Goal: Task Accomplishment & Management: Use online tool/utility

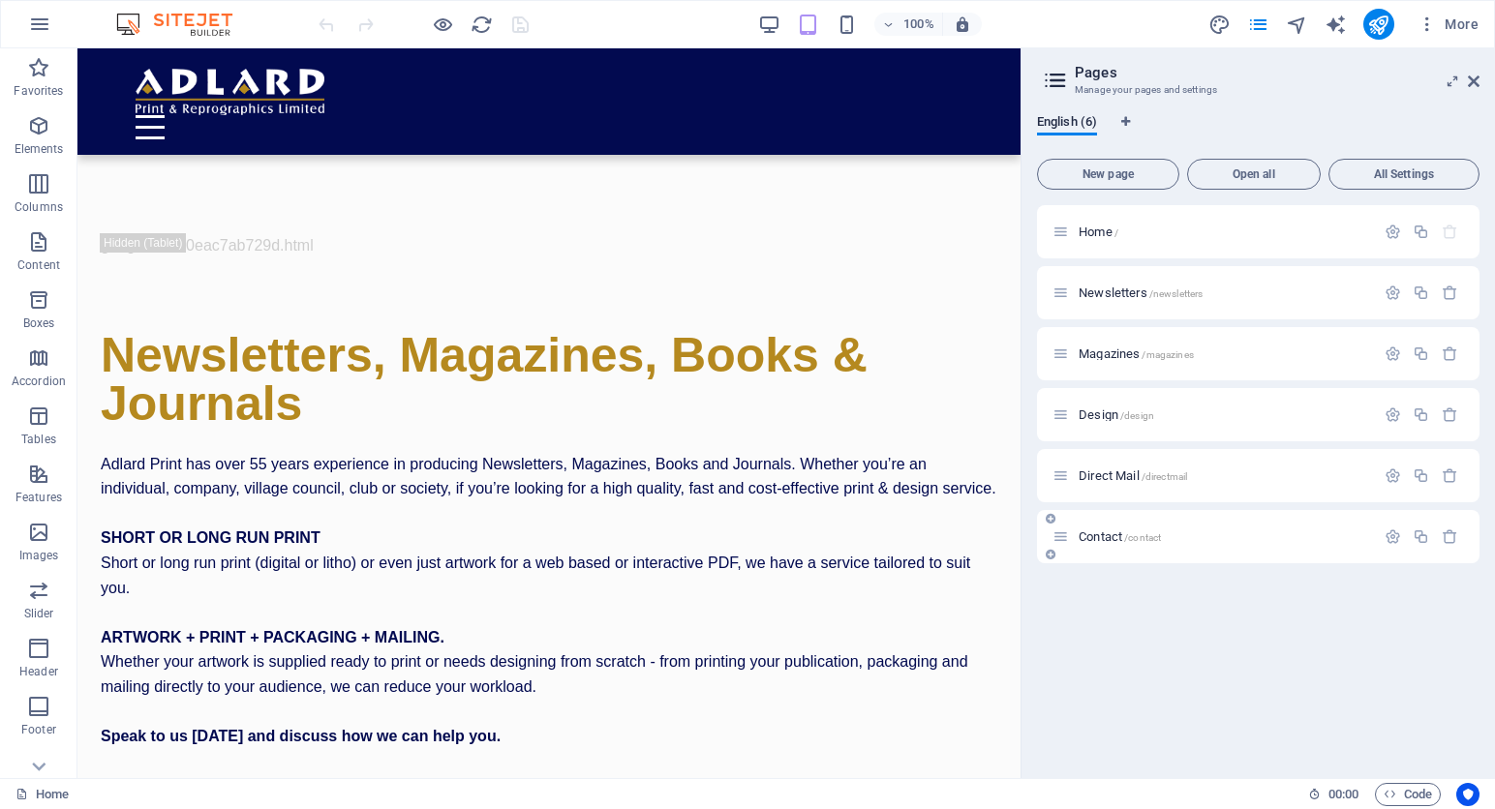
click at [1178, 533] on p "Contact /contact" at bounding box center [1223, 537] width 290 height 13
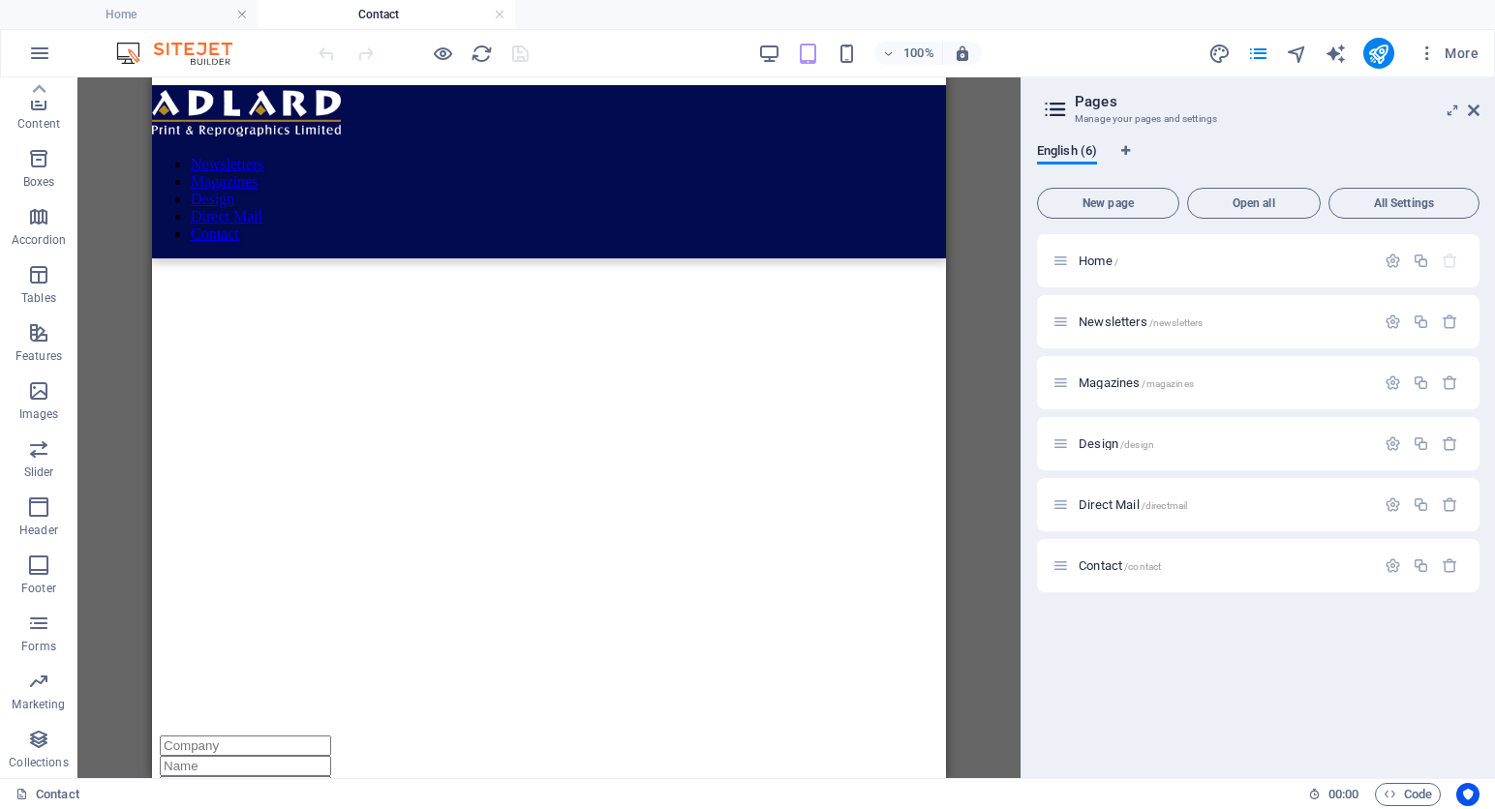
drag, startPoint x: 1469, startPoint y: 111, endPoint x: 1429, endPoint y: 106, distance: 40.0
click at [1469, 111] on icon at bounding box center [1474, 110] width 12 height 15
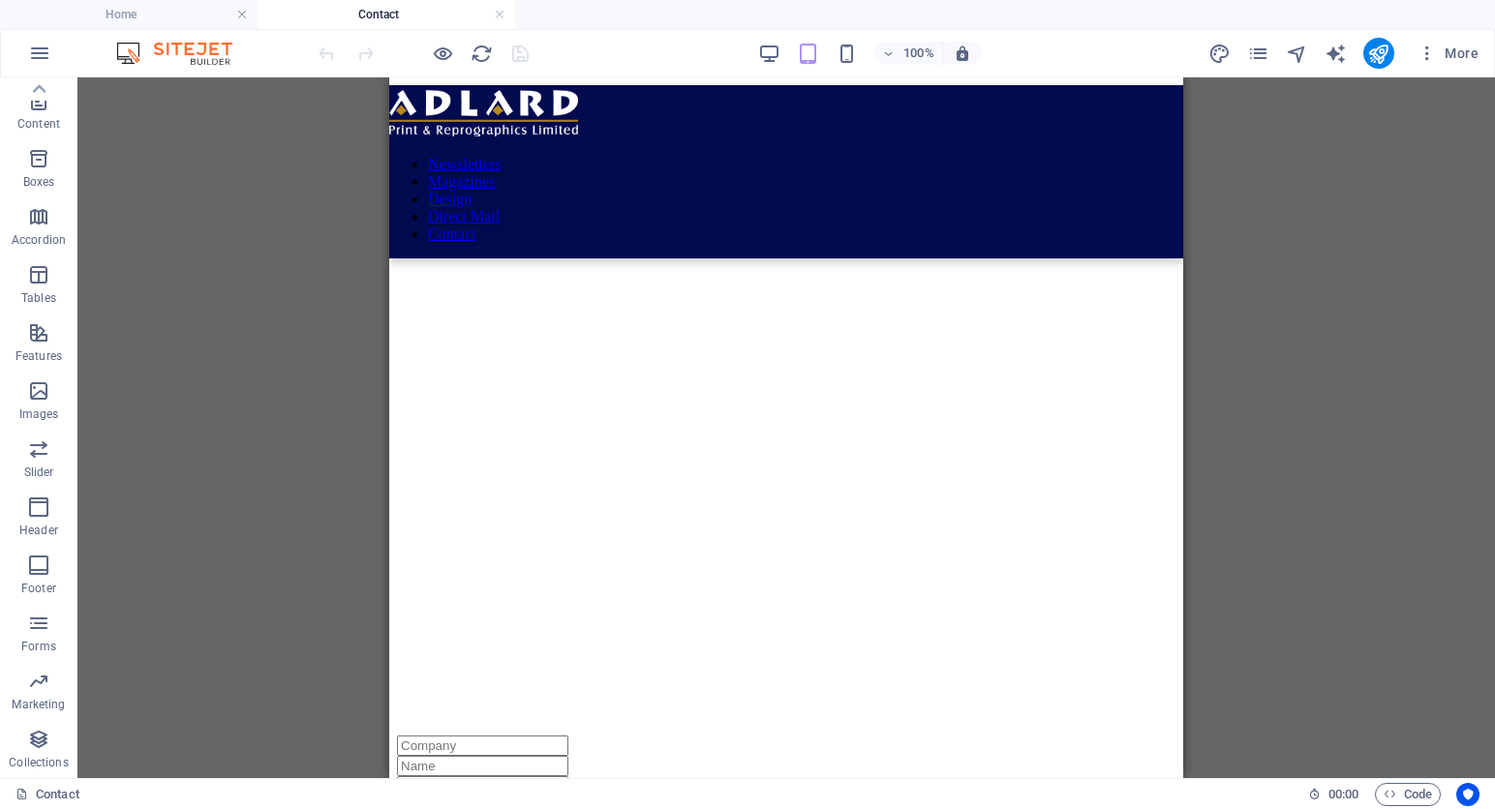
click at [180, 49] on img at bounding box center [183, 53] width 145 height 23
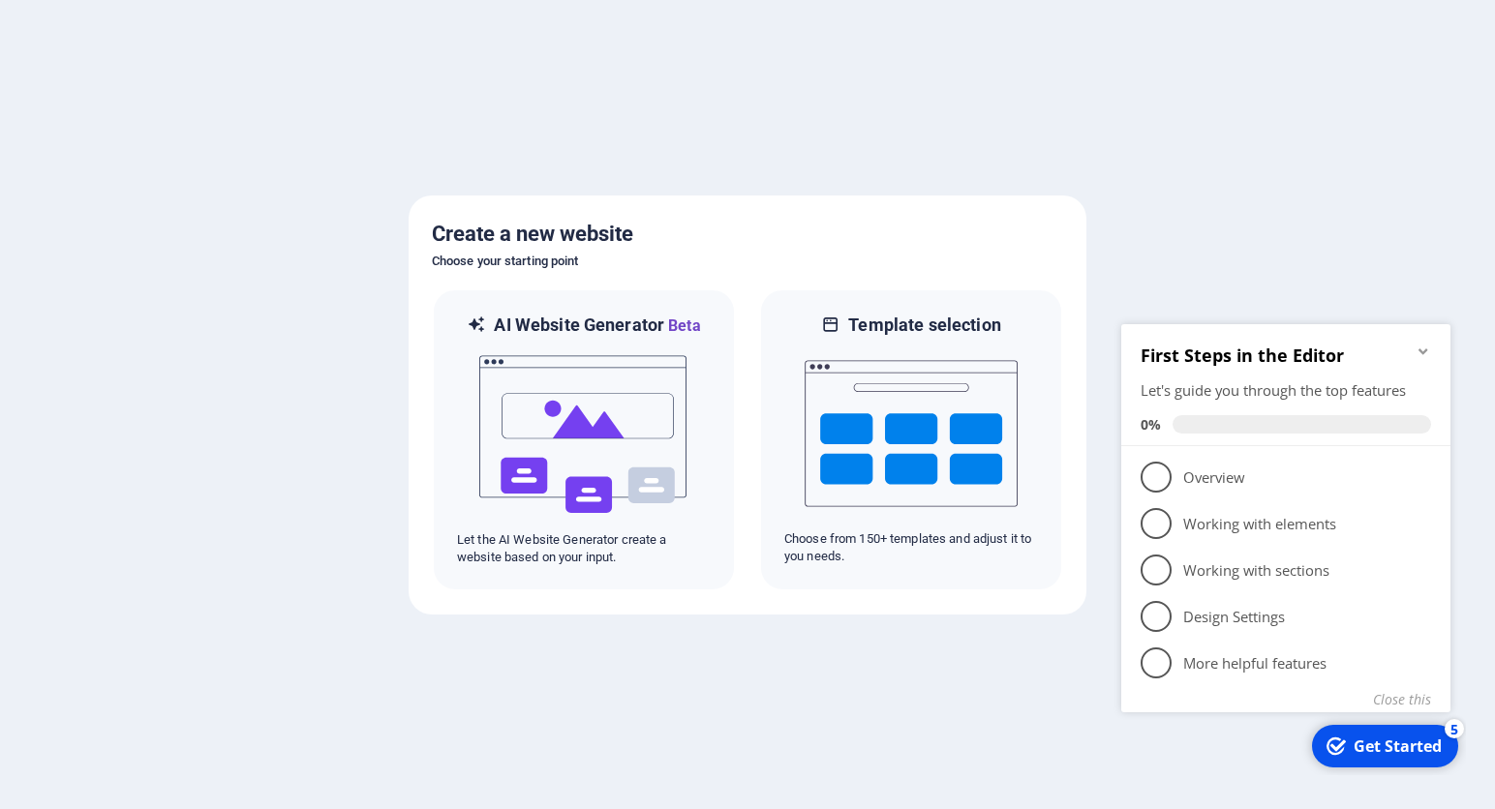
click at [1420, 349] on icon "Minimize checklist" at bounding box center [1422, 352] width 9 height 6
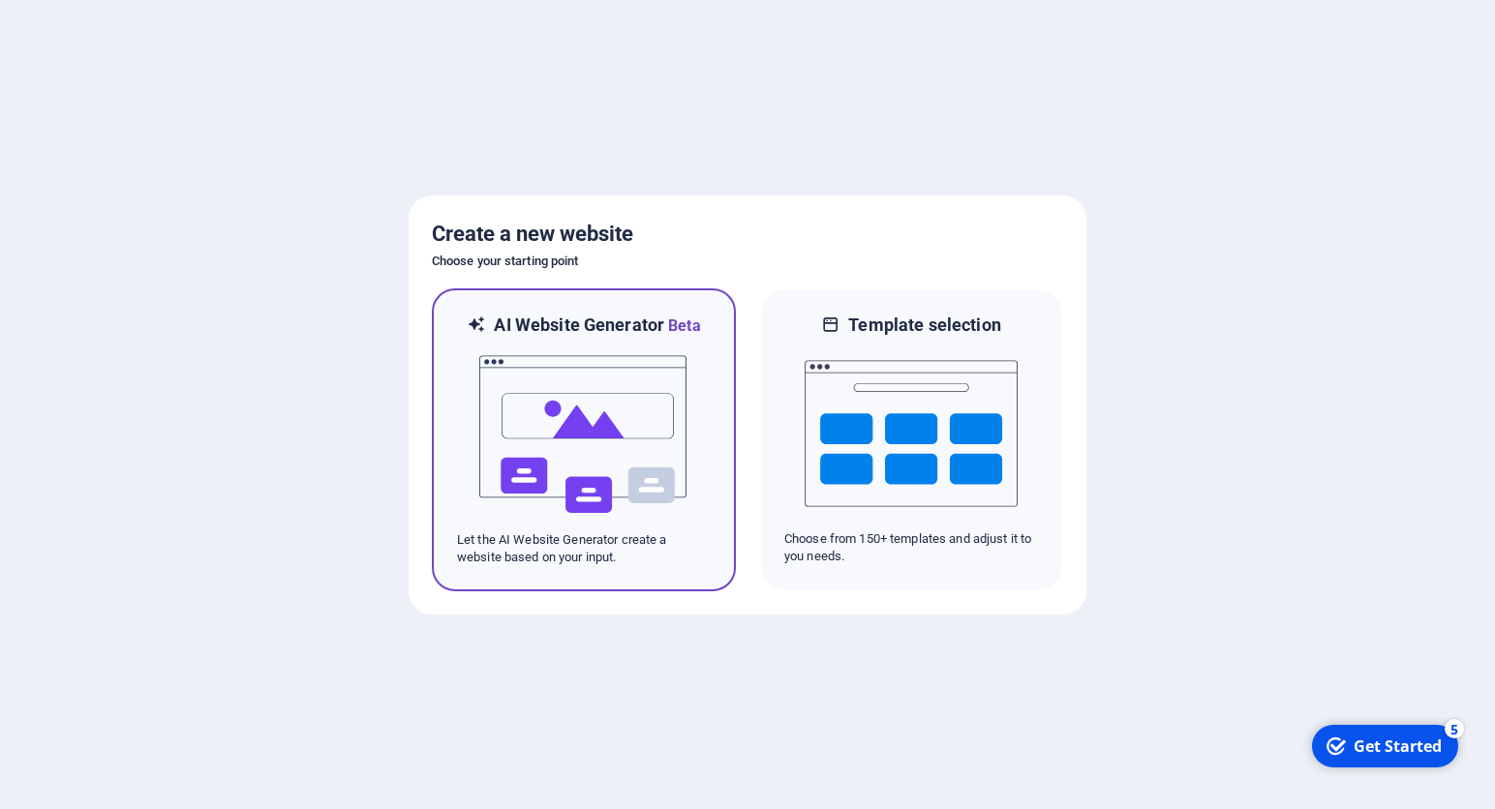
click at [531, 443] on img at bounding box center [583, 435] width 213 height 194
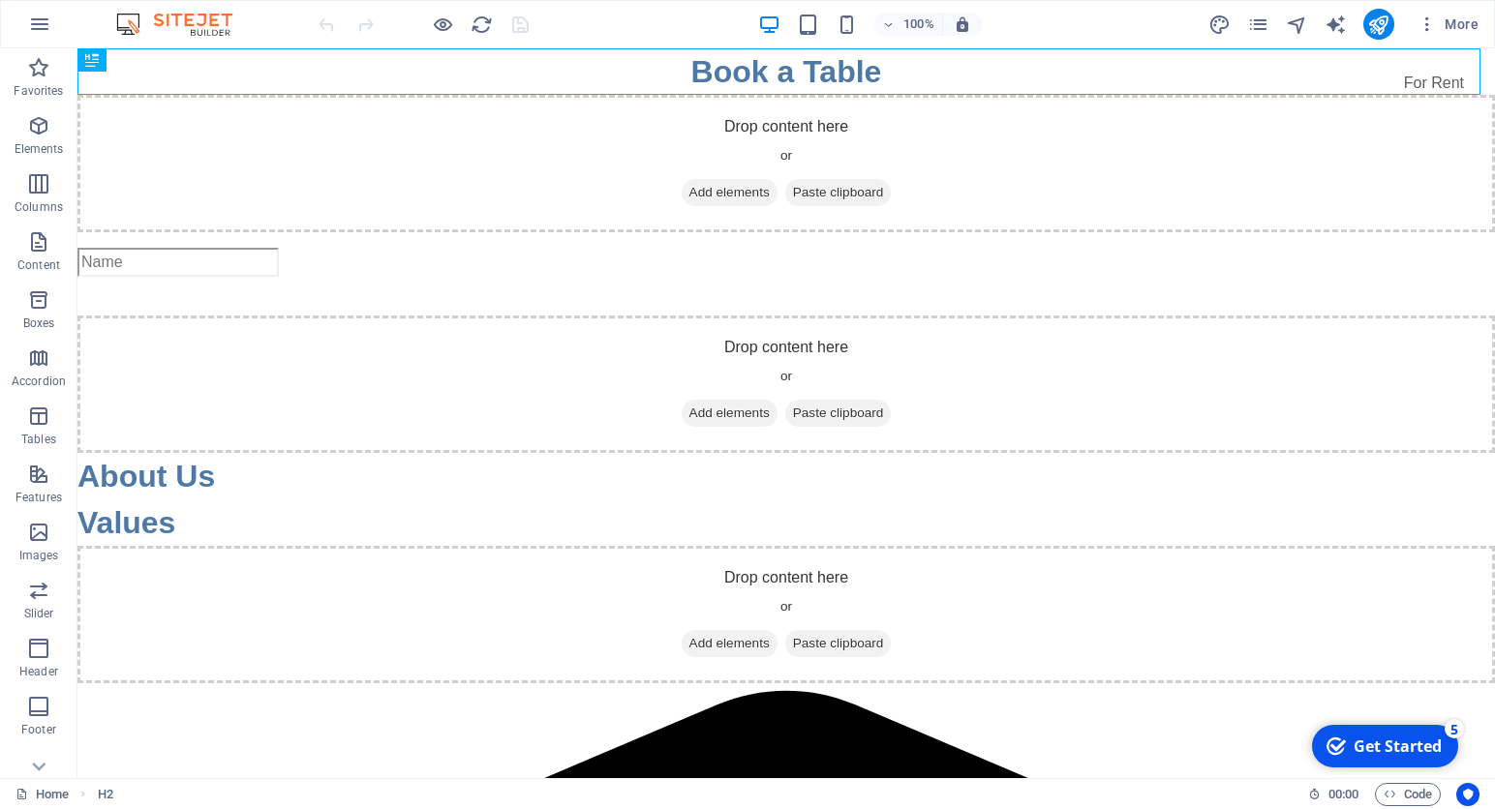
drag, startPoint x: 1410, startPoint y: 742, endPoint x: 1598, endPoint y: 1159, distance: 457.6
click at [1410, 742] on div "Get Started" at bounding box center [1397, 746] width 88 height 21
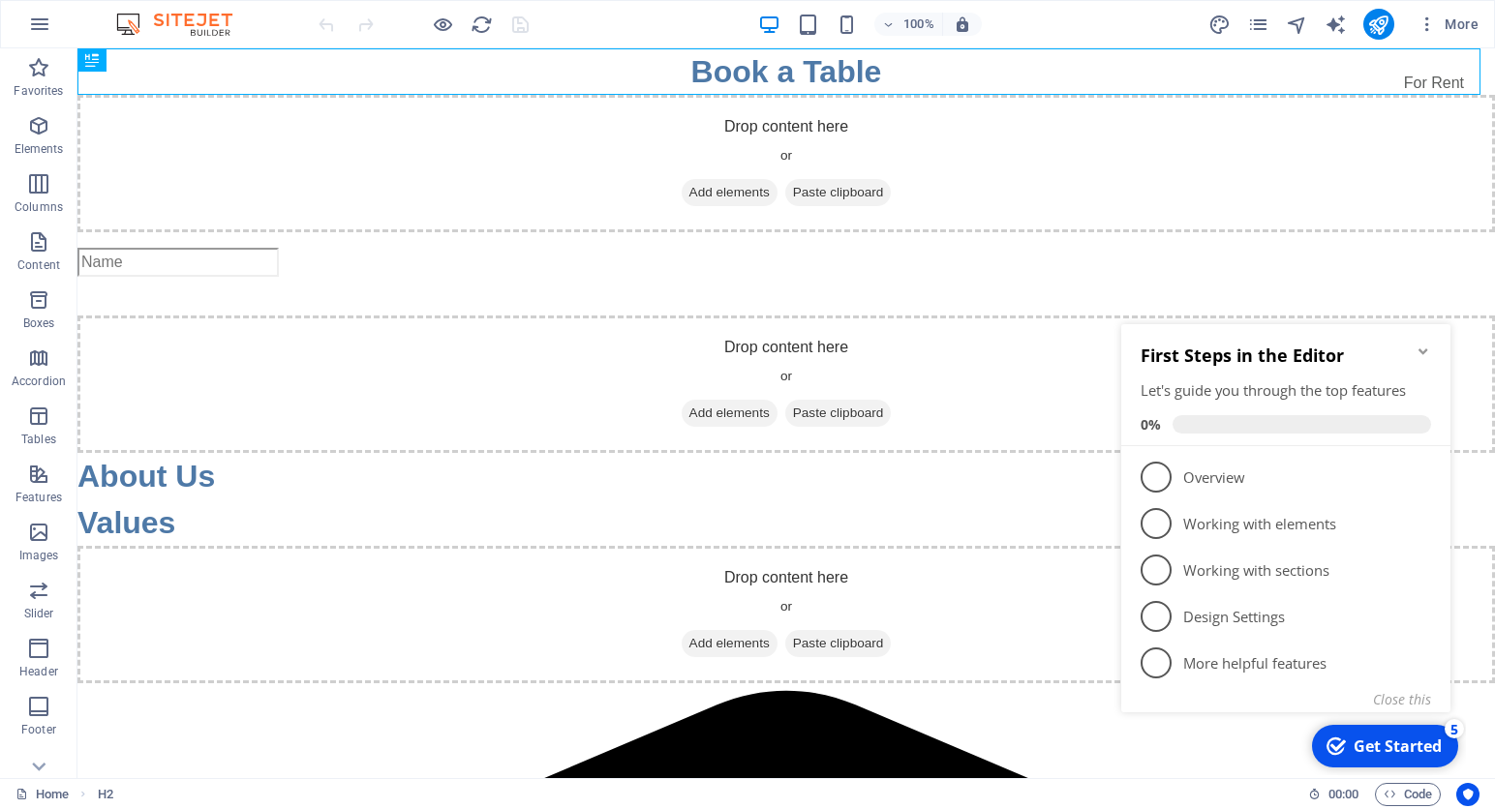
click at [1426, 349] on icon "Minimize checklist" at bounding box center [1422, 352] width 9 height 6
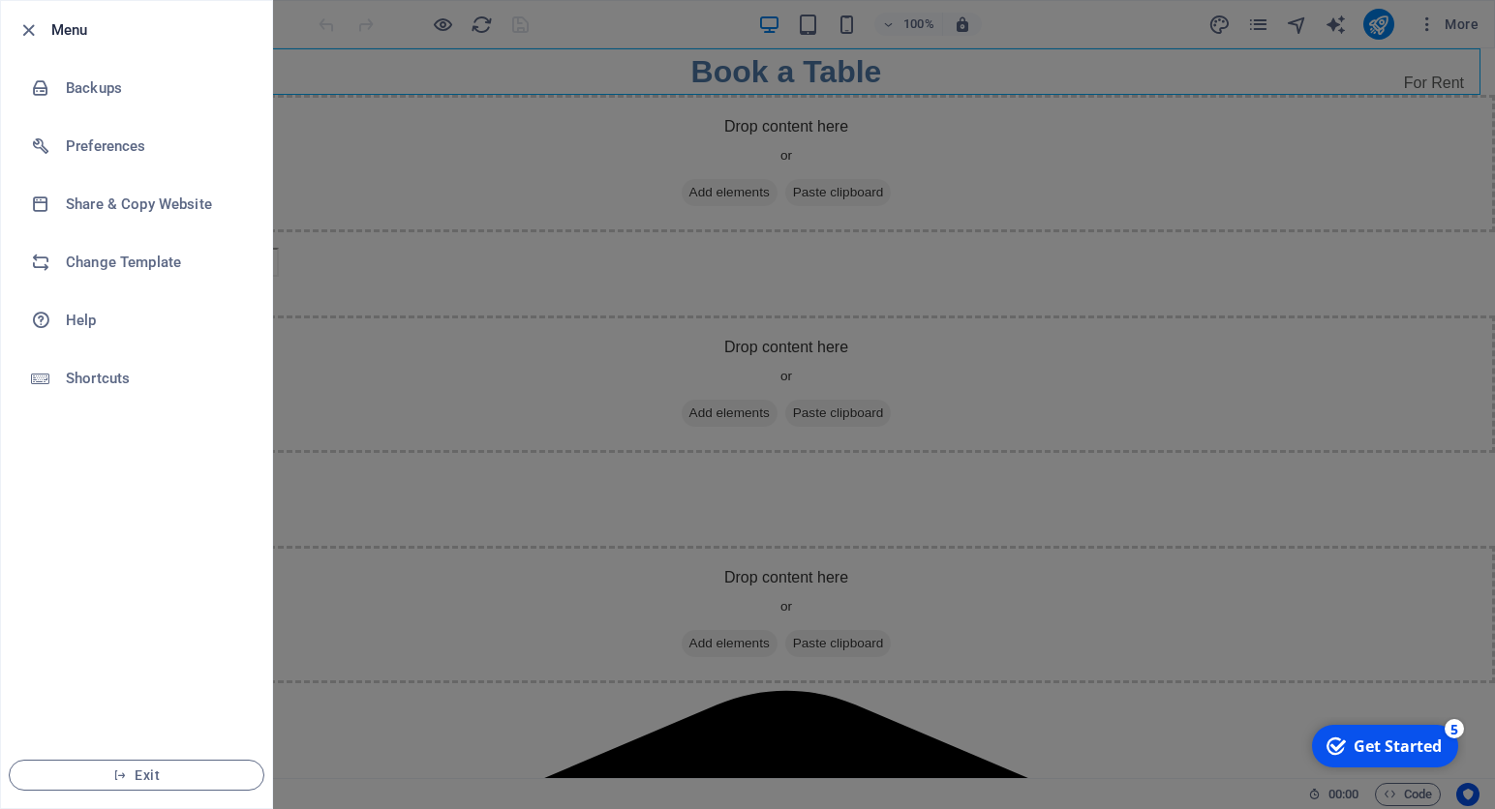
click at [102, 23] on h6 "Menu" at bounding box center [153, 29] width 205 height 23
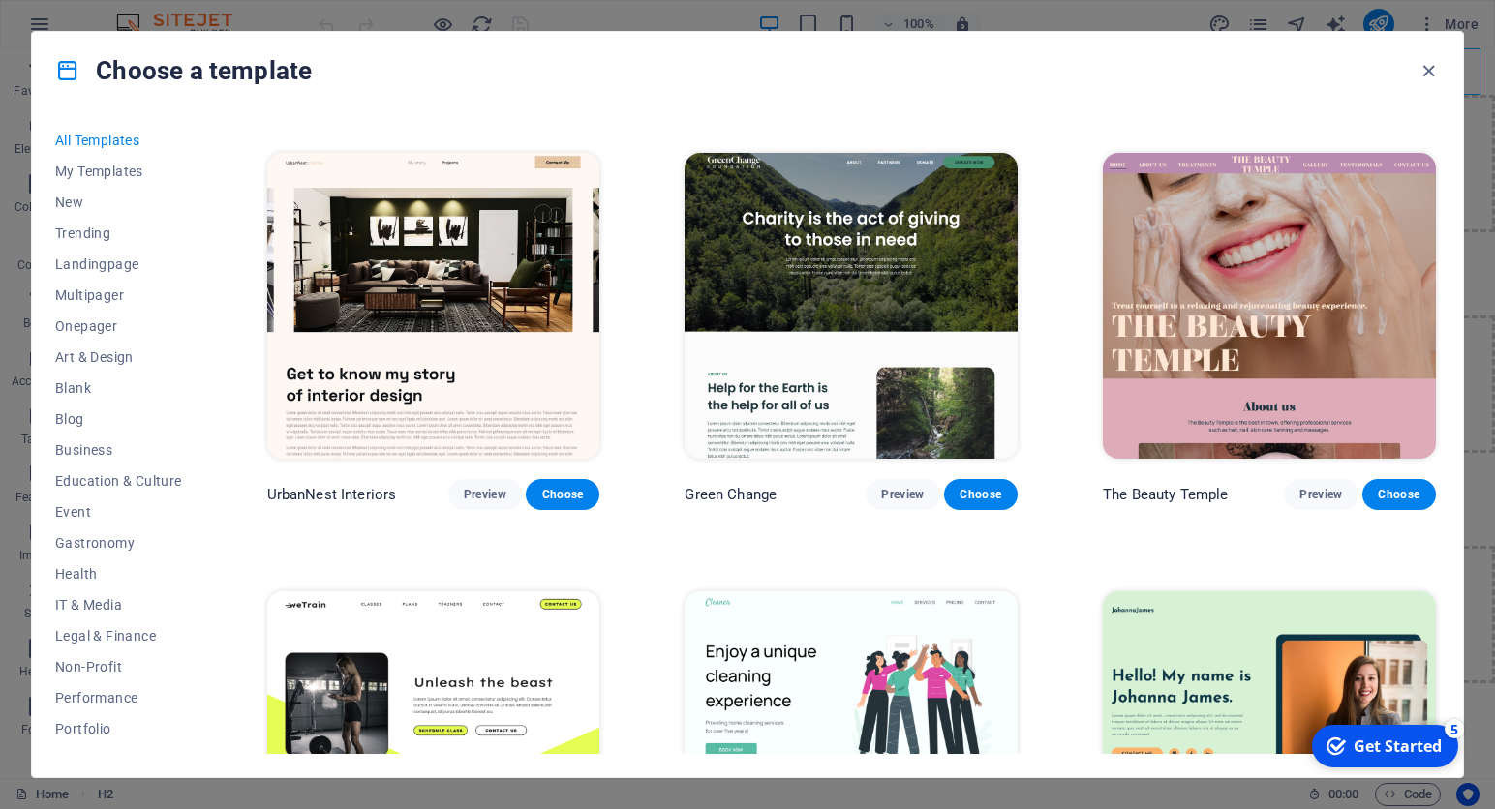
scroll to position [2600, 0]
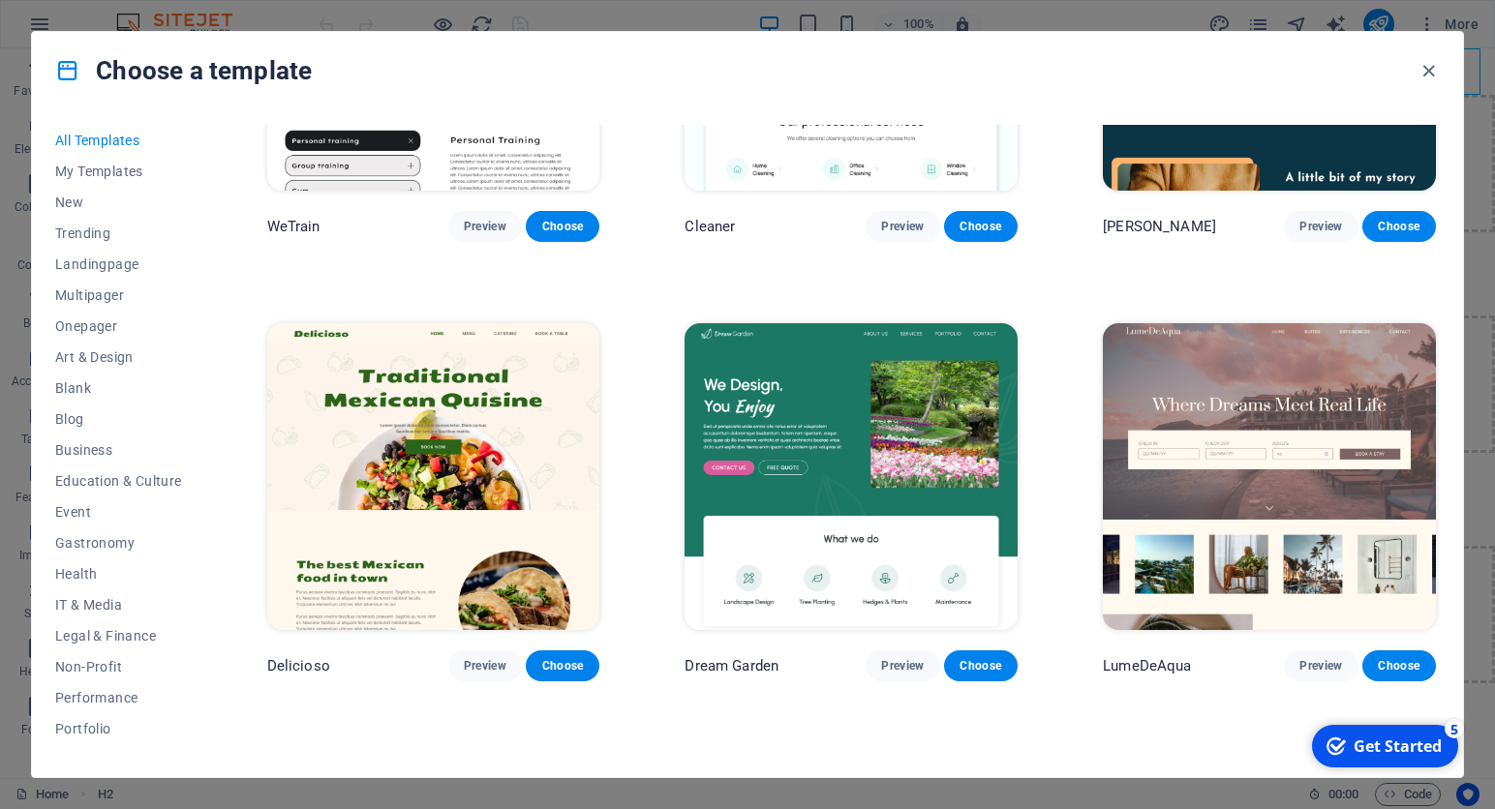
scroll to position [3012, 0]
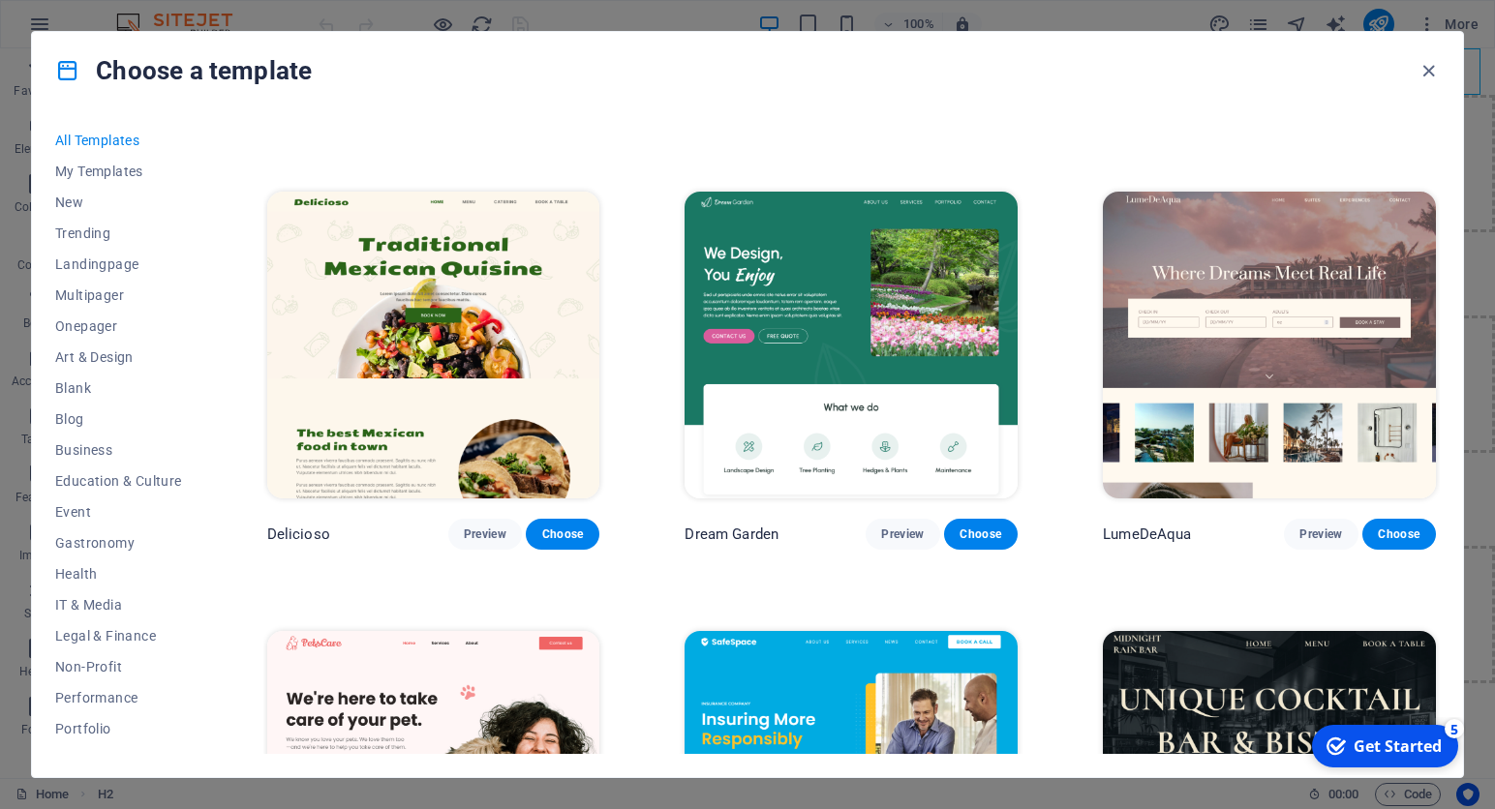
click at [465, 239] on img at bounding box center [433, 345] width 333 height 307
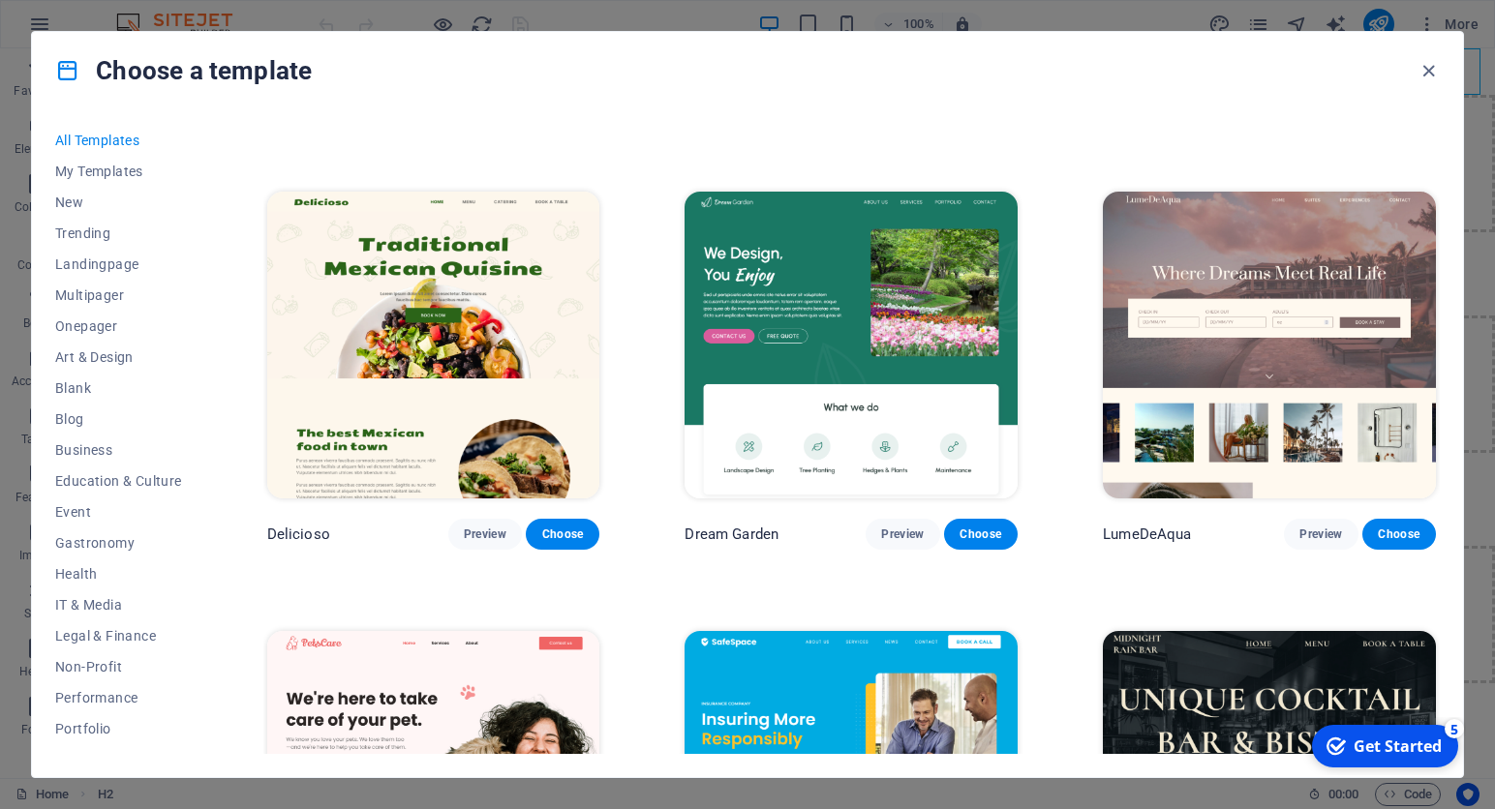
click at [424, 373] on img at bounding box center [433, 345] width 333 height 307
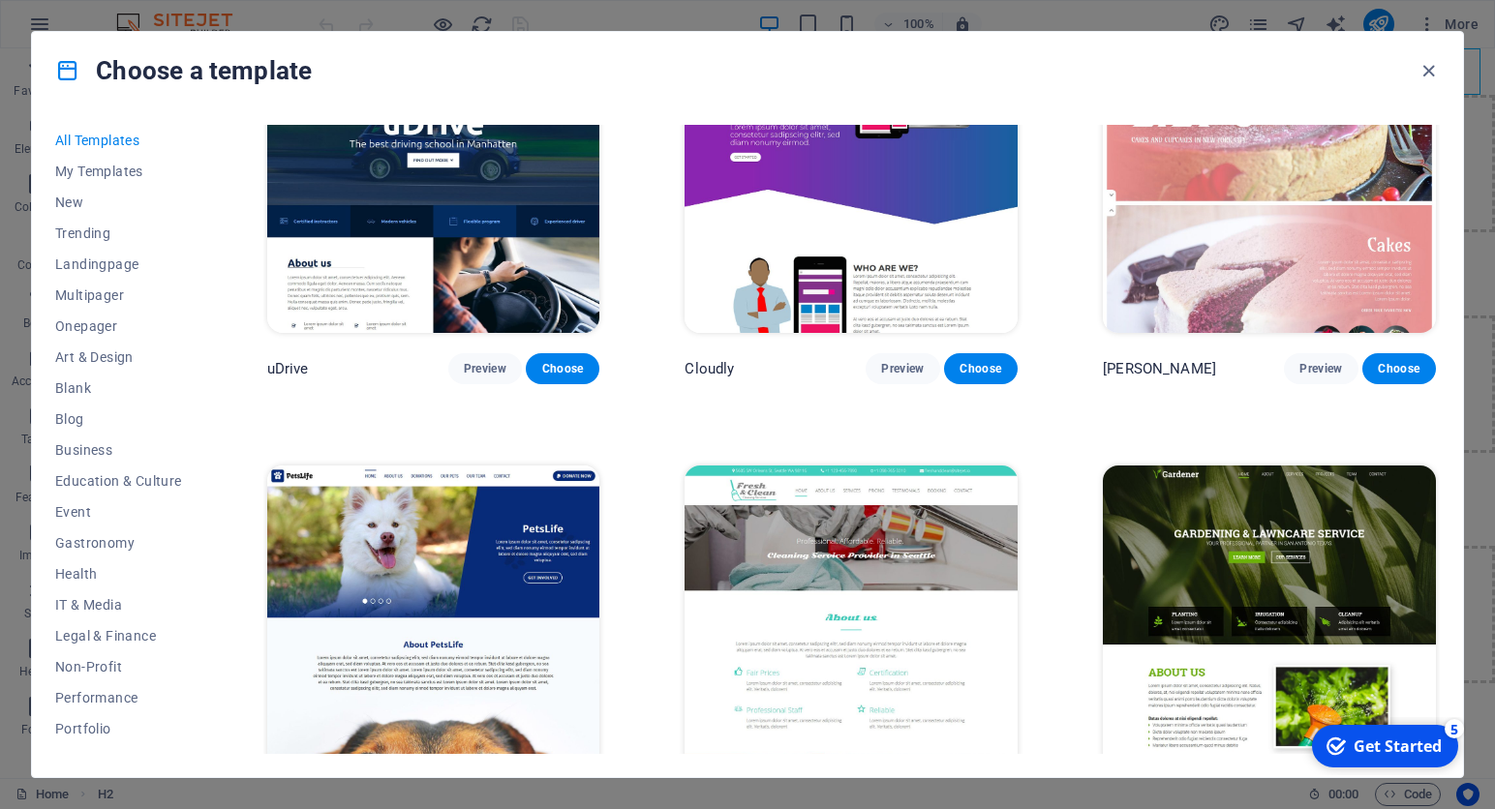
scroll to position [14877, 0]
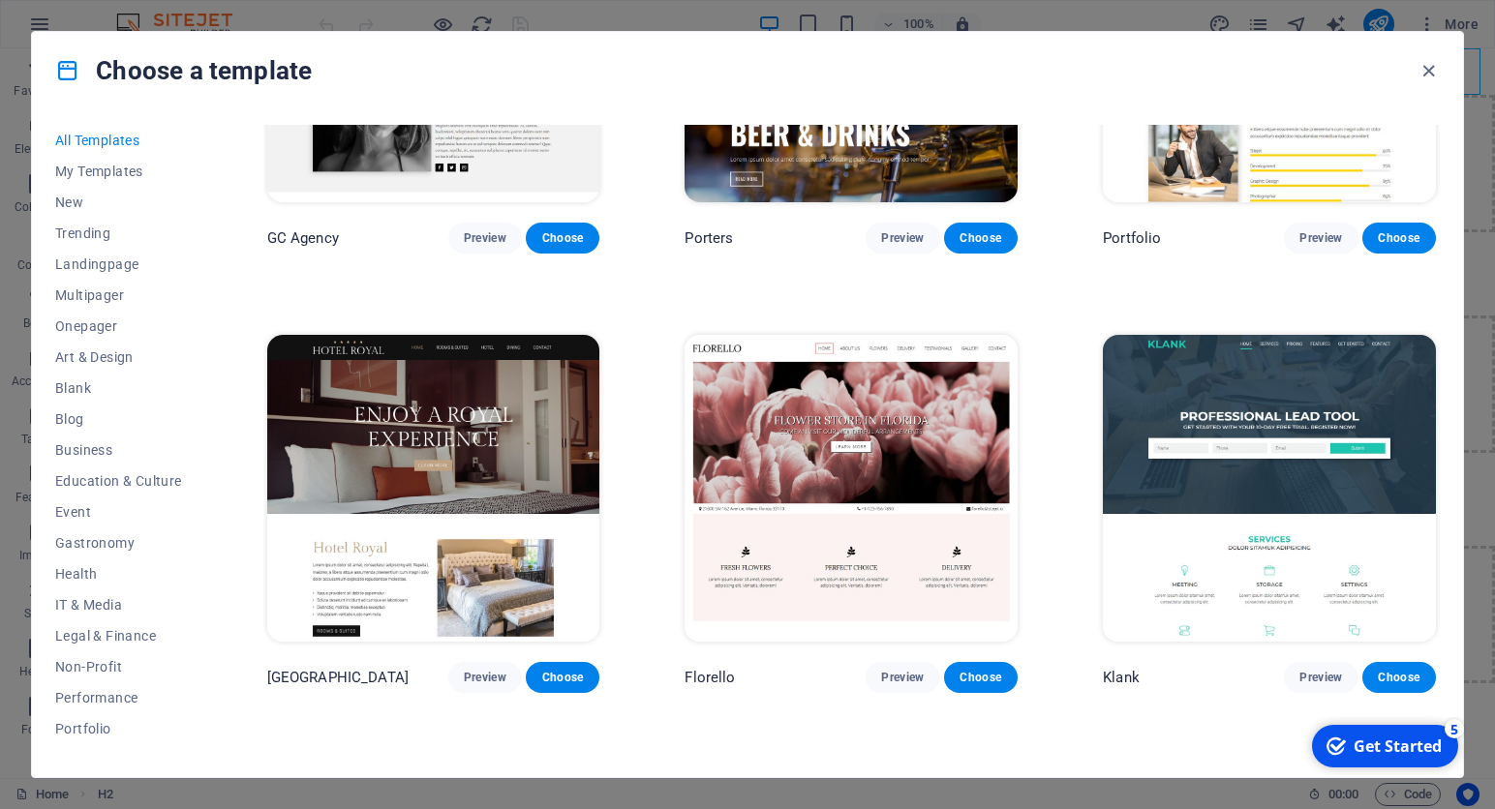
scroll to position [16326, 0]
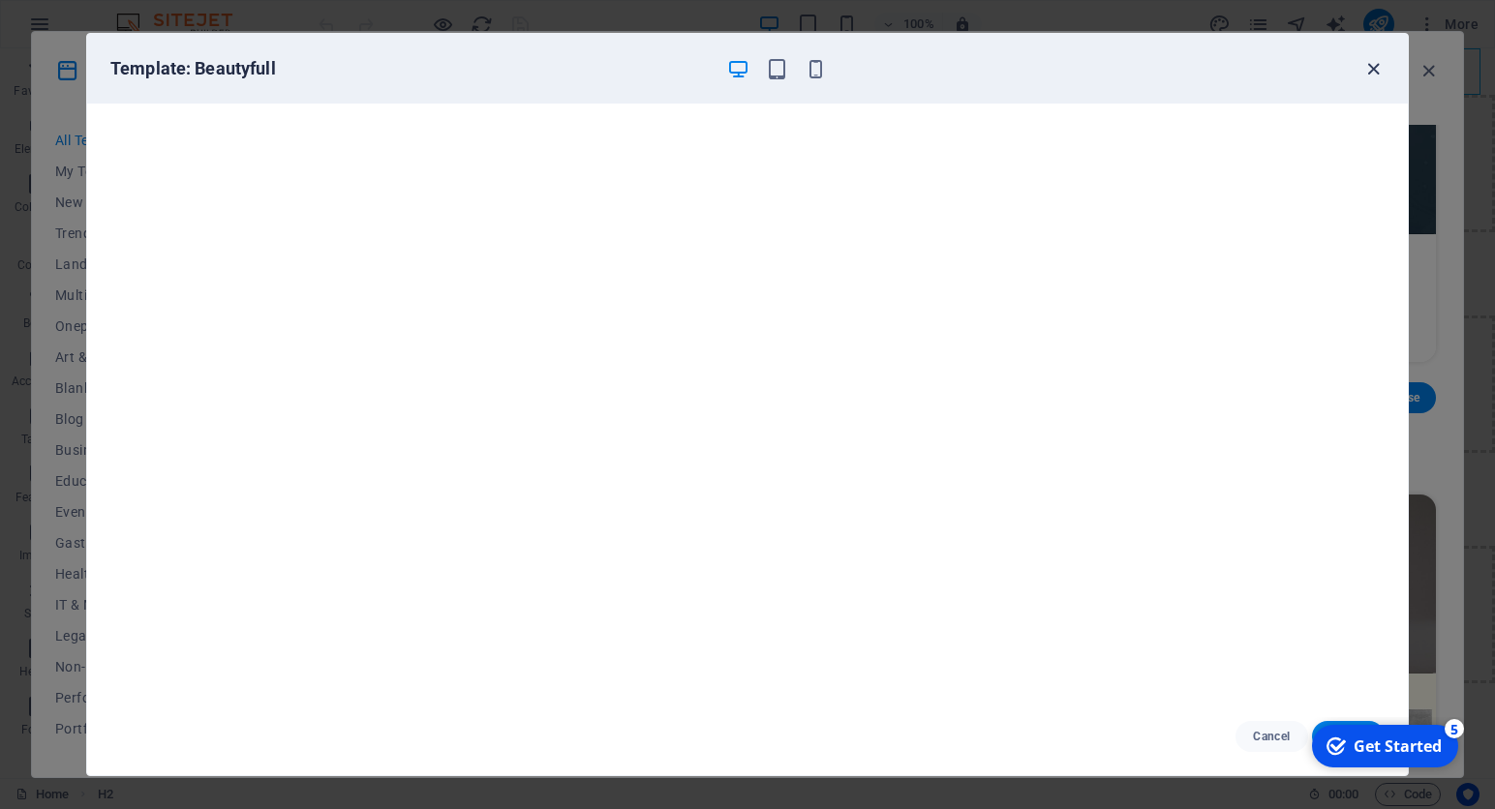
click at [0, 0] on icon "button" at bounding box center [0, 0] width 0 height 0
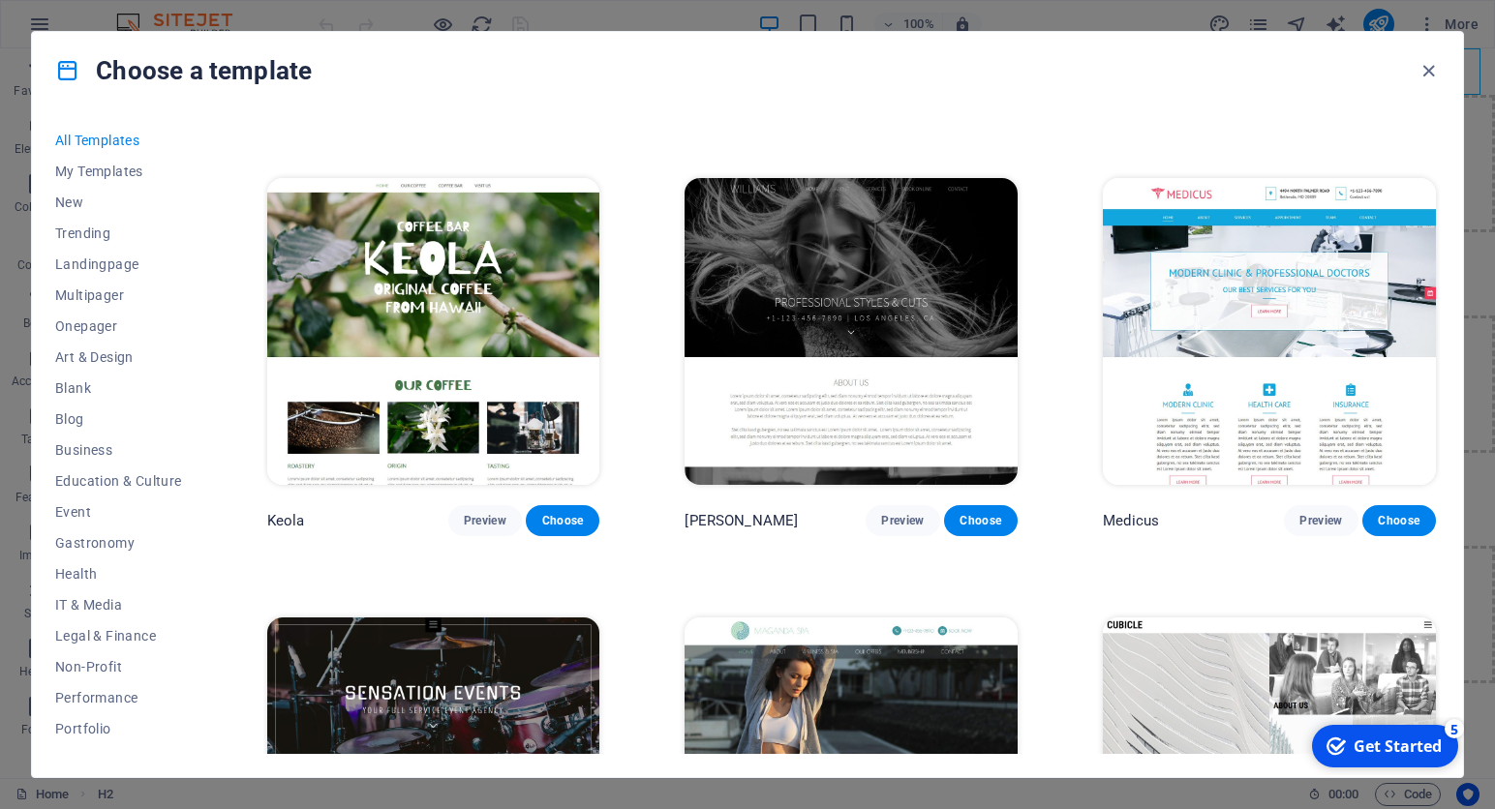
scroll to position [18531, 0]
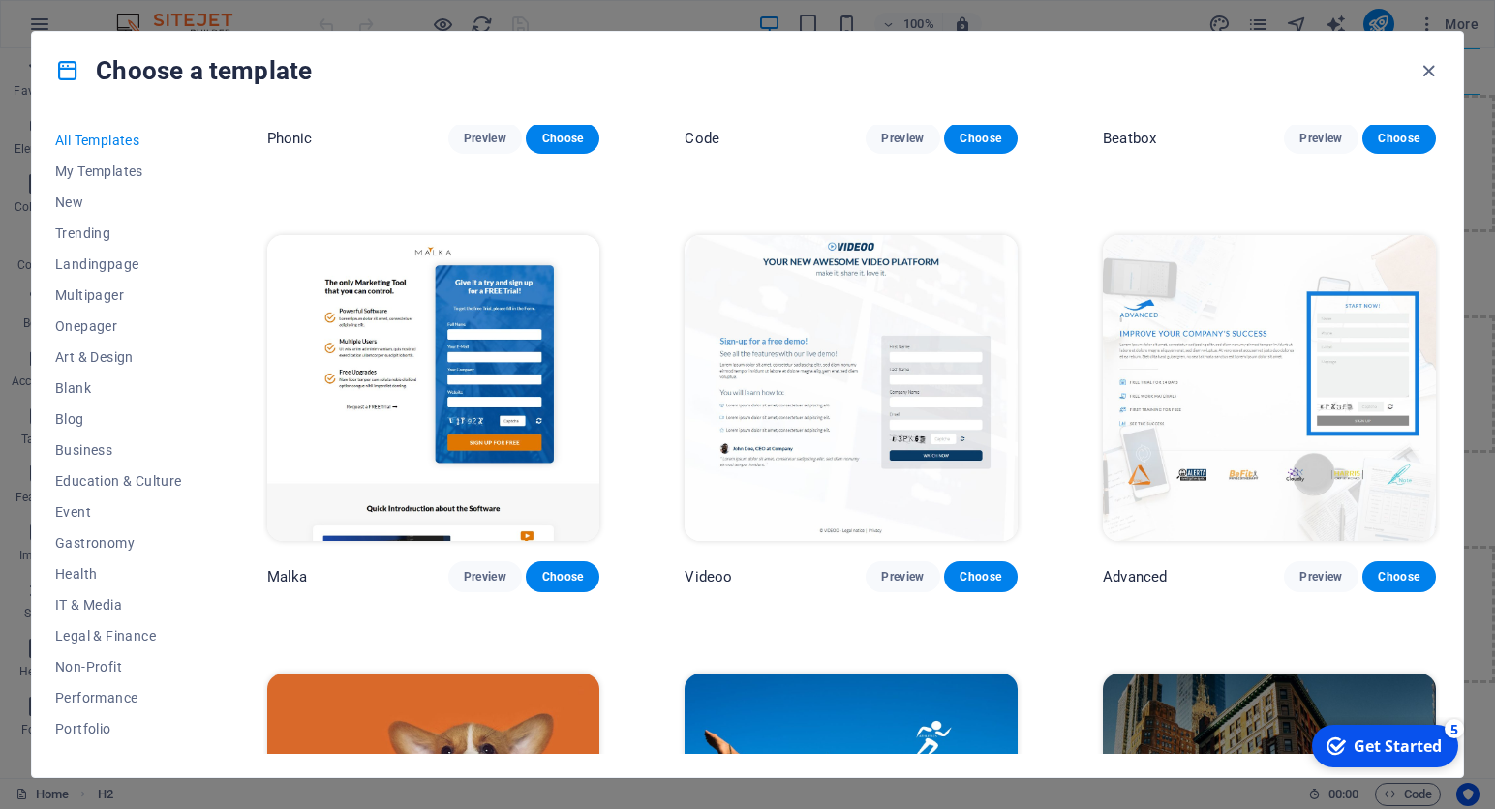
scroll to position [20687, 0]
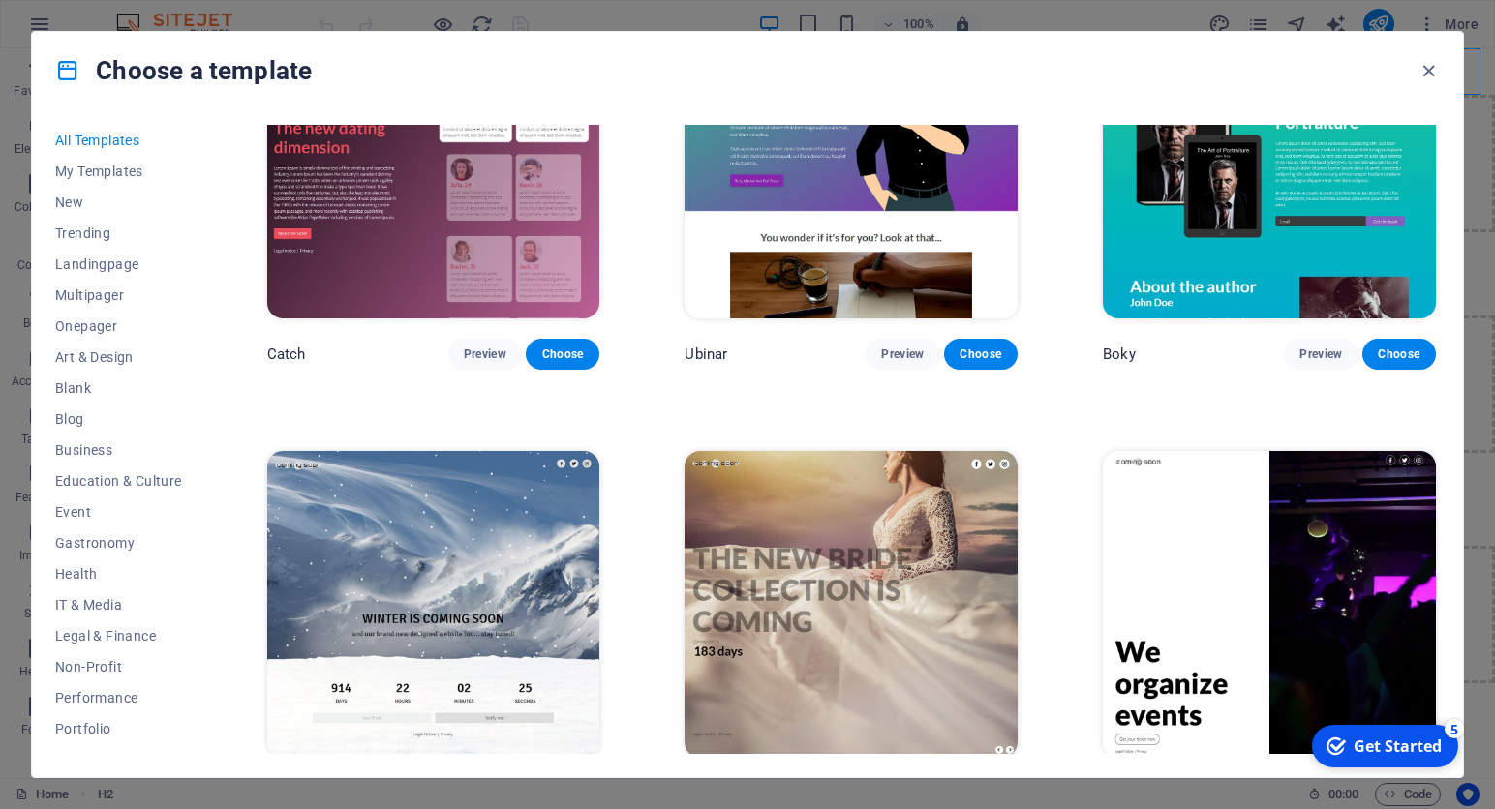
scroll to position [22975, 0]
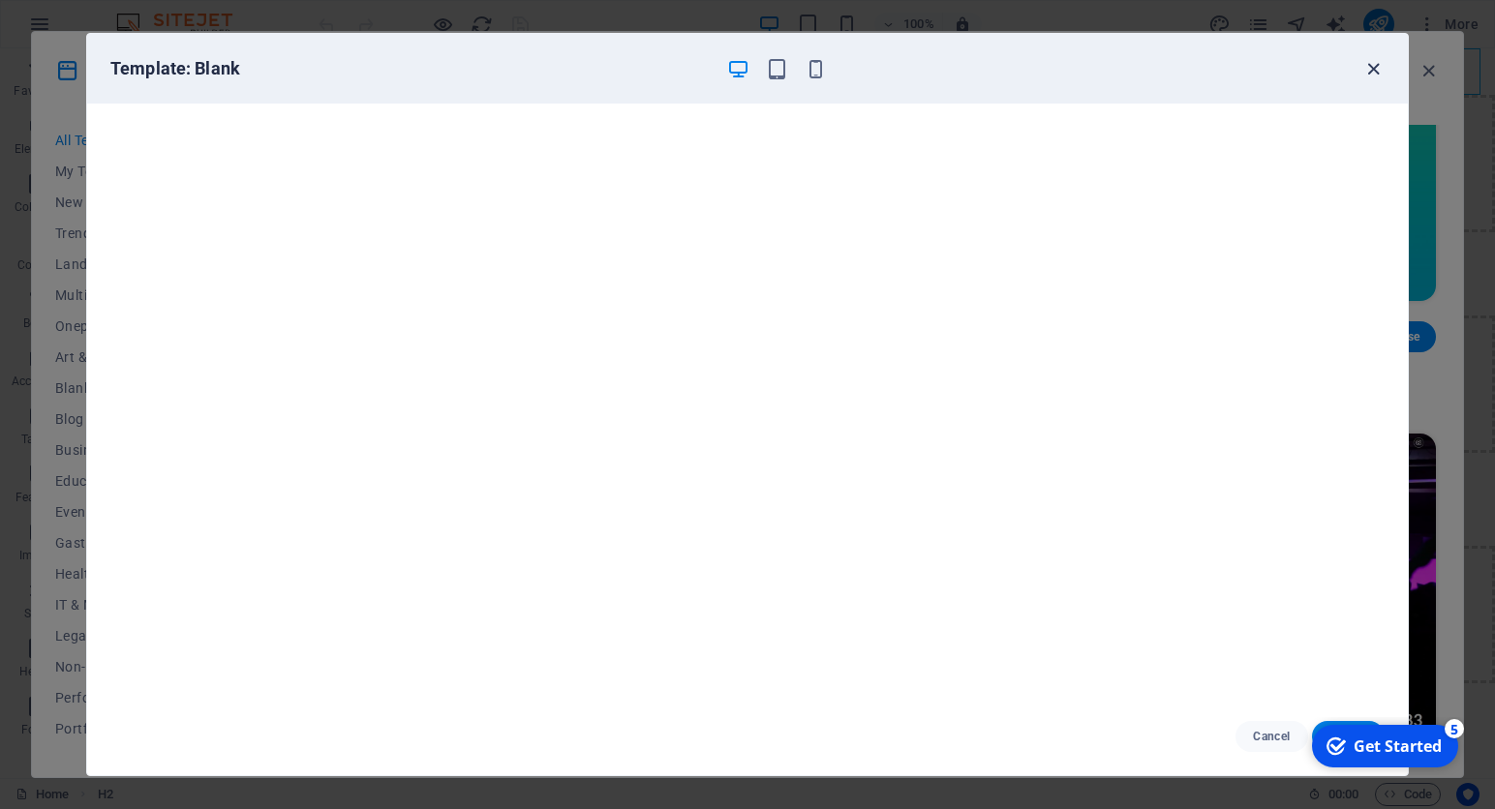
click at [1370, 64] on icon "button" at bounding box center [1373, 69] width 22 height 22
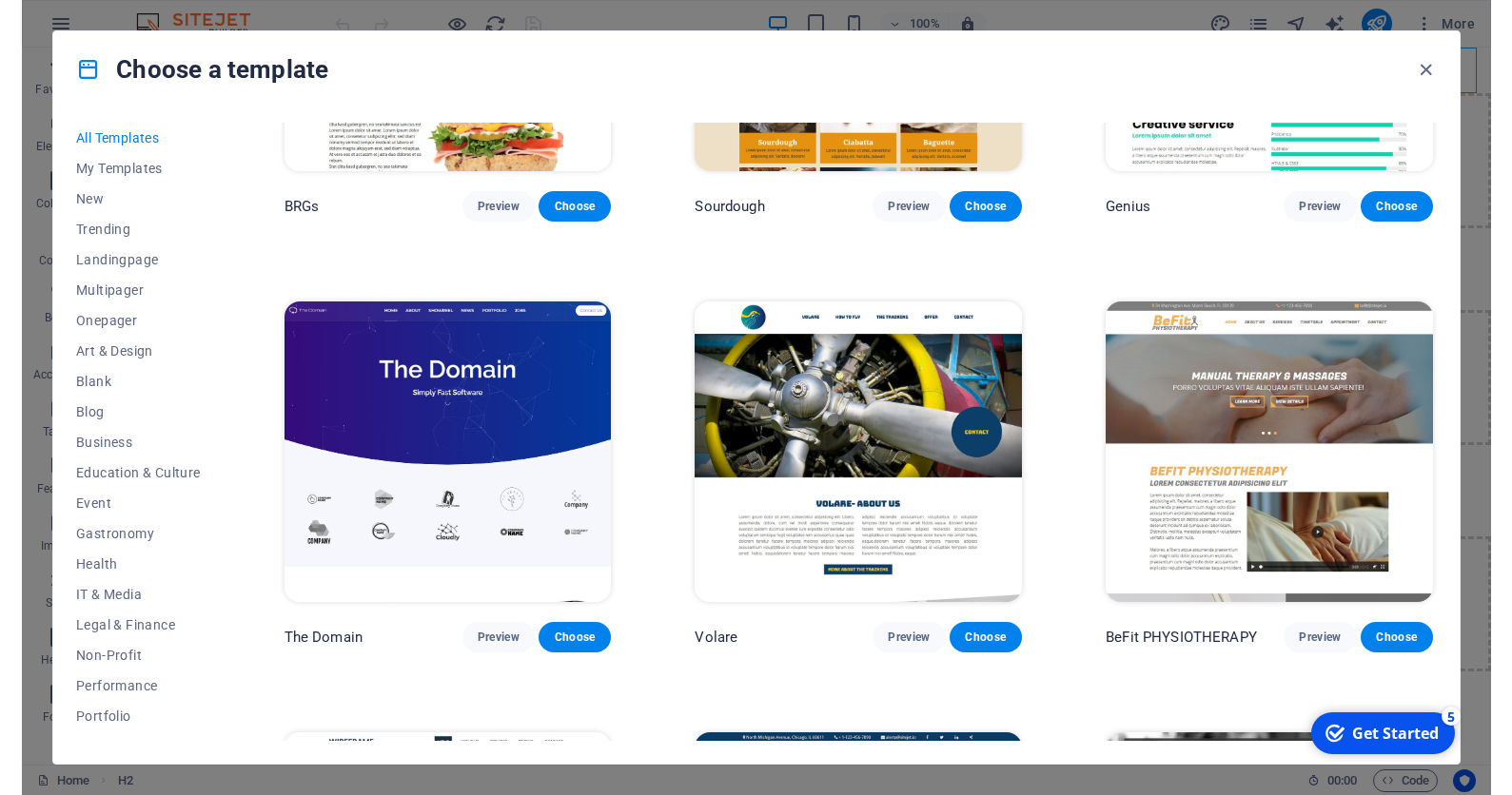
scroll to position [10205, 0]
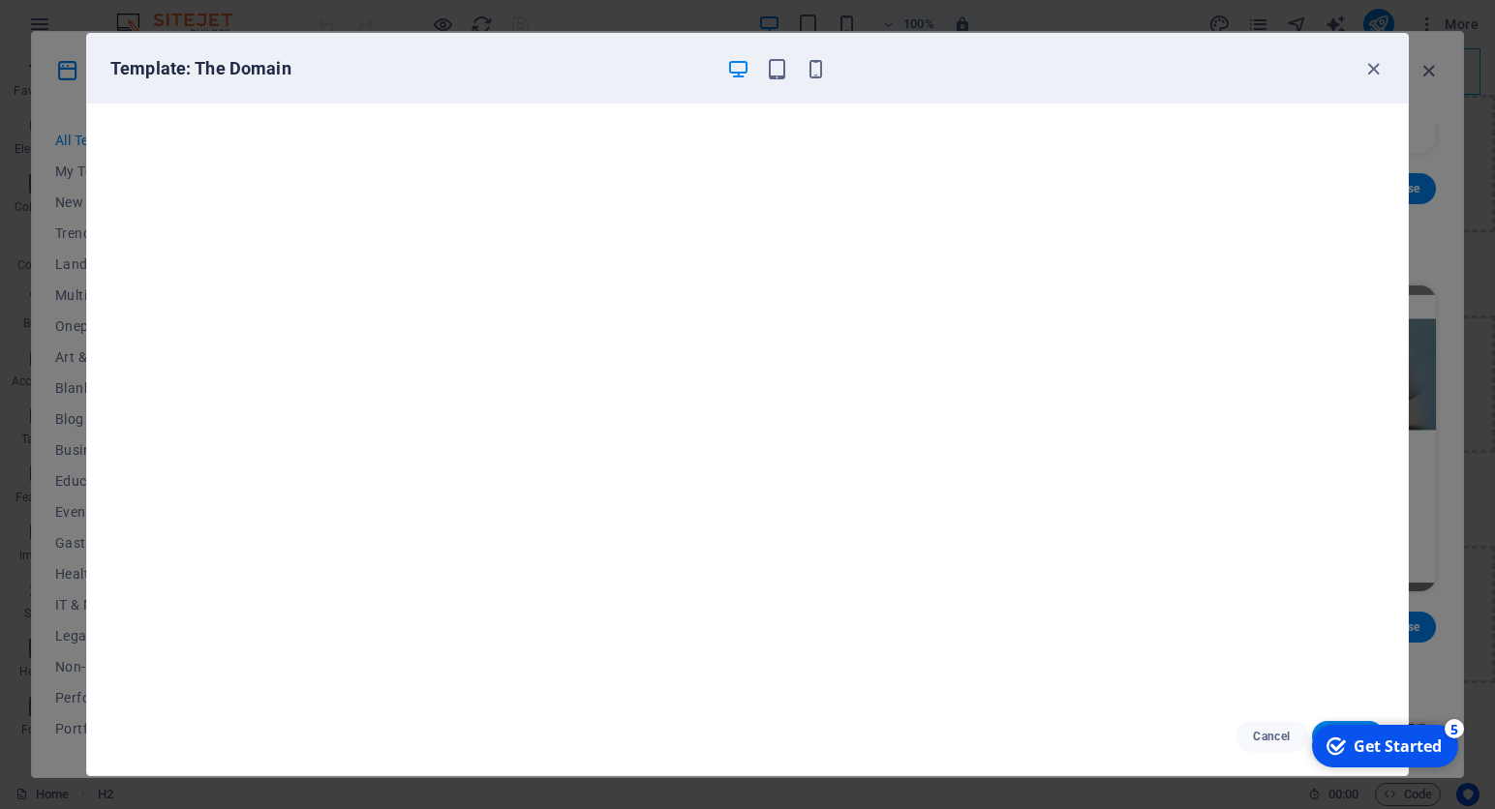
click at [1382, 740] on div "Get Started" at bounding box center [1397, 746] width 88 height 21
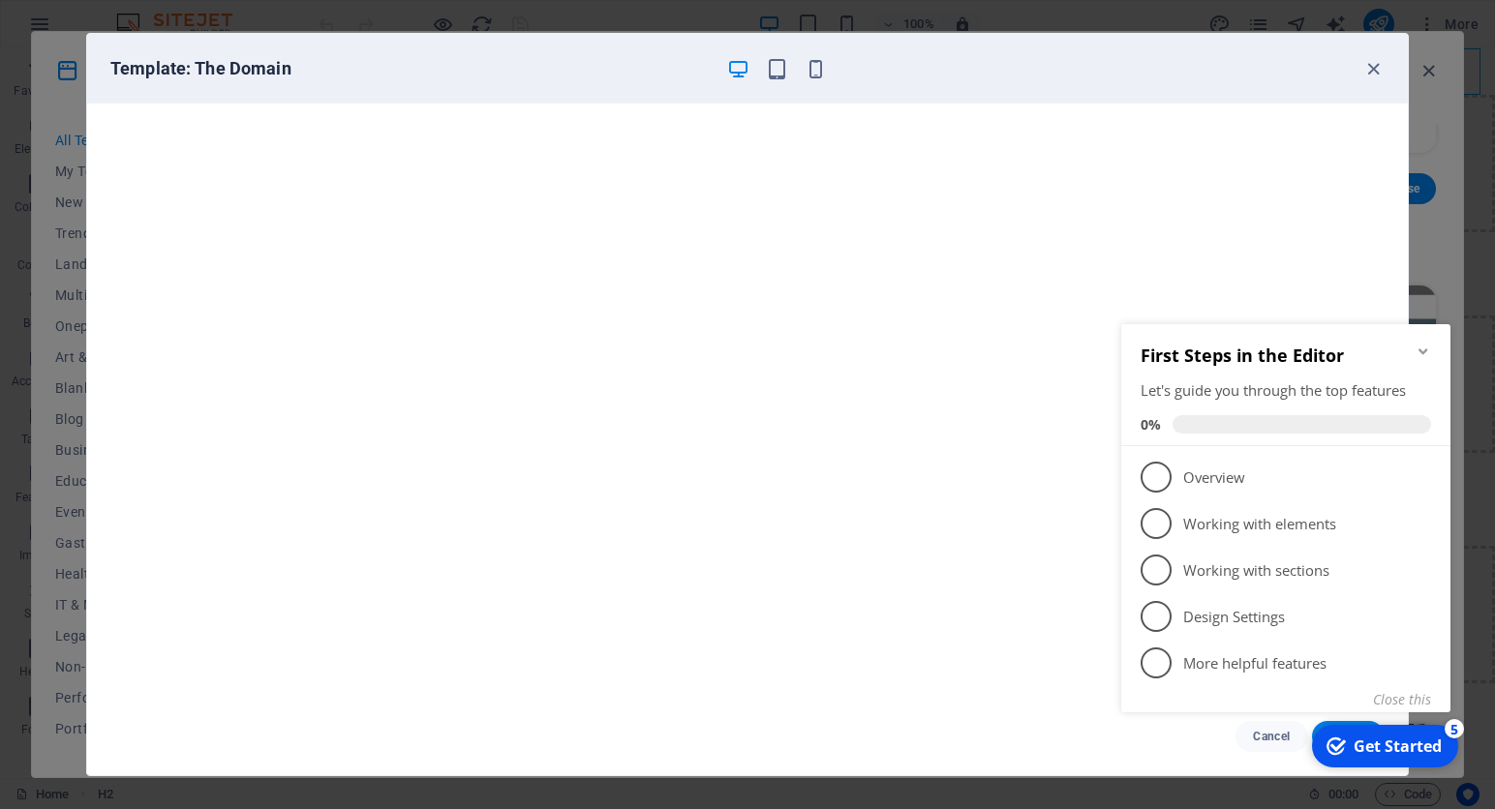
click at [1152, 737] on div "checkmark Get Started 5 First Steps in the Editor Let's guide you through the t…" at bounding box center [1289, 538] width 352 height 474
click at [1426, 344] on icon "Minimize checklist" at bounding box center [1422, 351] width 15 height 15
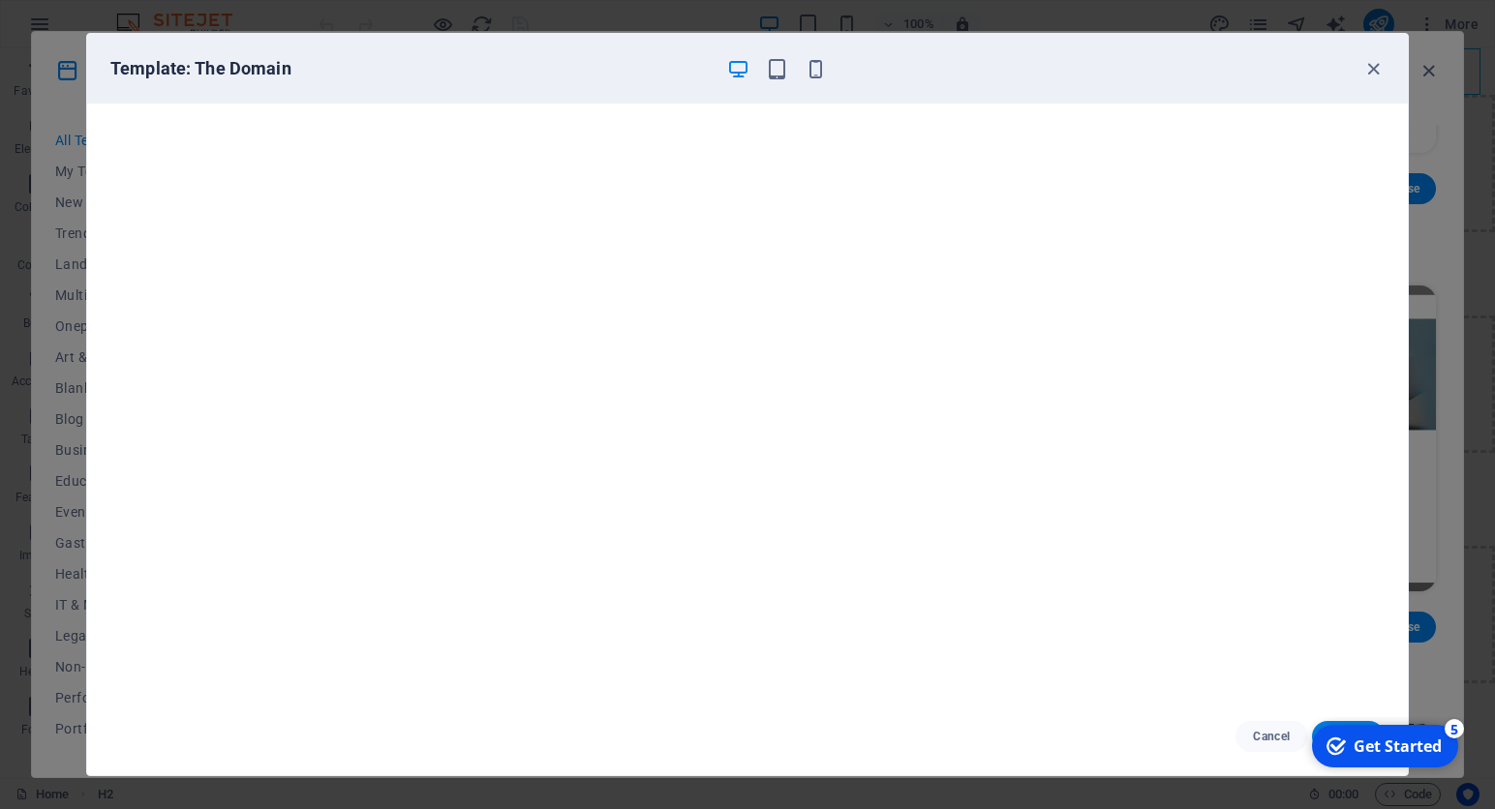
click at [1323, 727] on div "checkmark Get Started 5" at bounding box center [1385, 746] width 146 height 43
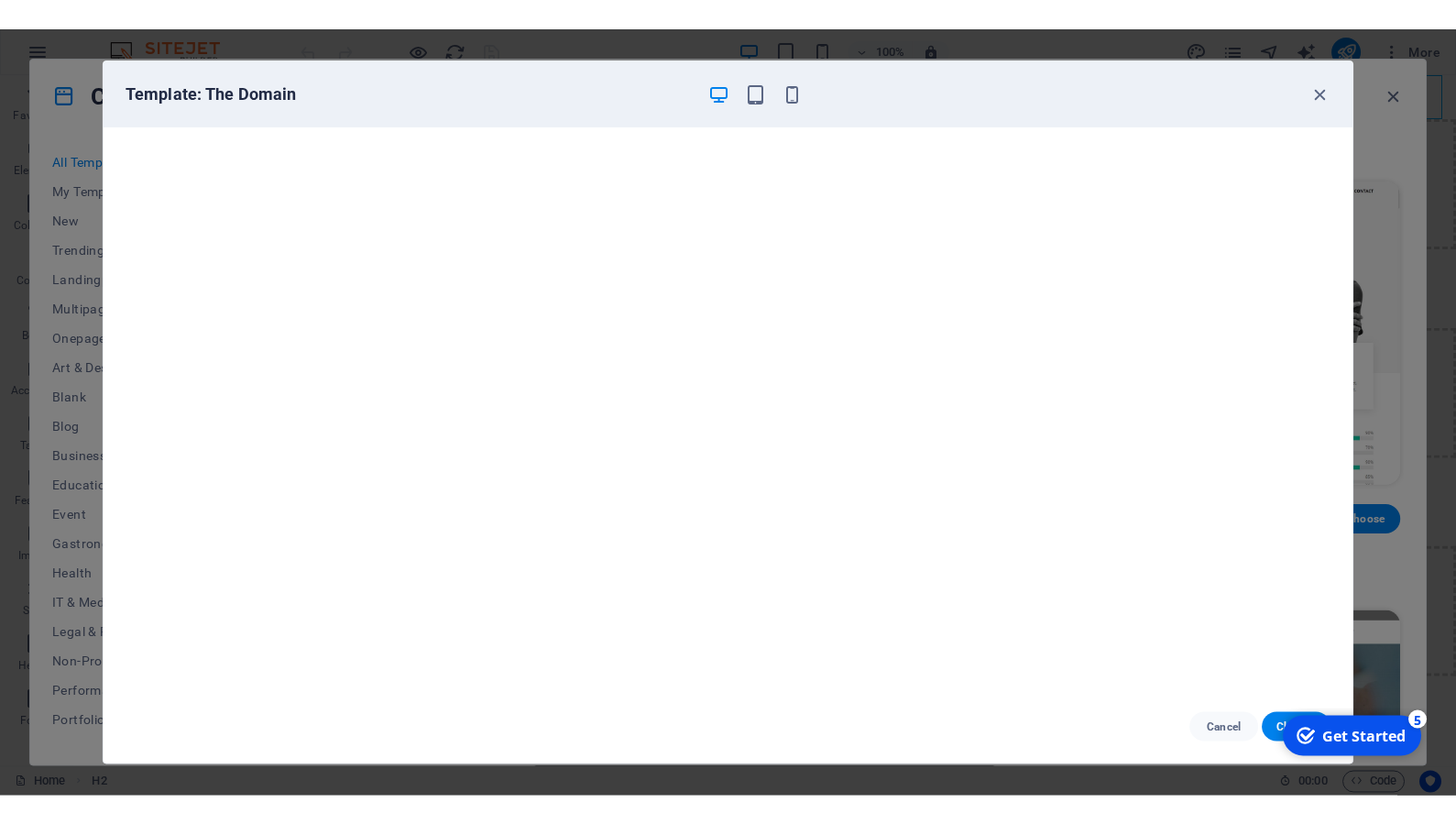
scroll to position [10141, 0]
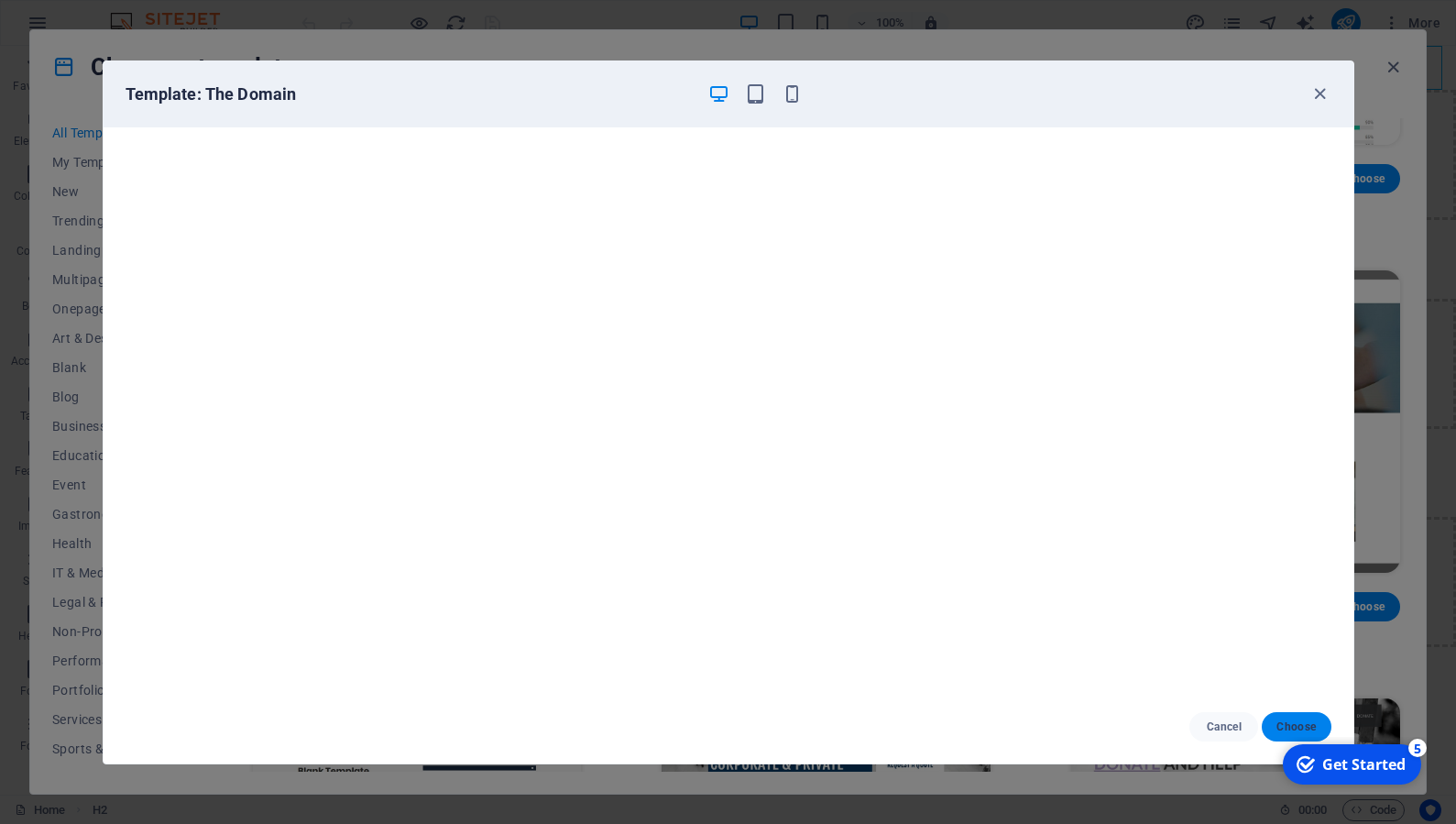
click at [1303, 728] on span "Choose" at bounding box center [1297, 726] width 40 height 14
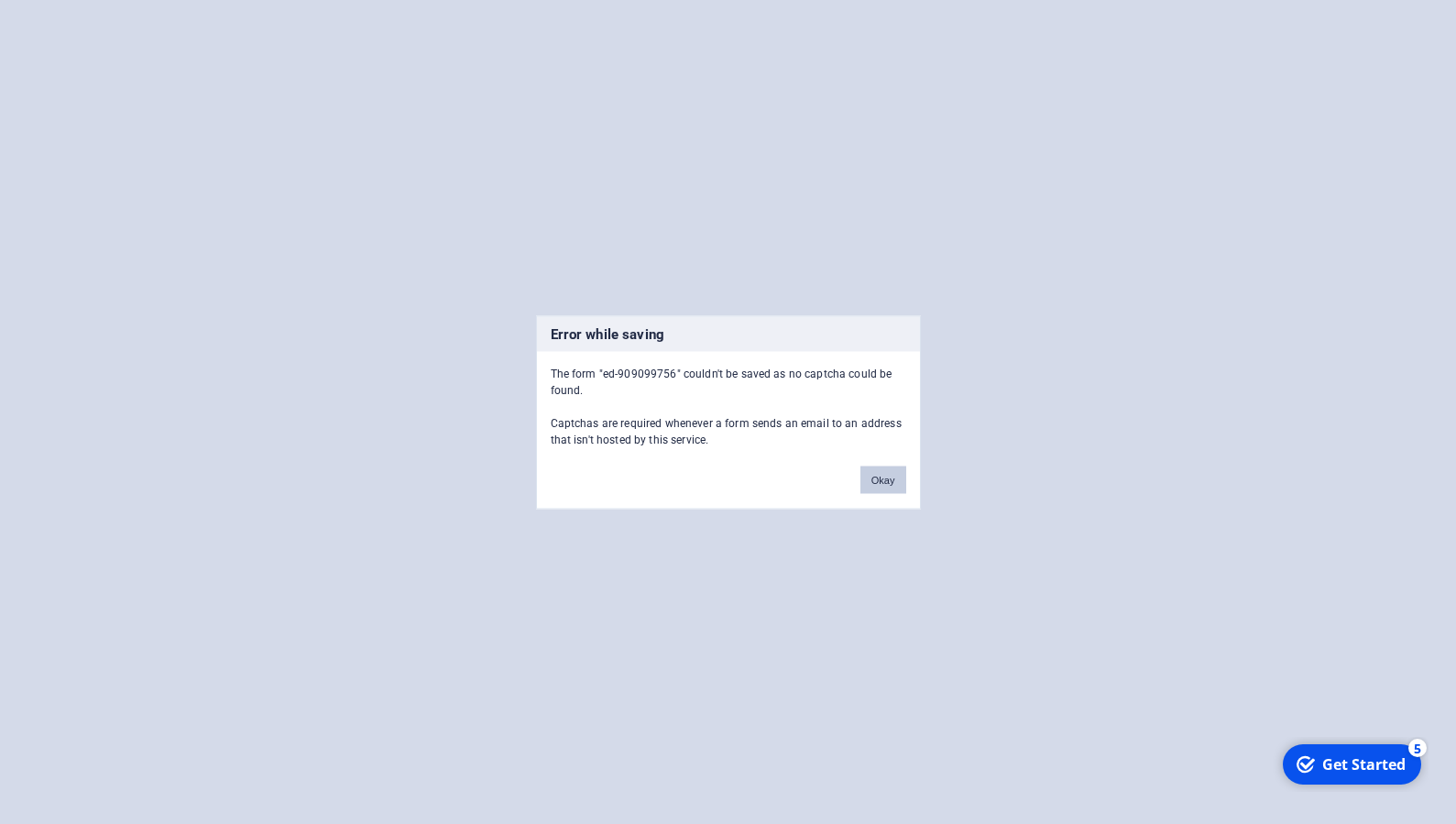
scroll to position [26735, 0]
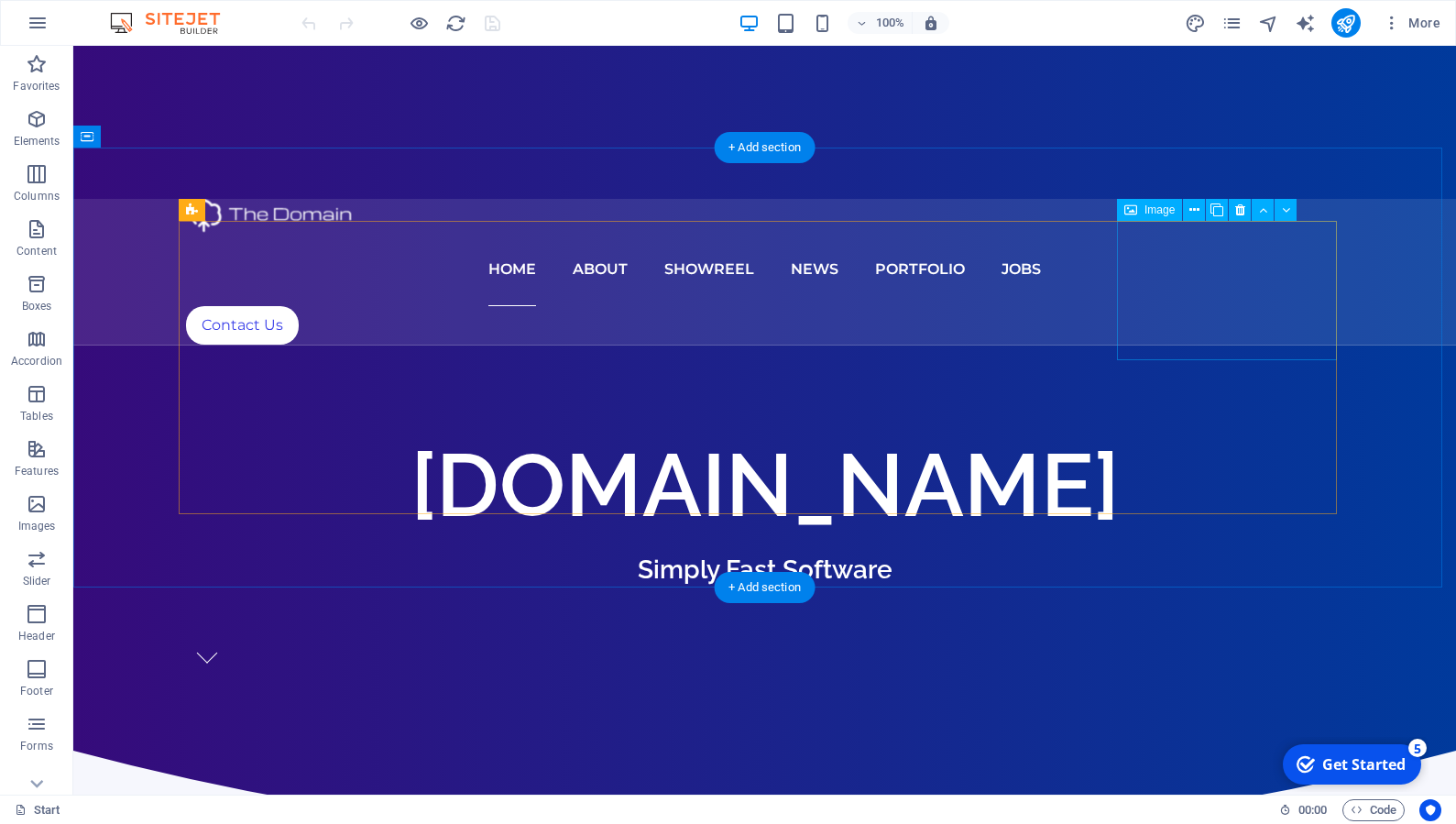
scroll to position [572, 0]
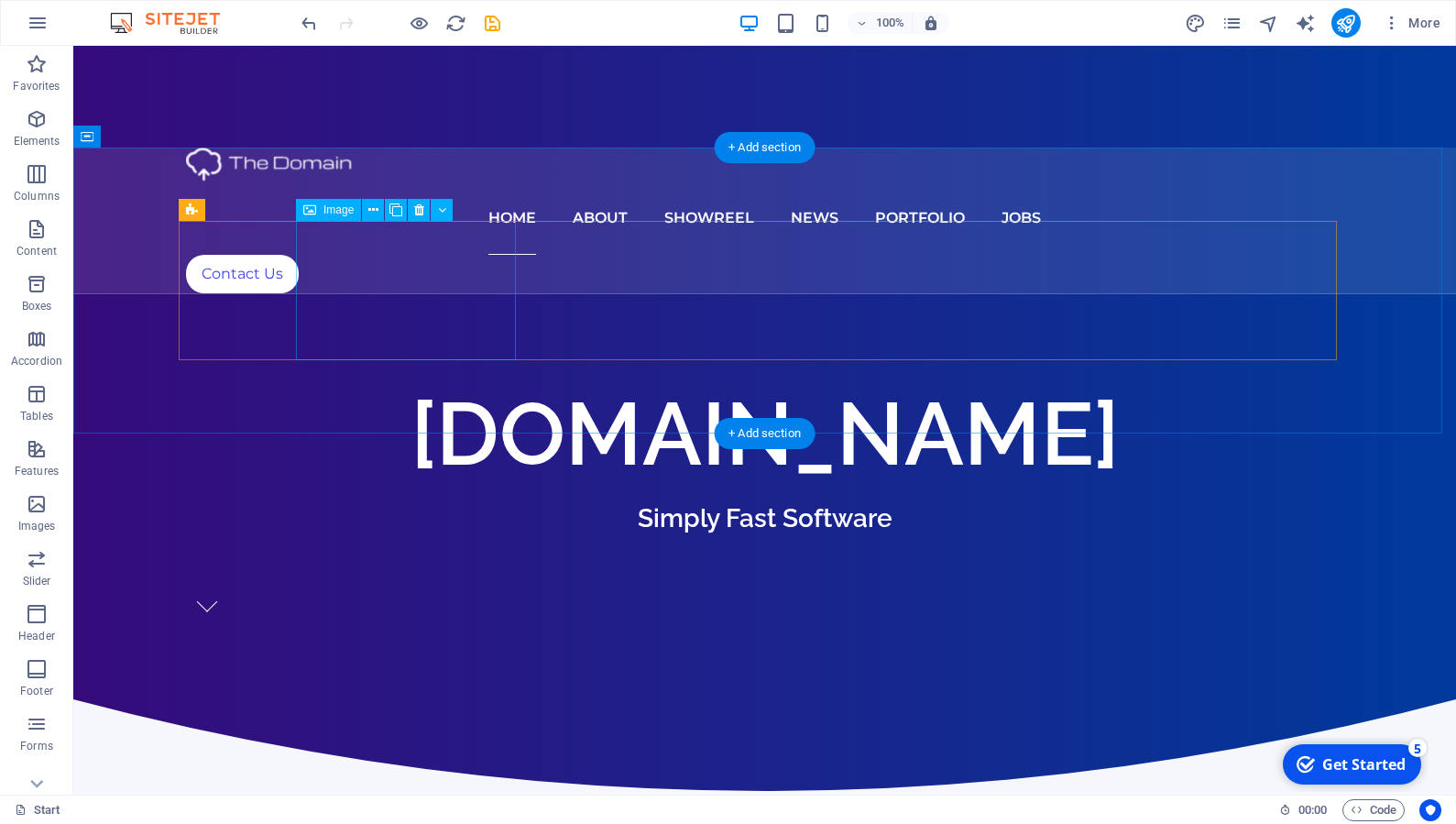
drag, startPoint x: 668, startPoint y: 313, endPoint x: 683, endPoint y: 316, distance: 15.3
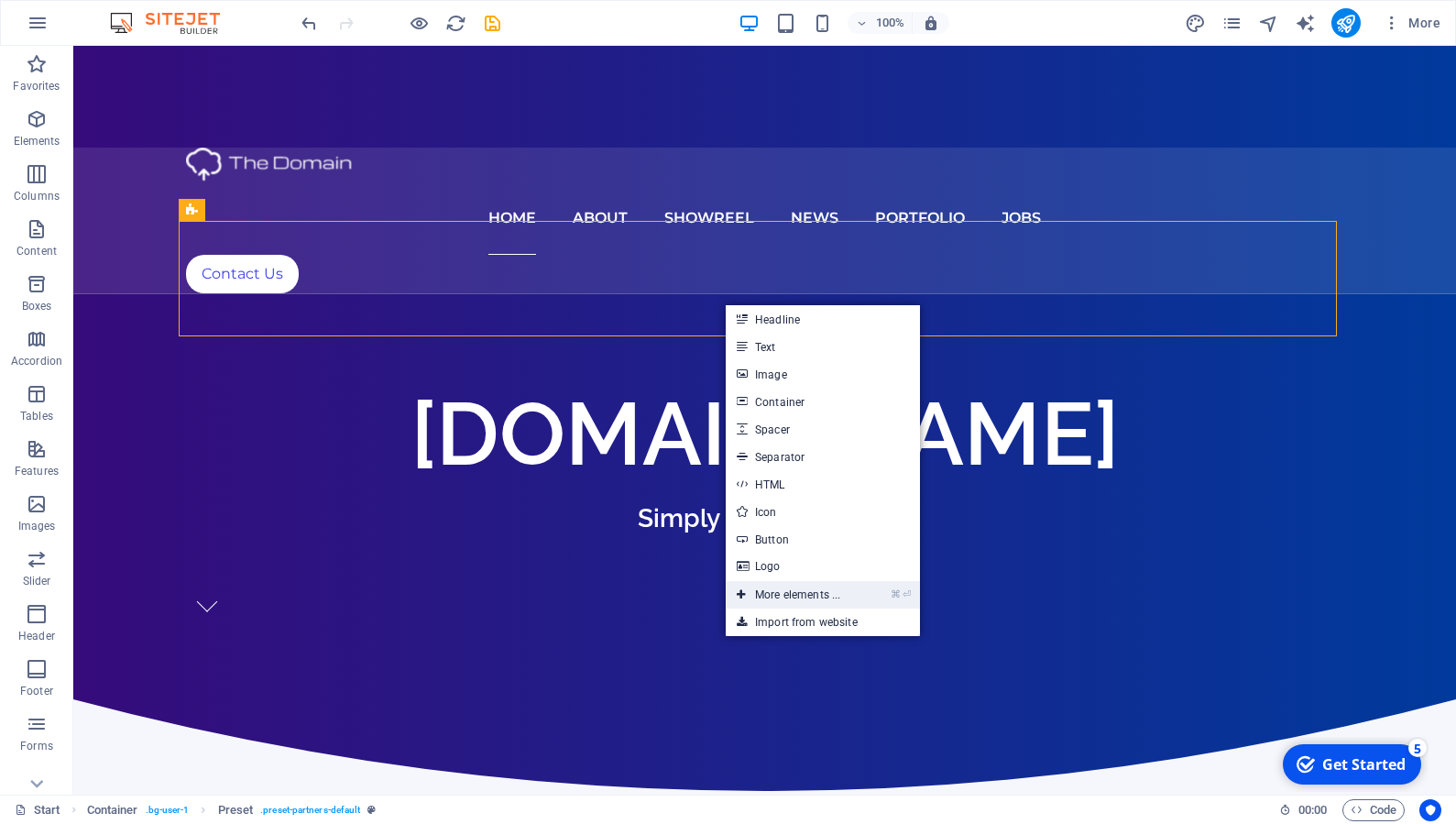
click at [851, 595] on link "⌘ ⏎ More elements ..." at bounding box center [789, 595] width 126 height 27
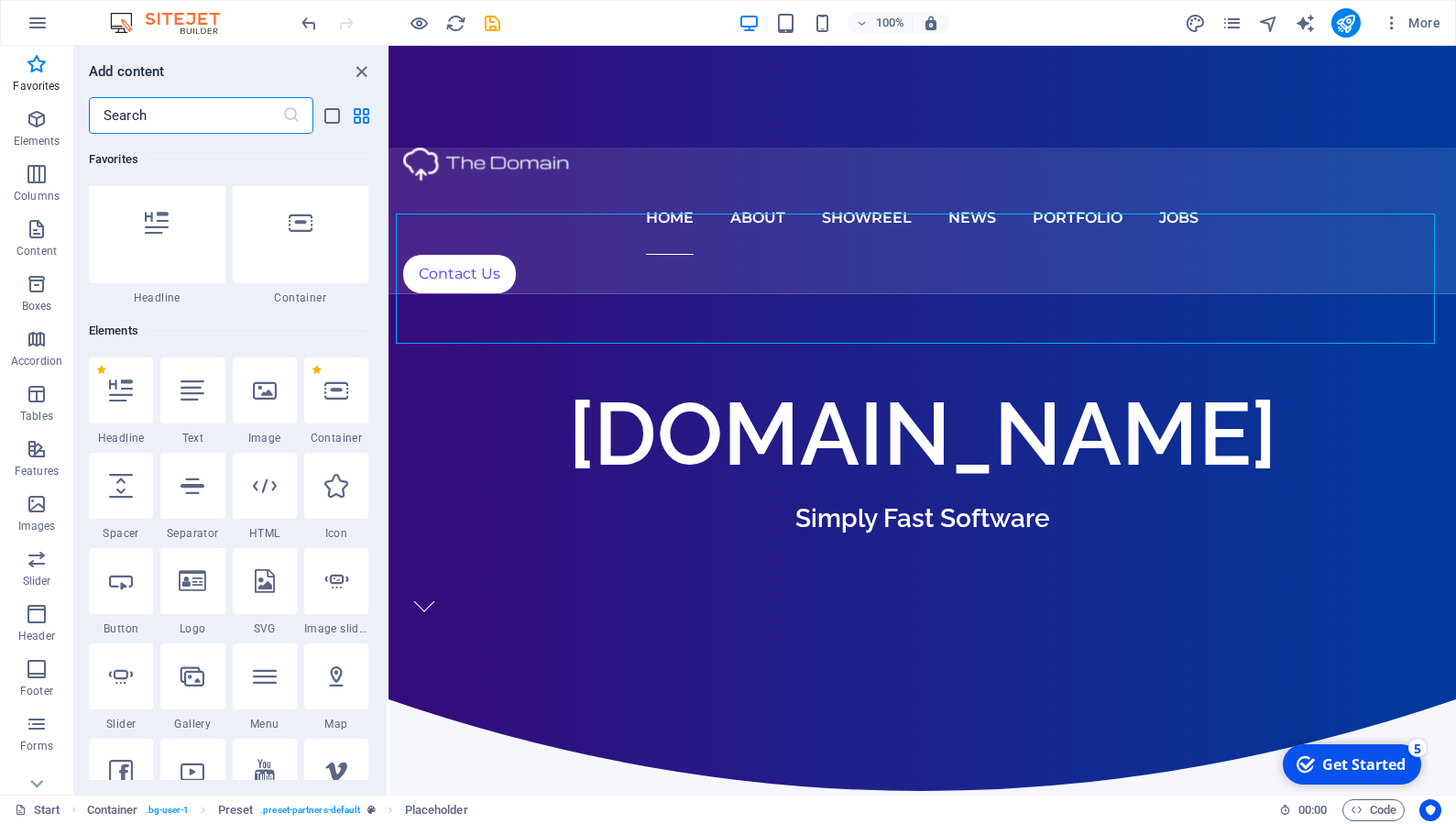
scroll to position [0, 0]
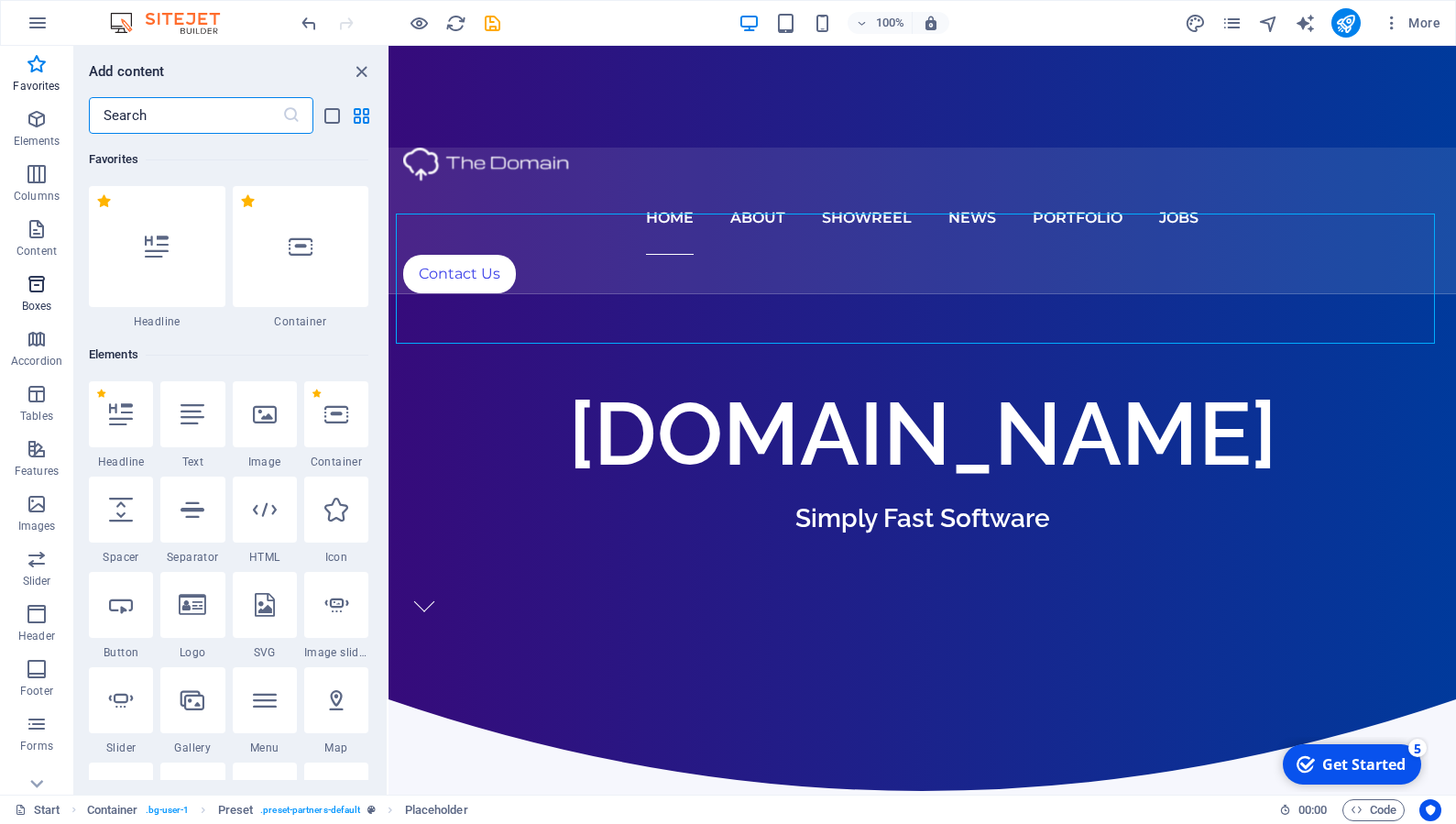
click at [47, 283] on icon "button" at bounding box center [36, 283] width 22 height 22
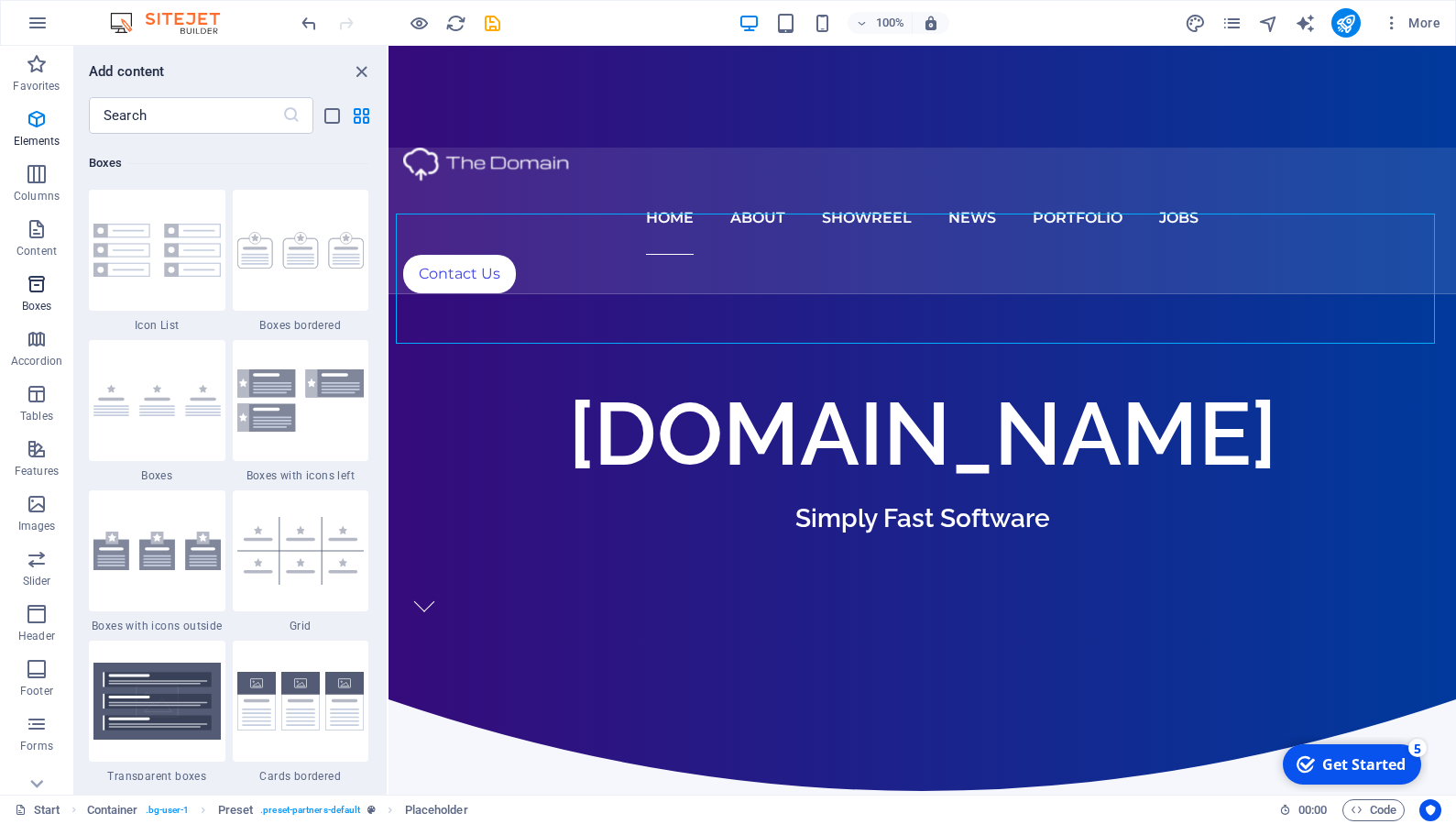
scroll to position [5058, 0]
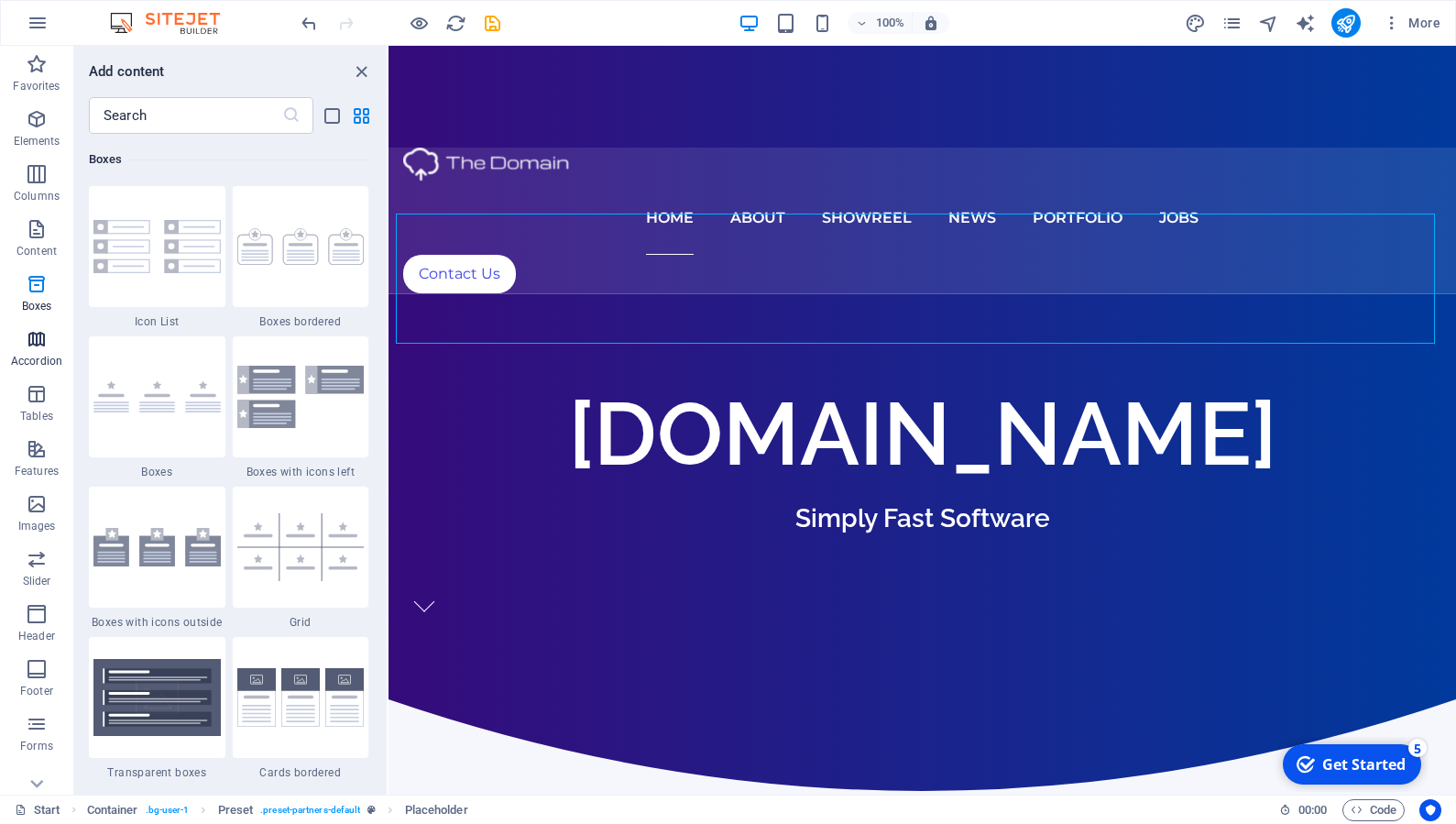
click at [47, 344] on icon "button" at bounding box center [36, 339] width 22 height 22
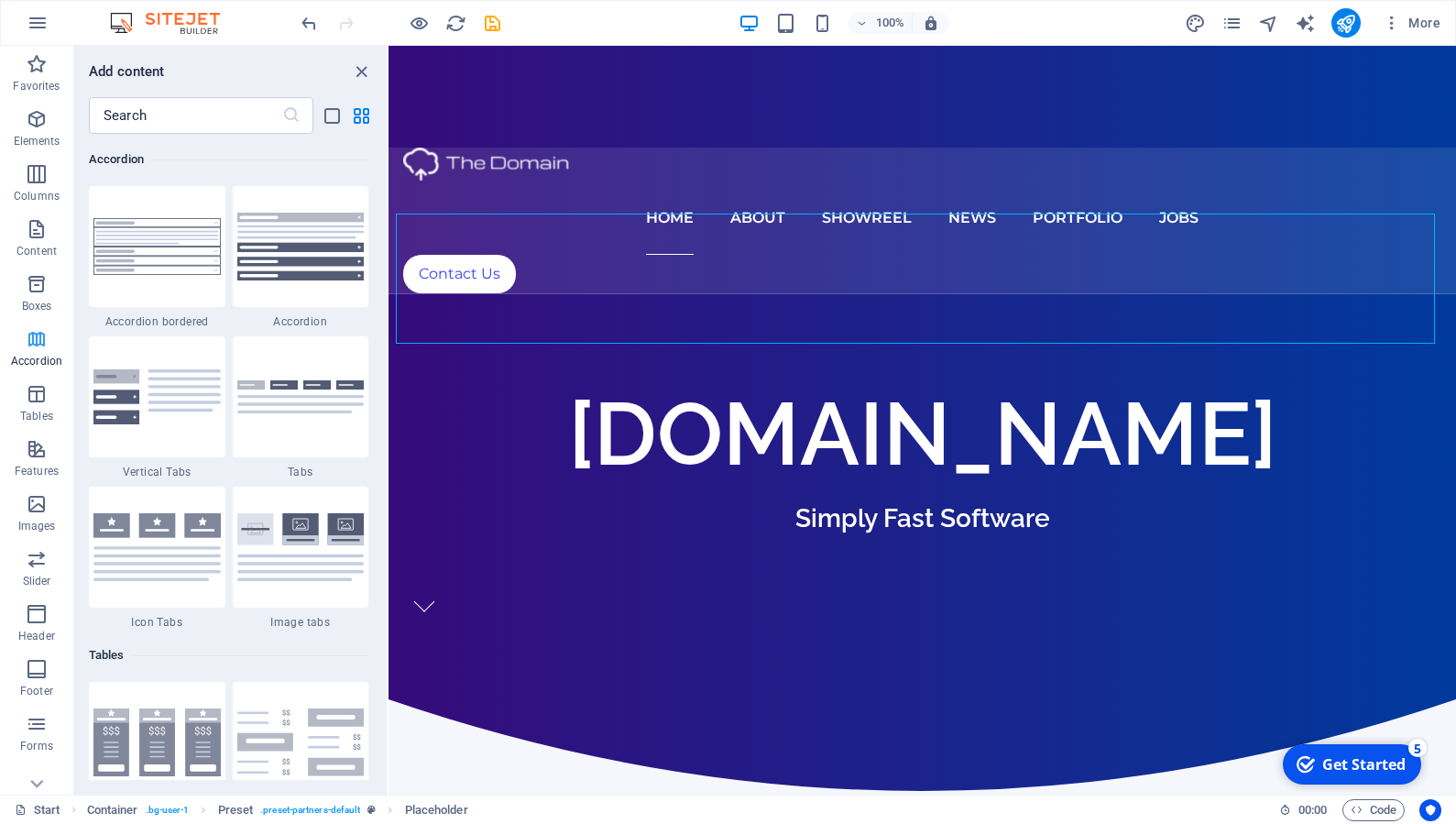
scroll to position [5854, 0]
click at [179, 236] on img at bounding box center [157, 246] width 128 height 57
click at [388, 236] on div "Drag here to replace the existing content. Press “Ctrl” if you want to create a…" at bounding box center [922, 420] width 1068 height 749
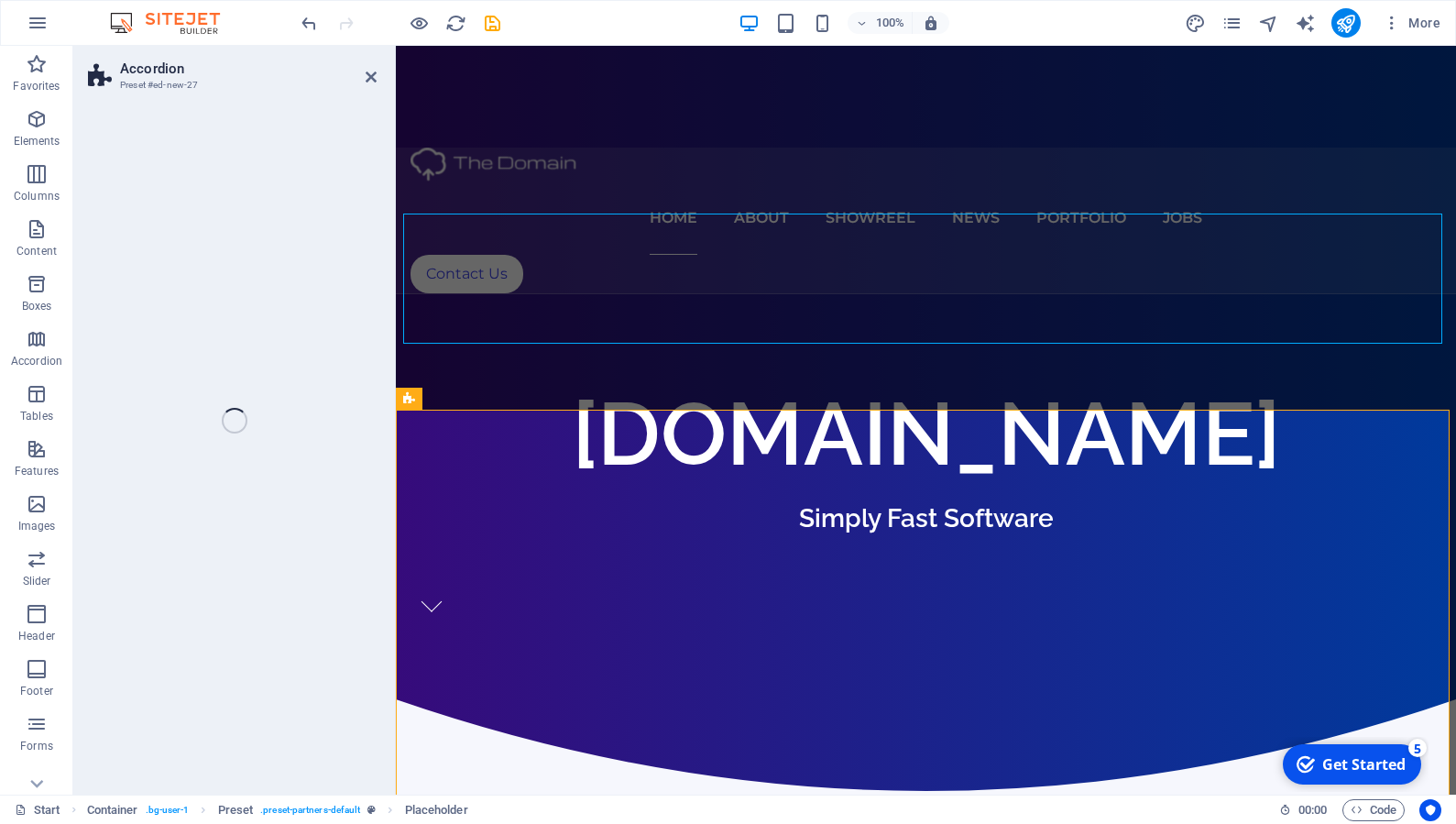
select select "rem"
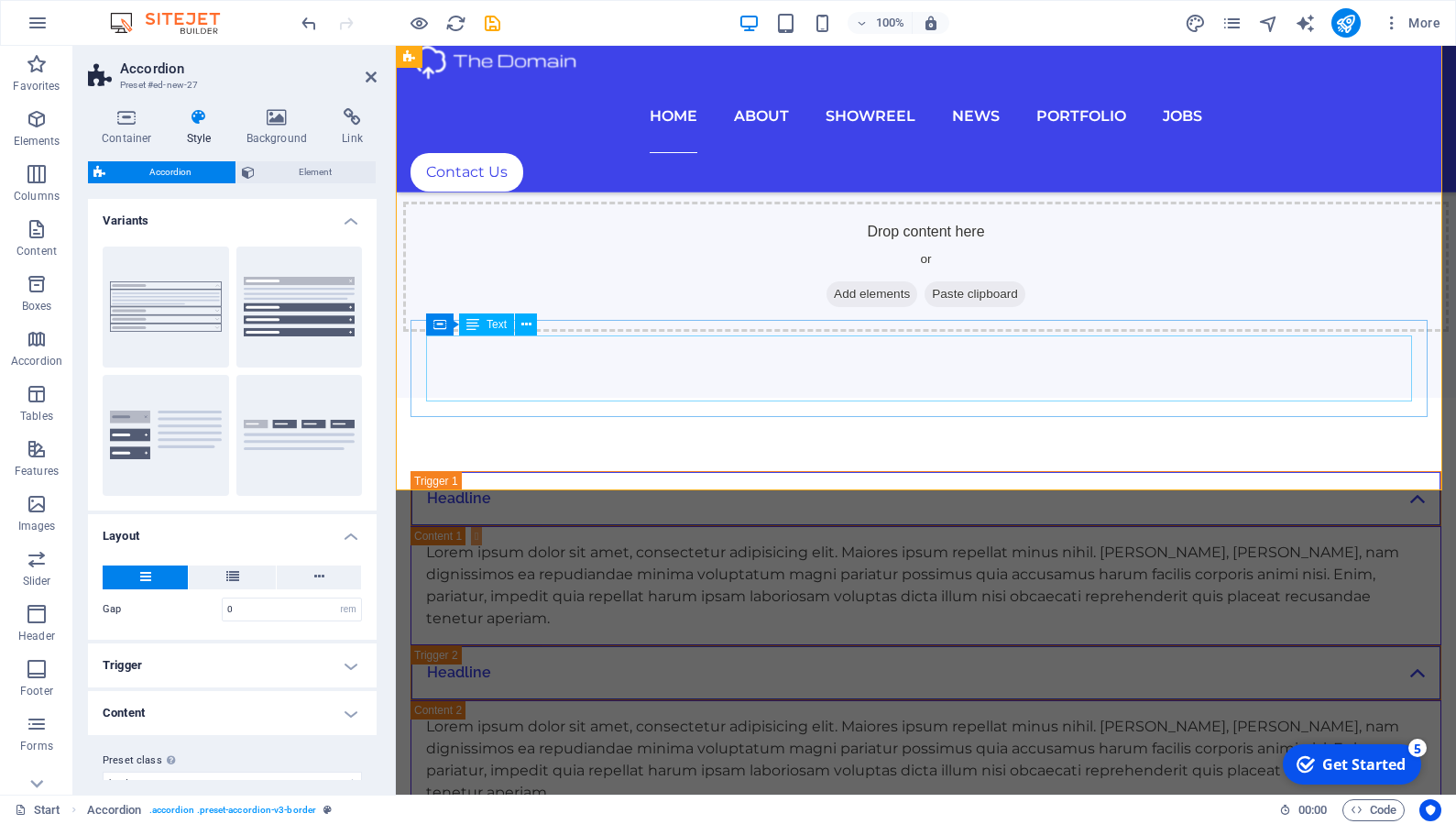
scroll to position [513, 0]
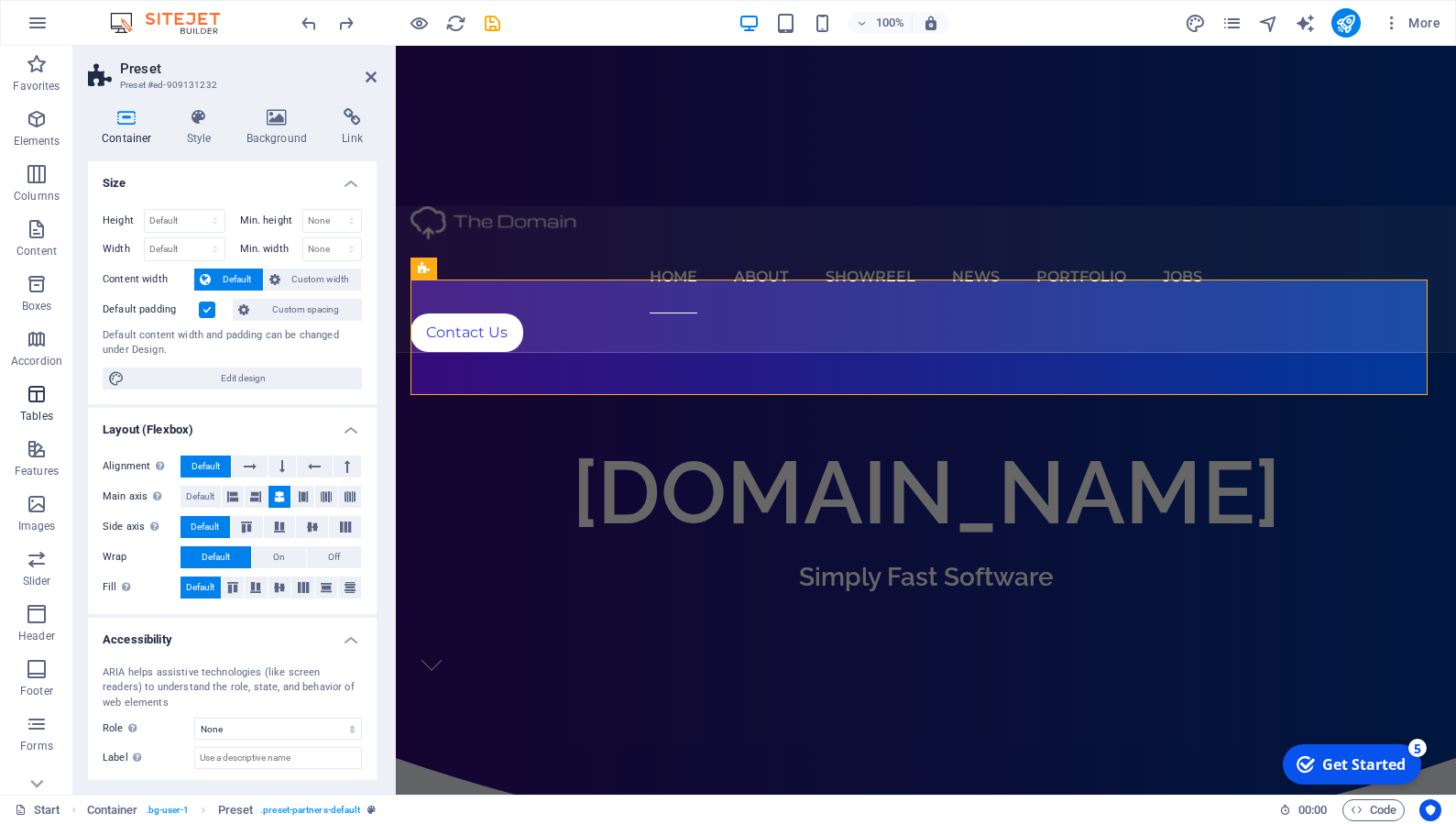
click at [47, 399] on icon "button" at bounding box center [36, 394] width 22 height 22
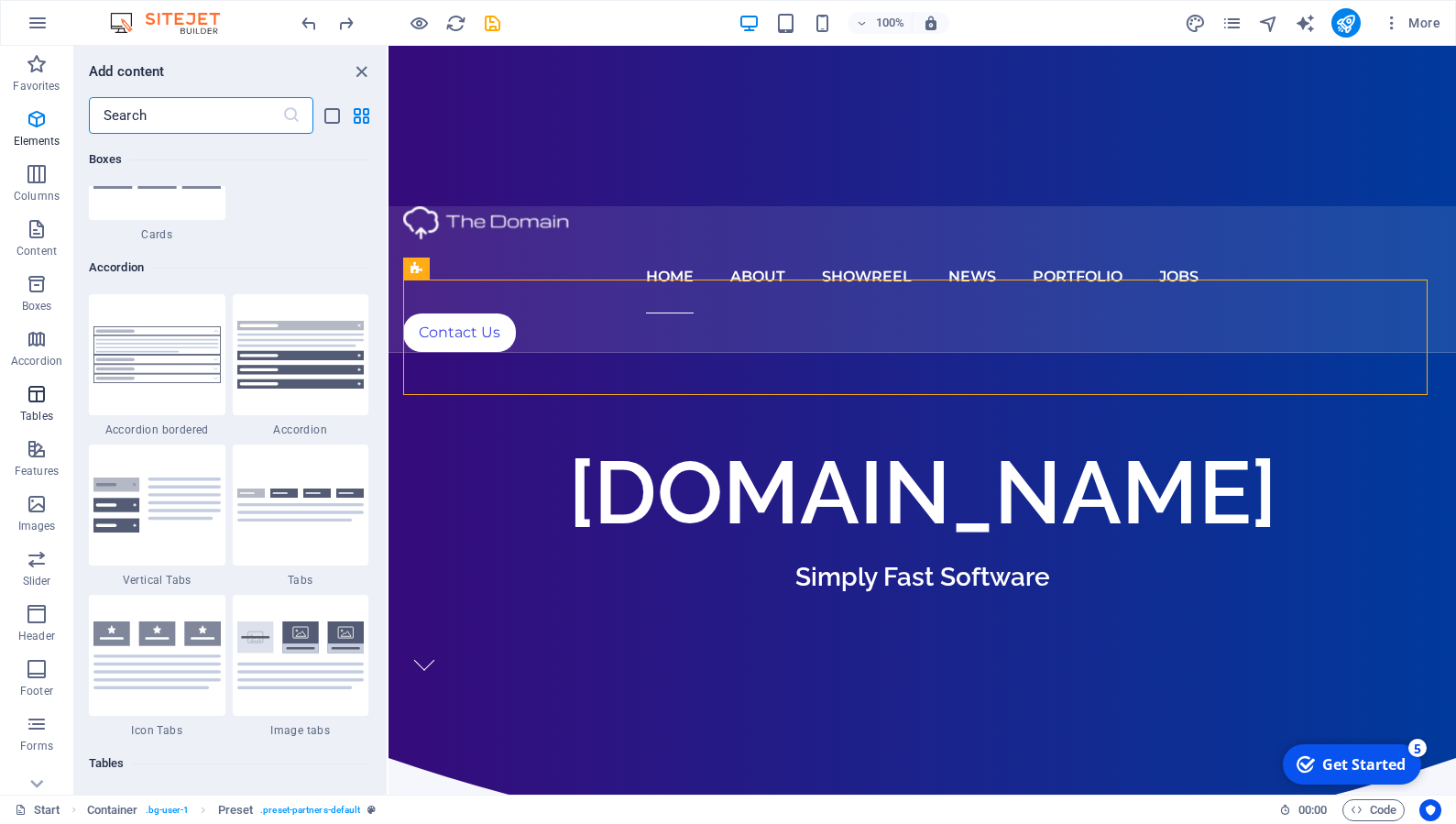
scroll to position [6350, 0]
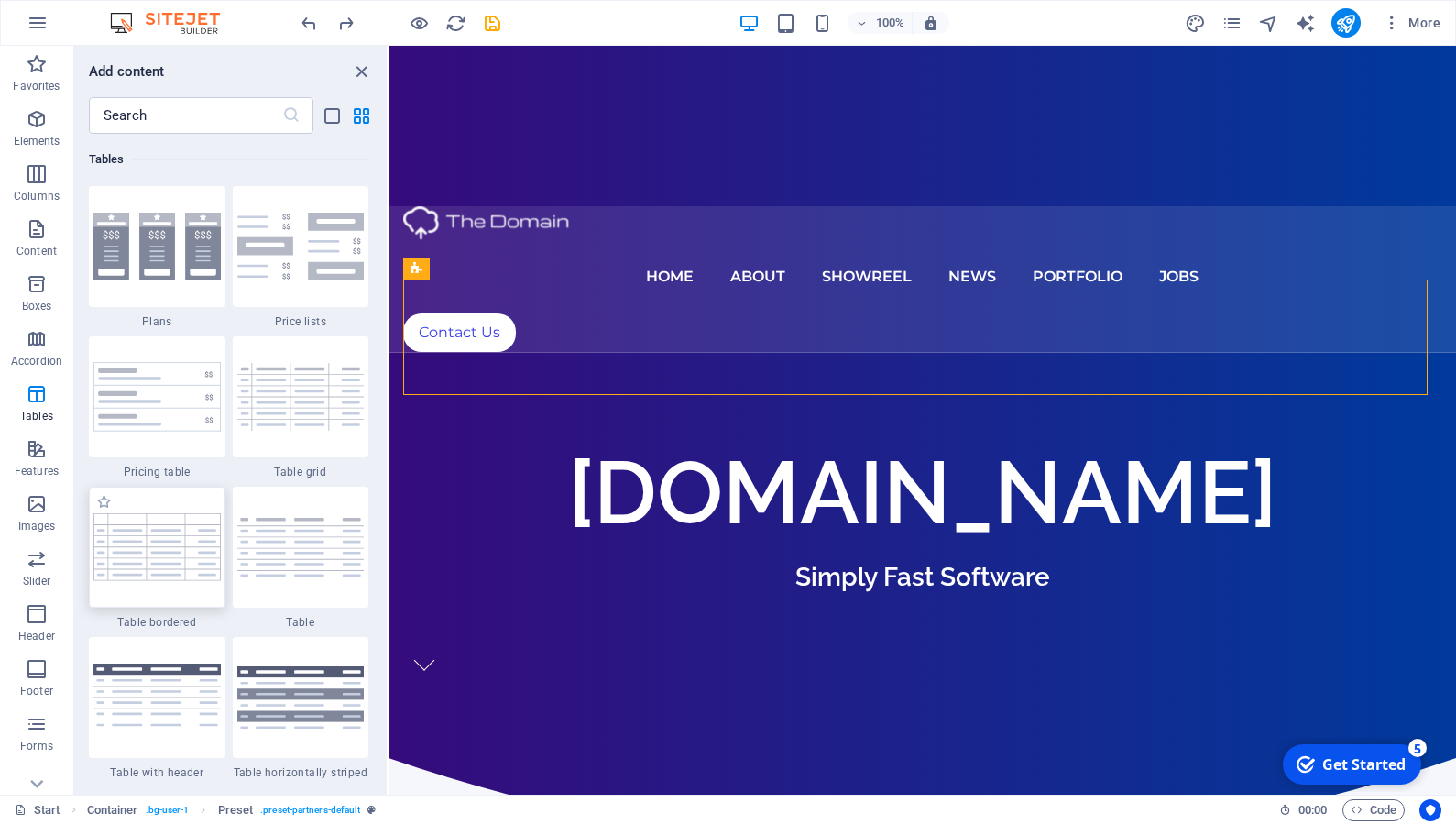
click at [151, 524] on img at bounding box center [157, 546] width 128 height 67
click at [388, 524] on div "Drag here to replace the existing content. Press “Ctrl” if you want to create a…" at bounding box center [922, 420] width 1068 height 749
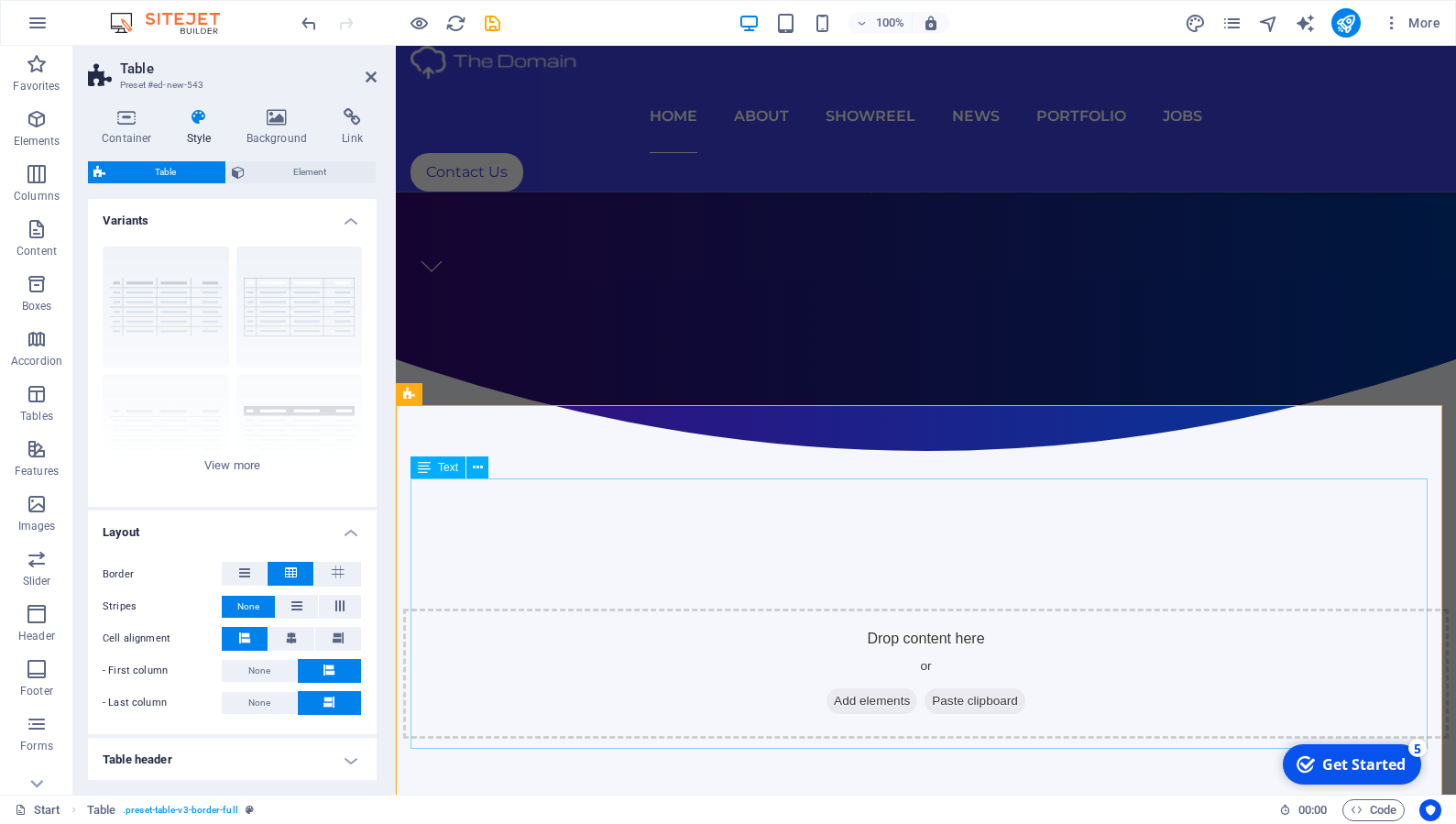
scroll to position [851, 0]
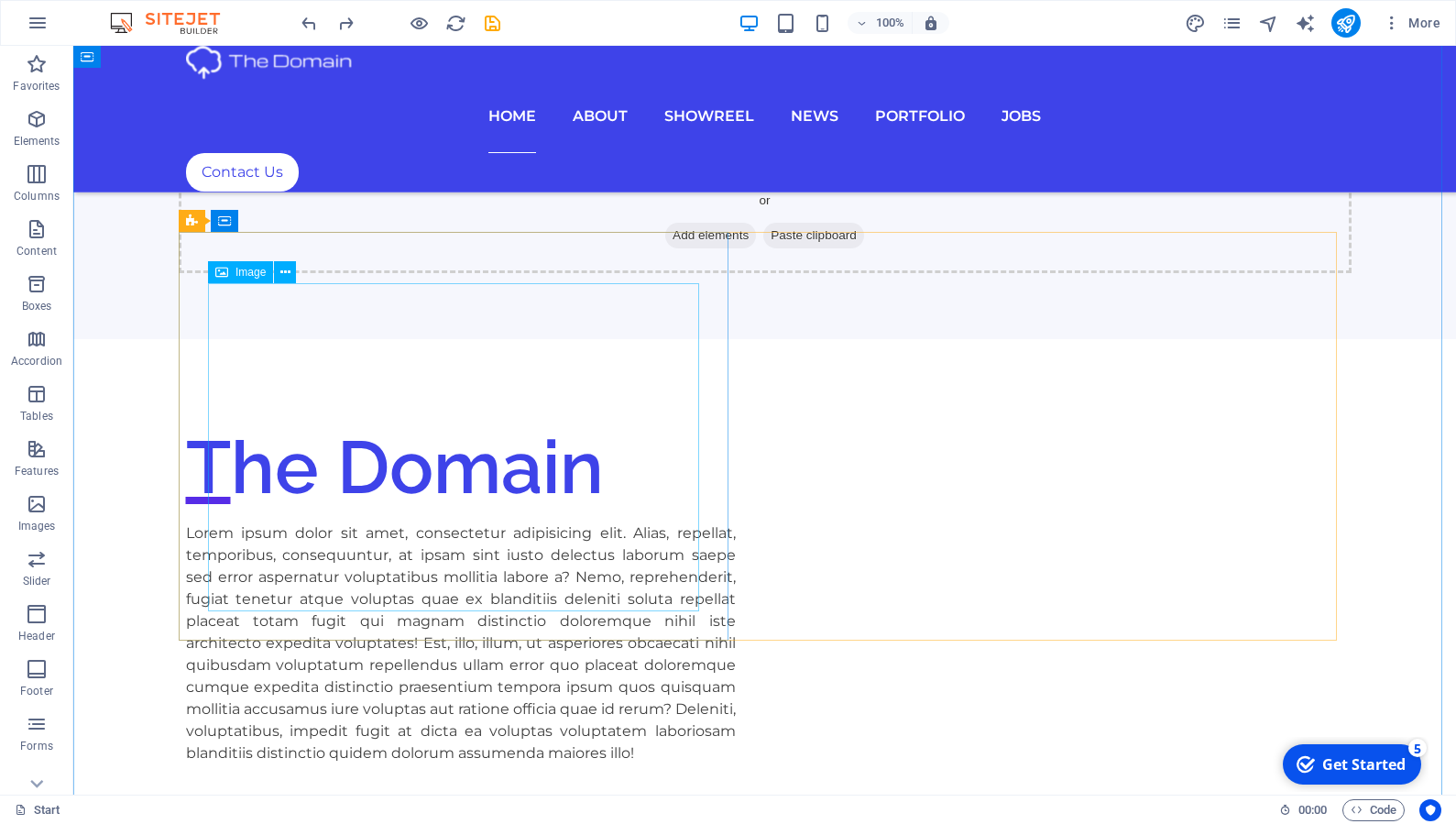
scroll to position [411, 0]
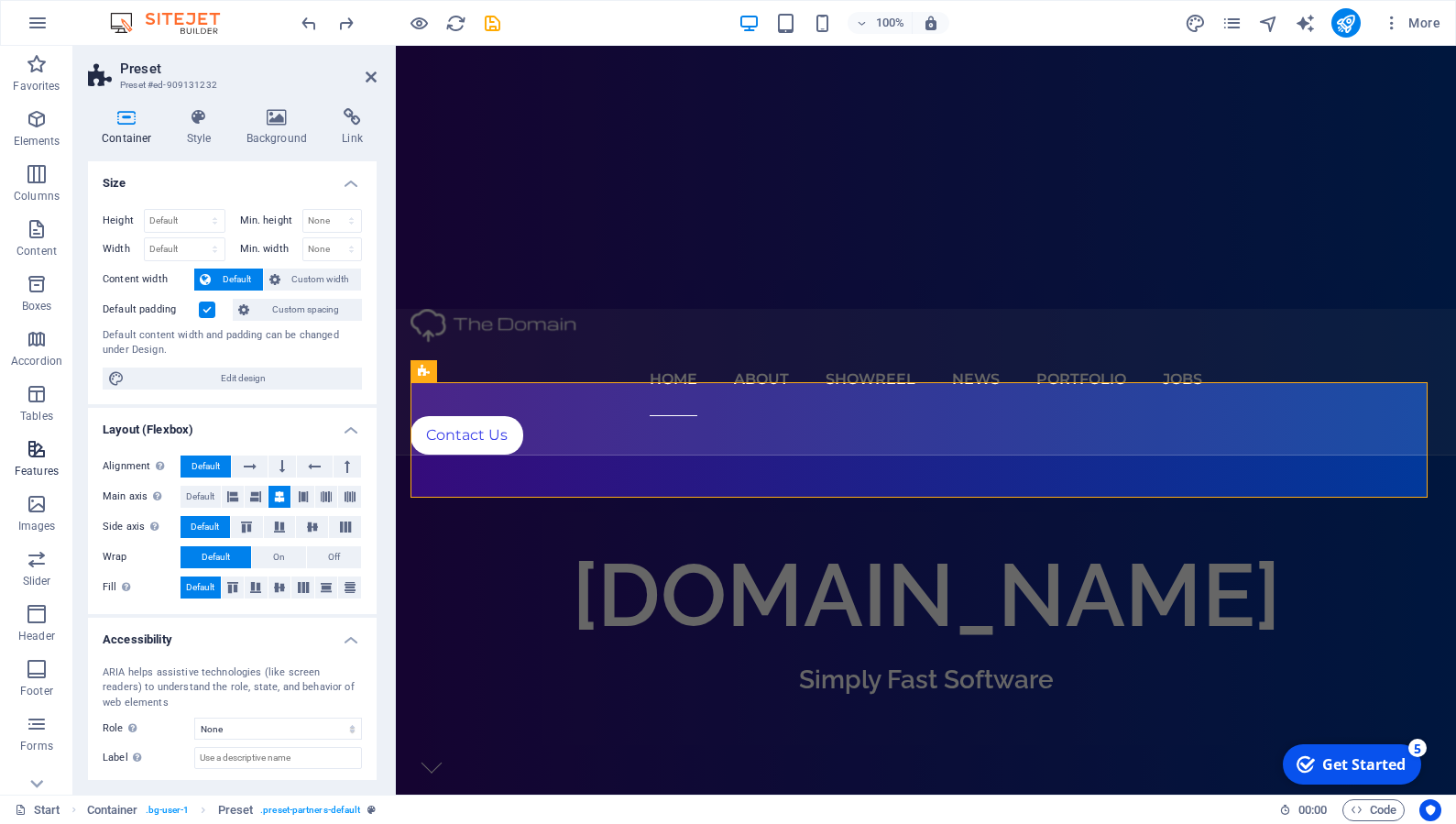
click at [38, 443] on icon "button" at bounding box center [36, 449] width 22 height 22
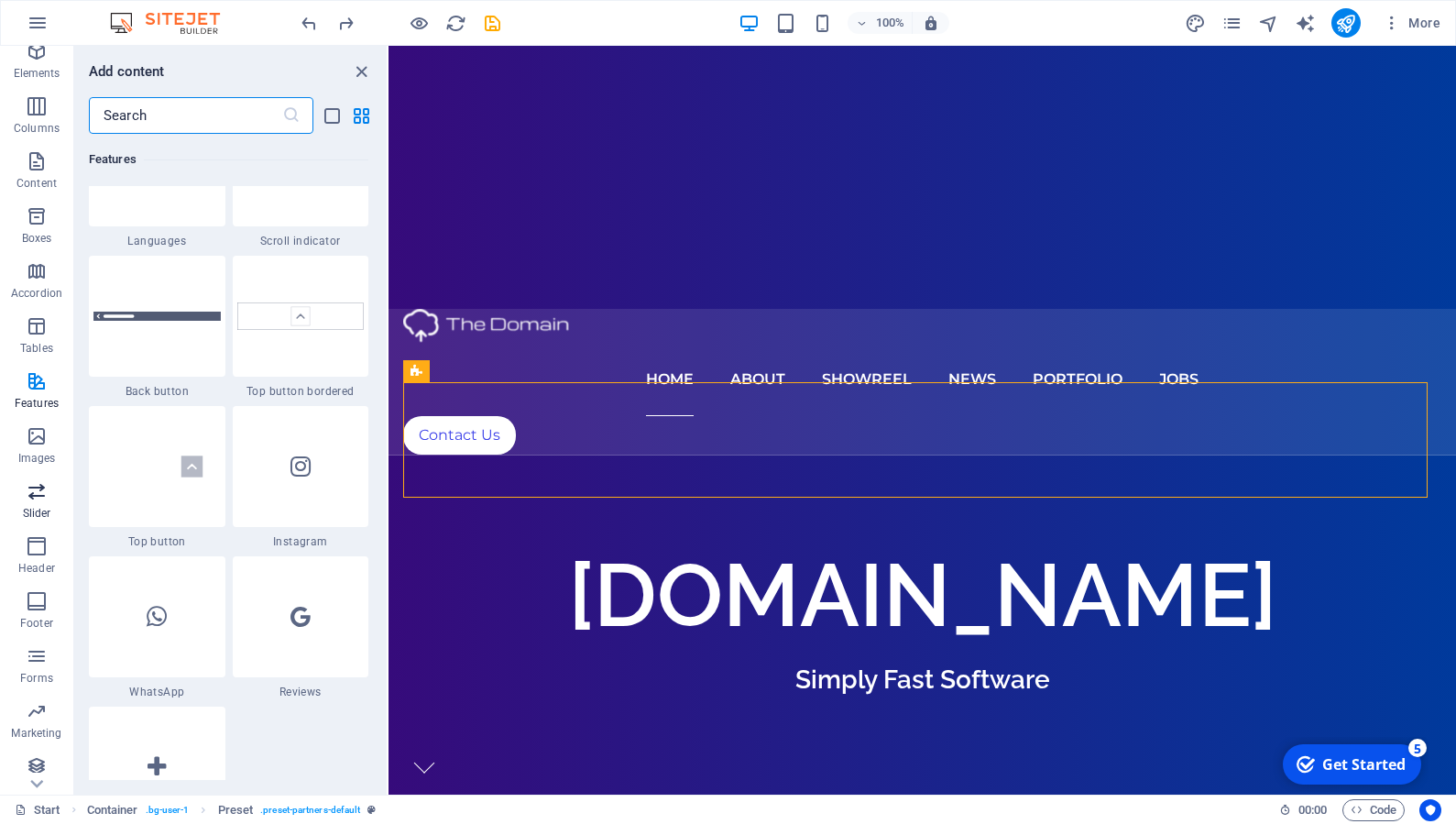
scroll to position [76, 0]
click at [39, 642] on icon "button" at bounding box center [36, 648] width 22 height 22
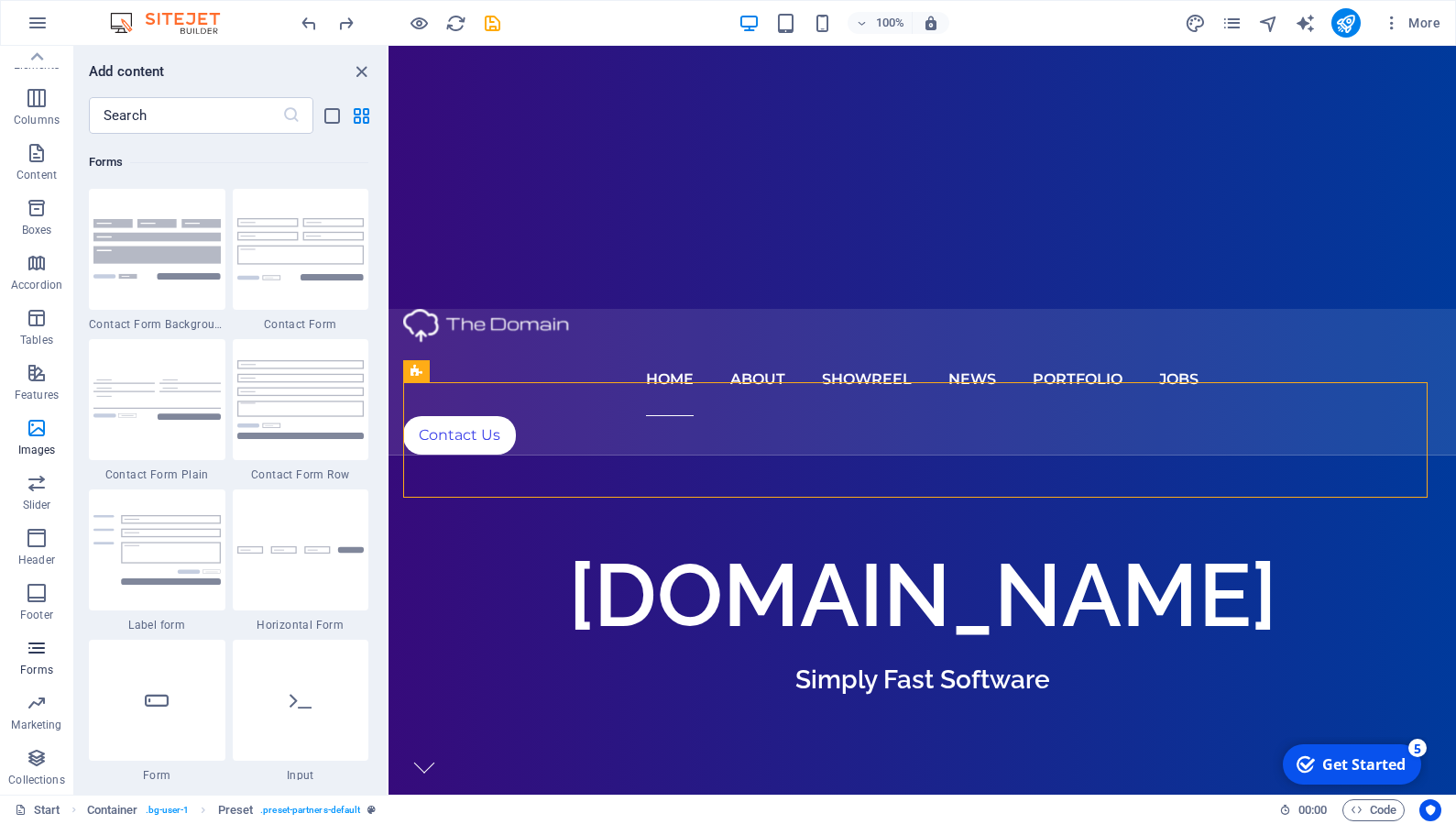
scroll to position [13387, 0]
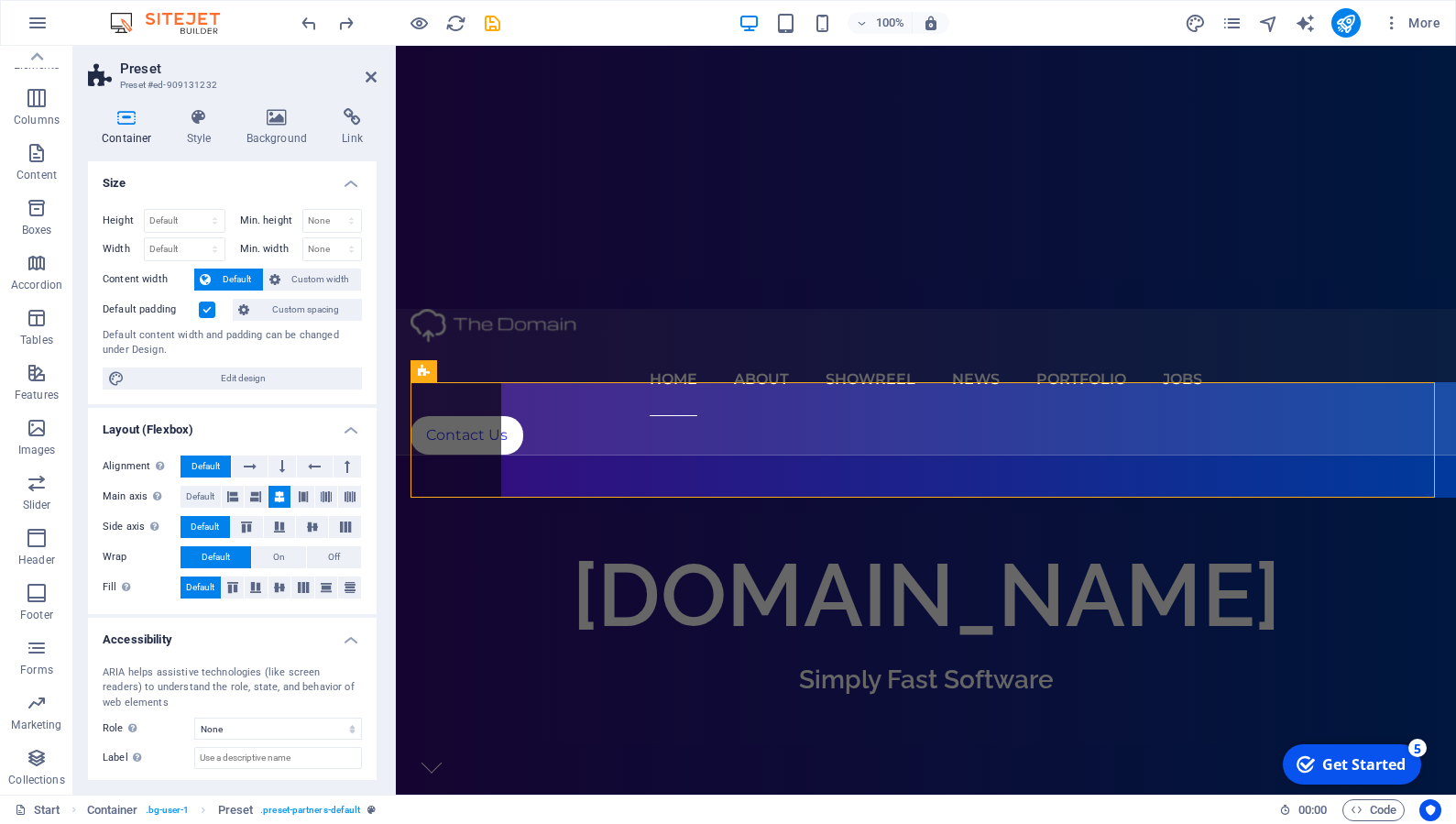
scroll to position [76, 0]
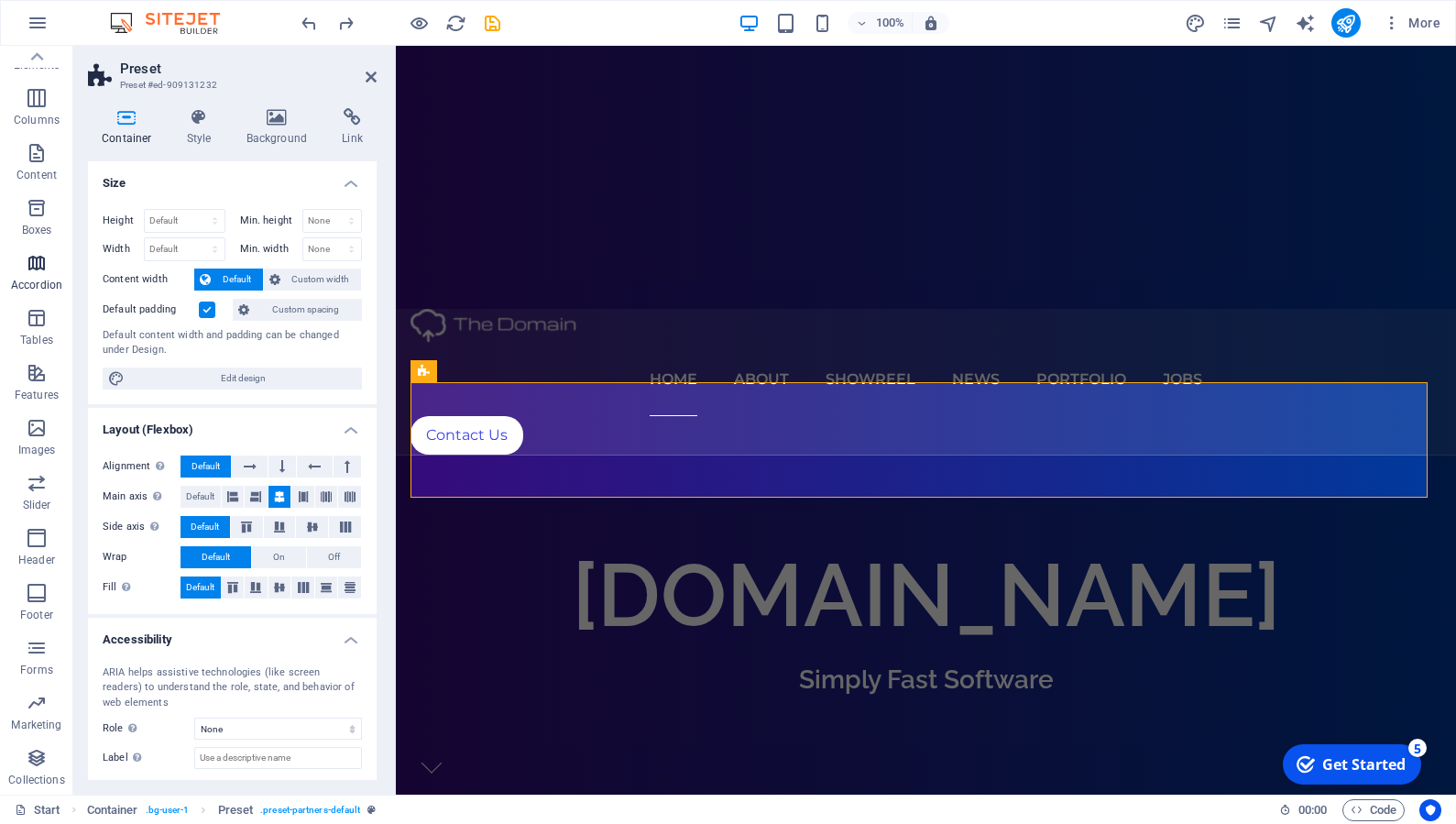
click at [43, 268] on icon "button" at bounding box center [36, 262] width 22 height 22
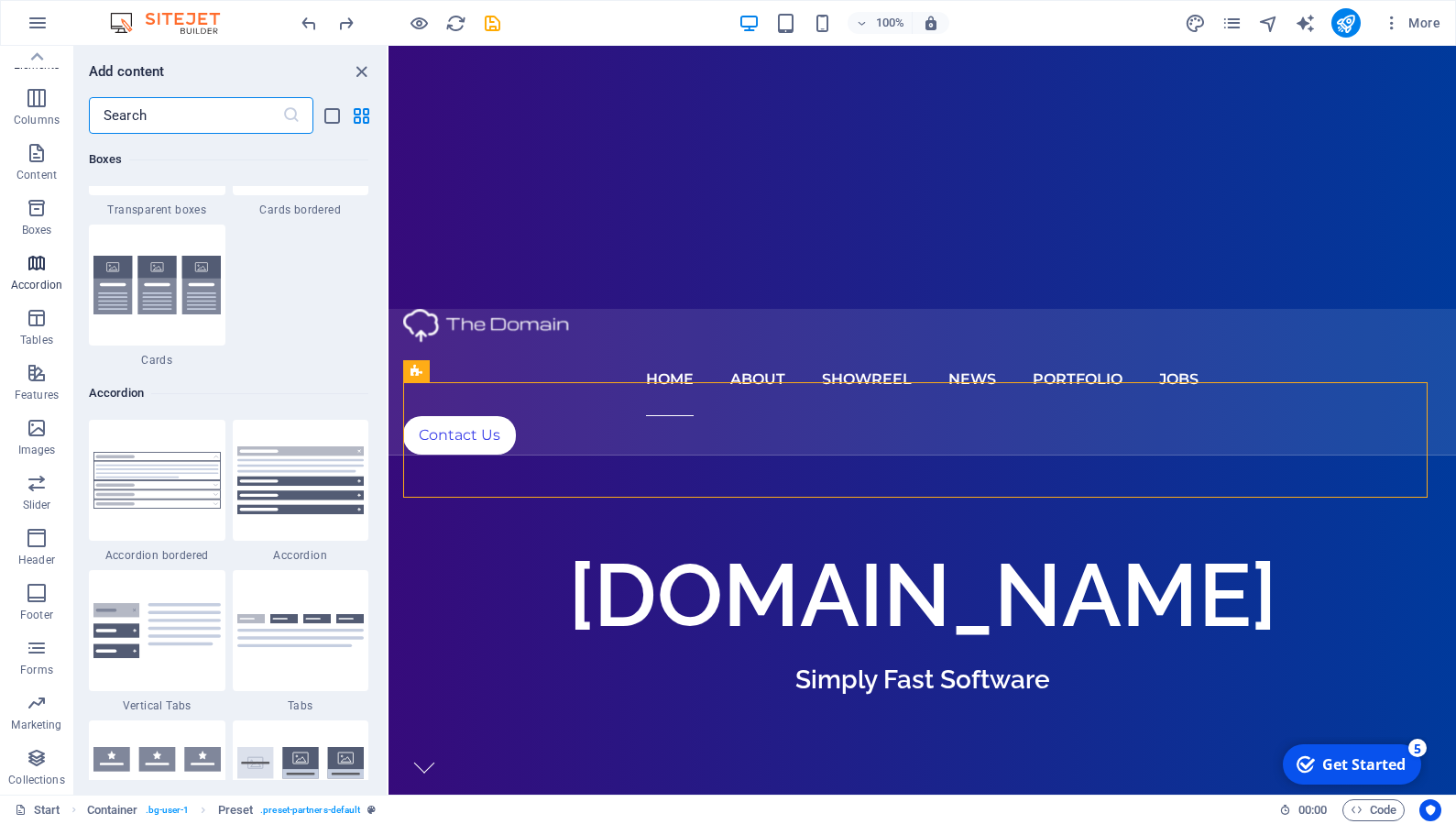
scroll to position [5854, 0]
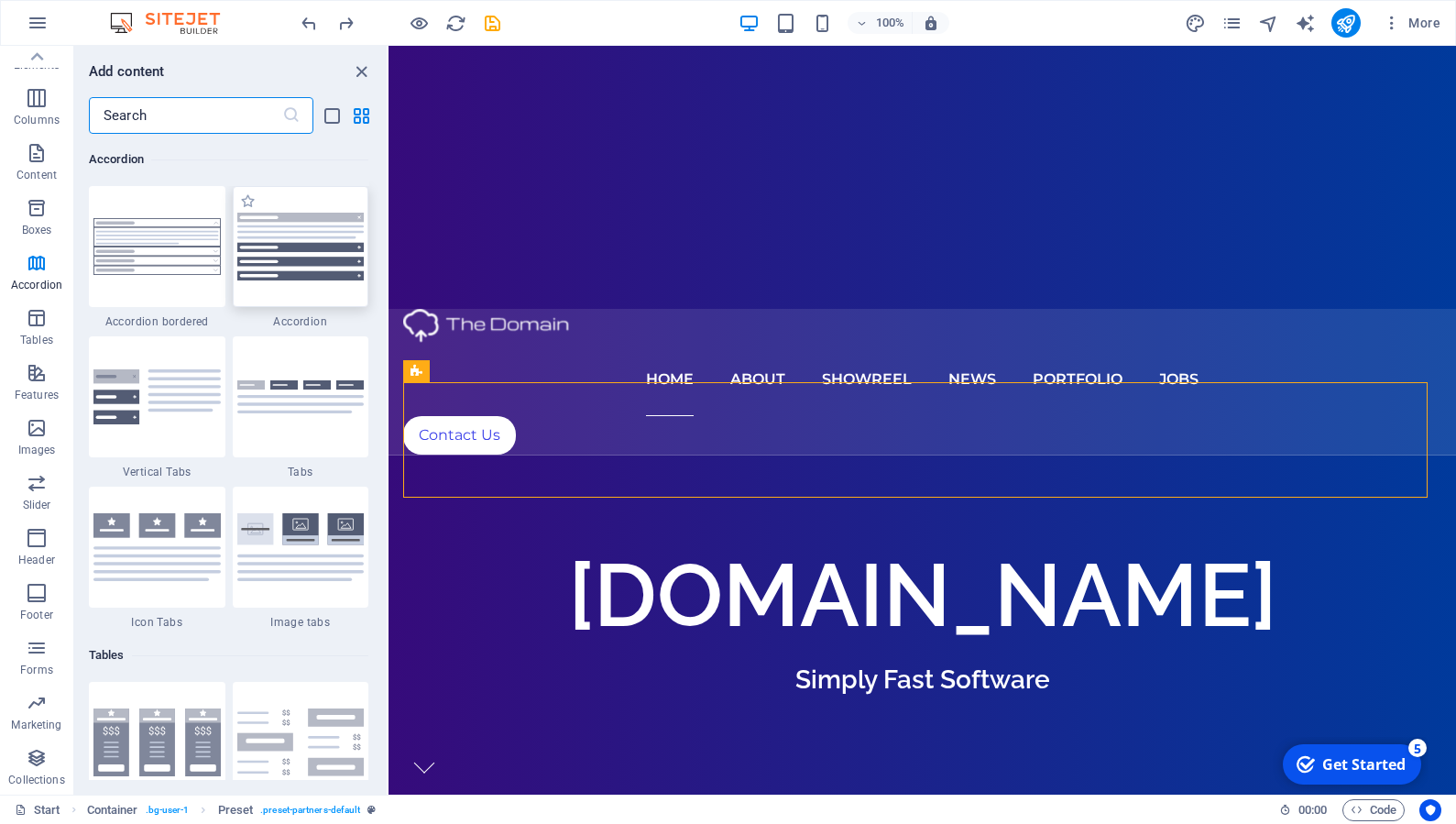
click at [316, 261] on img at bounding box center [301, 247] width 128 height 68
click at [388, 261] on div "Drag here to replace the existing content. Press “Ctrl” if you want to create a…" at bounding box center [922, 420] width 1068 height 749
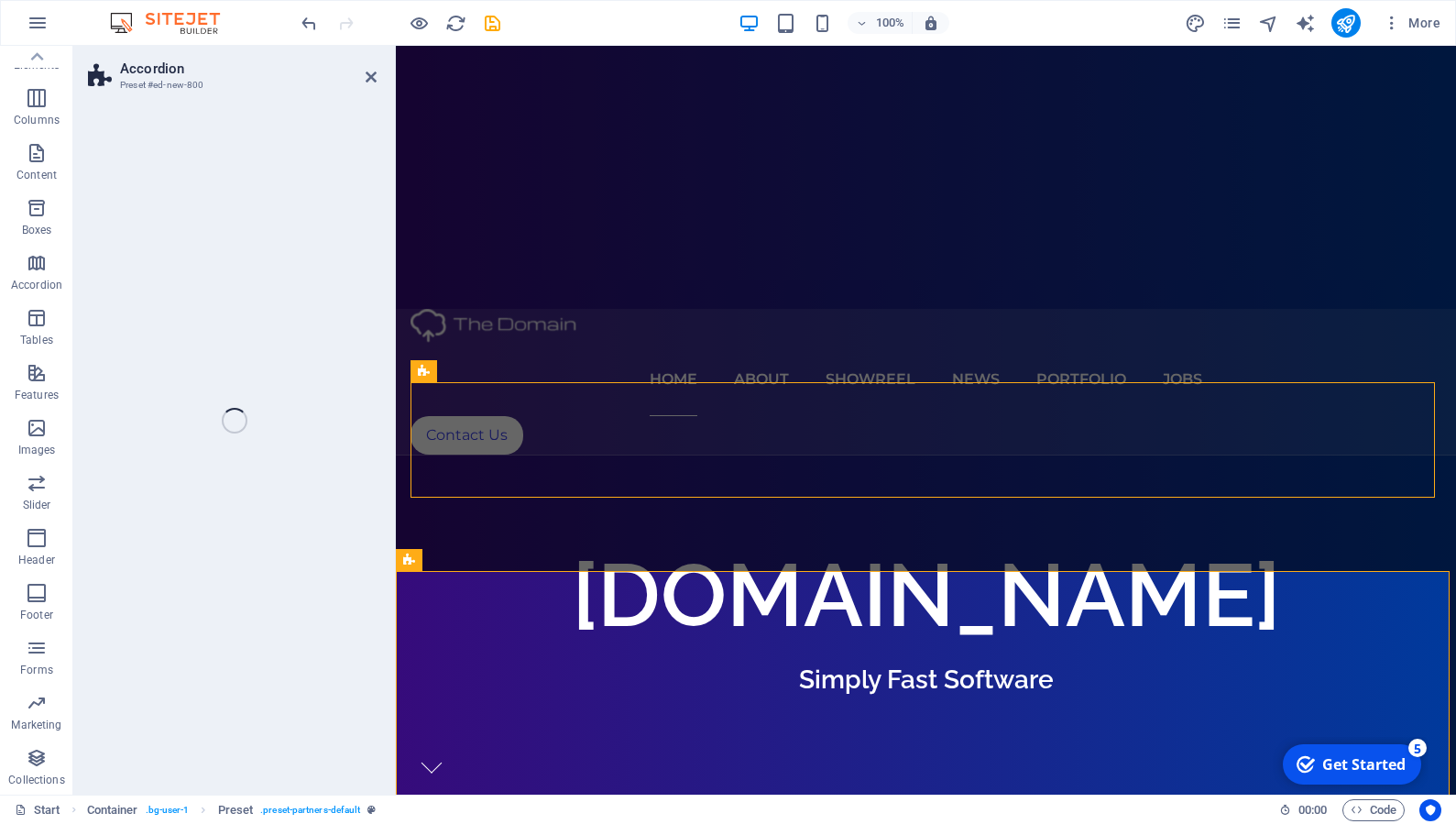
select select "rem"
select select "preset-accordion-v3-default"
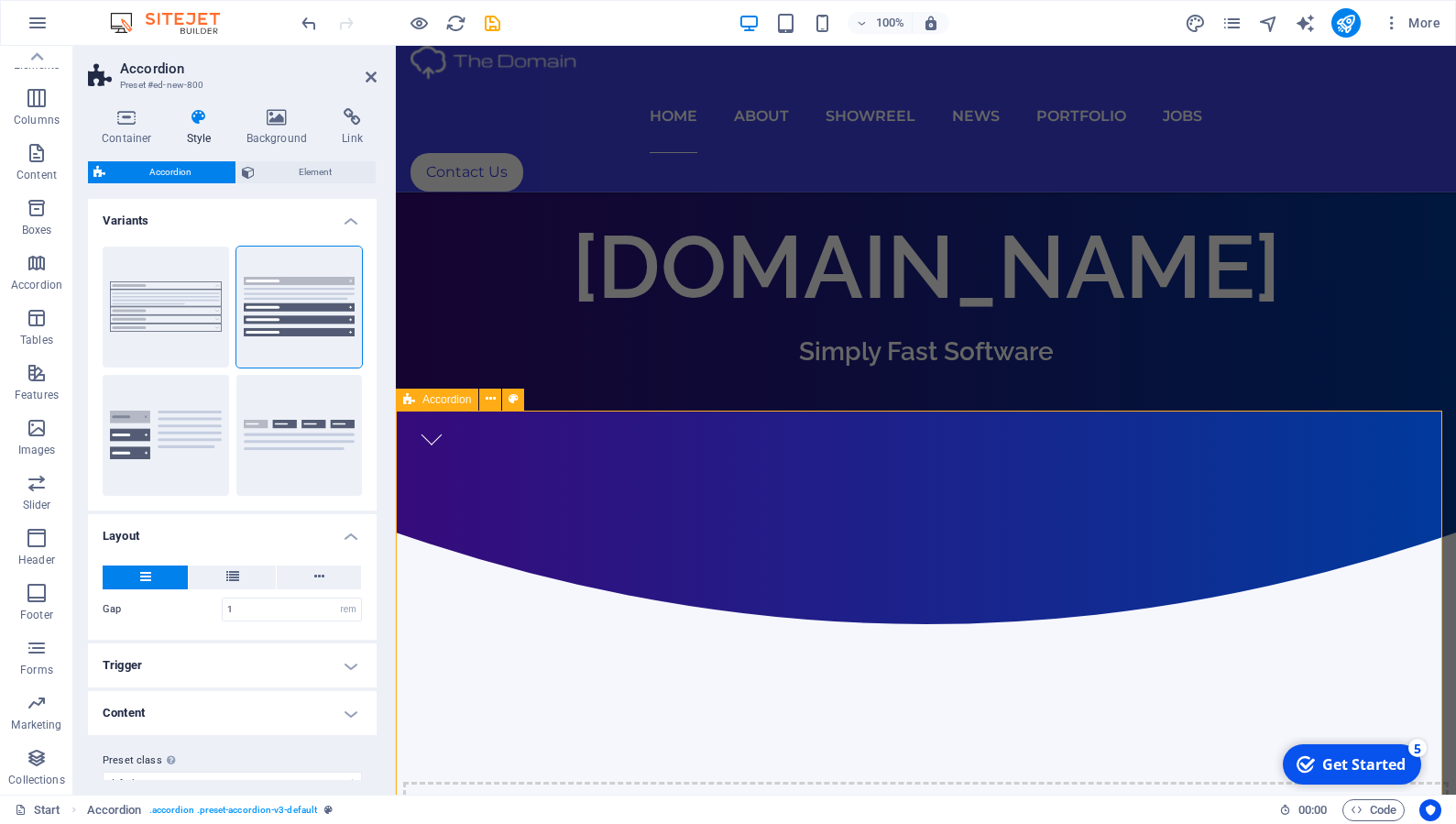
scroll to position [690, 0]
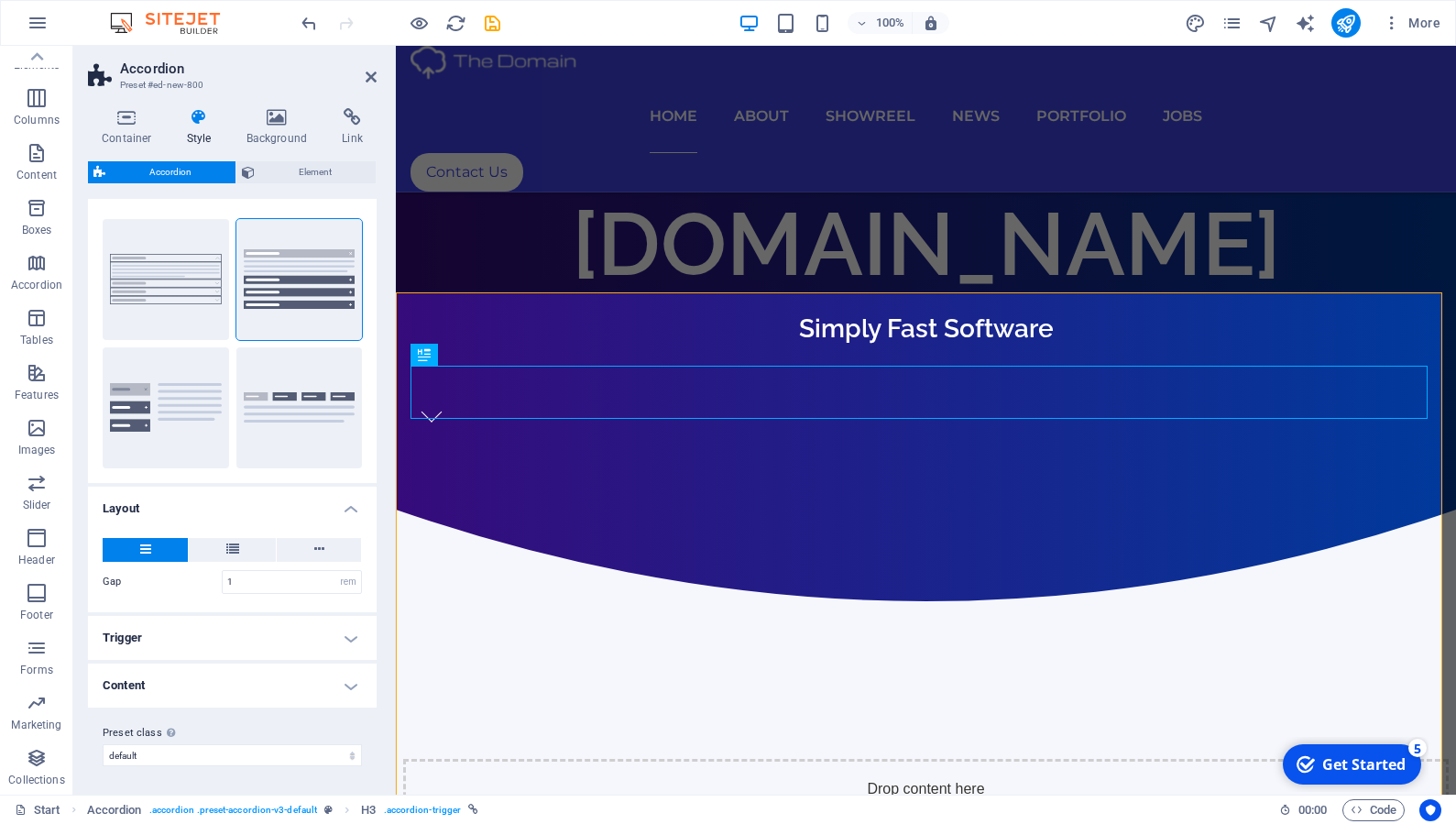
click at [332, 646] on h4 "Trigger" at bounding box center [232, 638] width 289 height 44
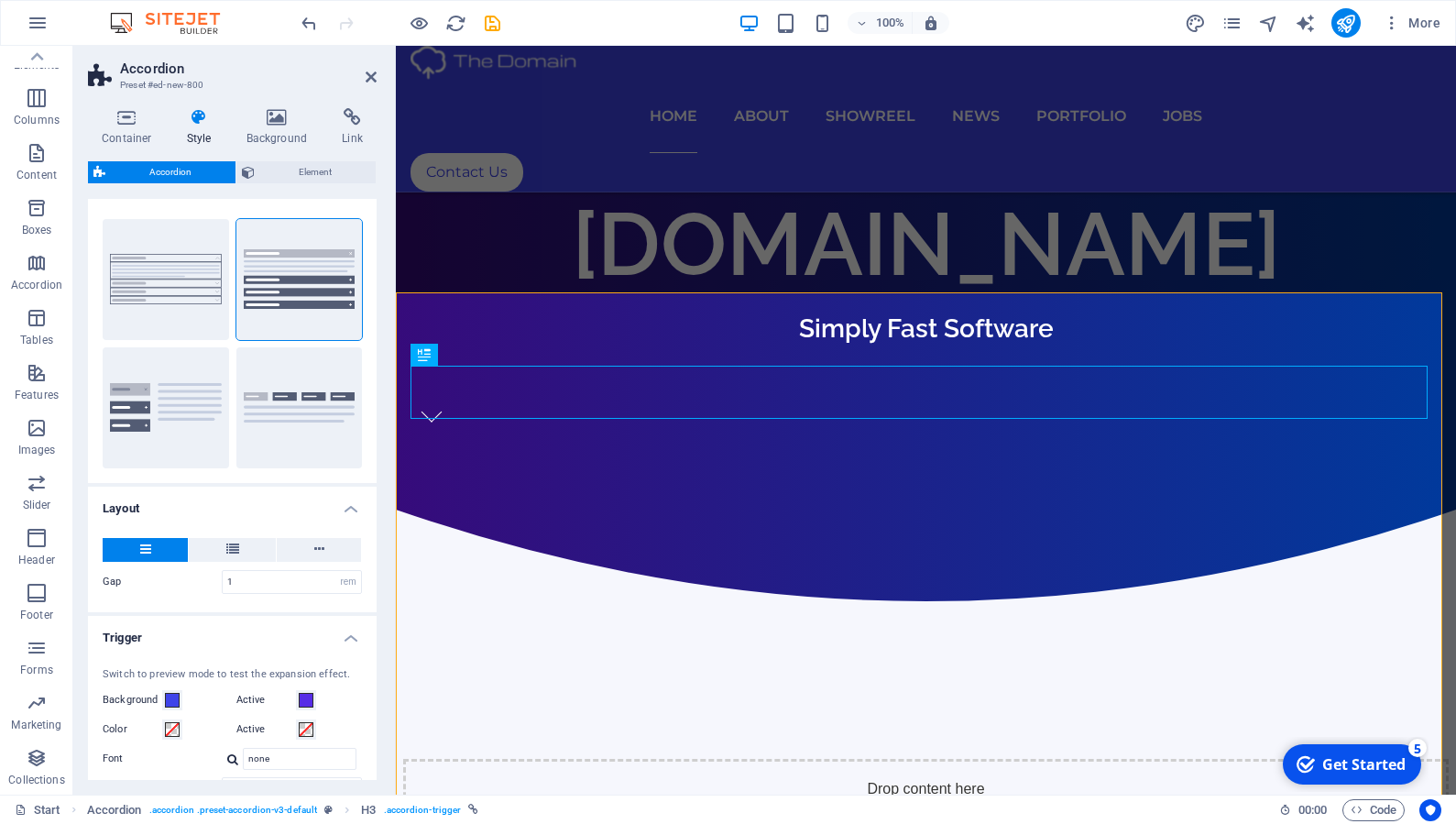
scroll to position [293, 0]
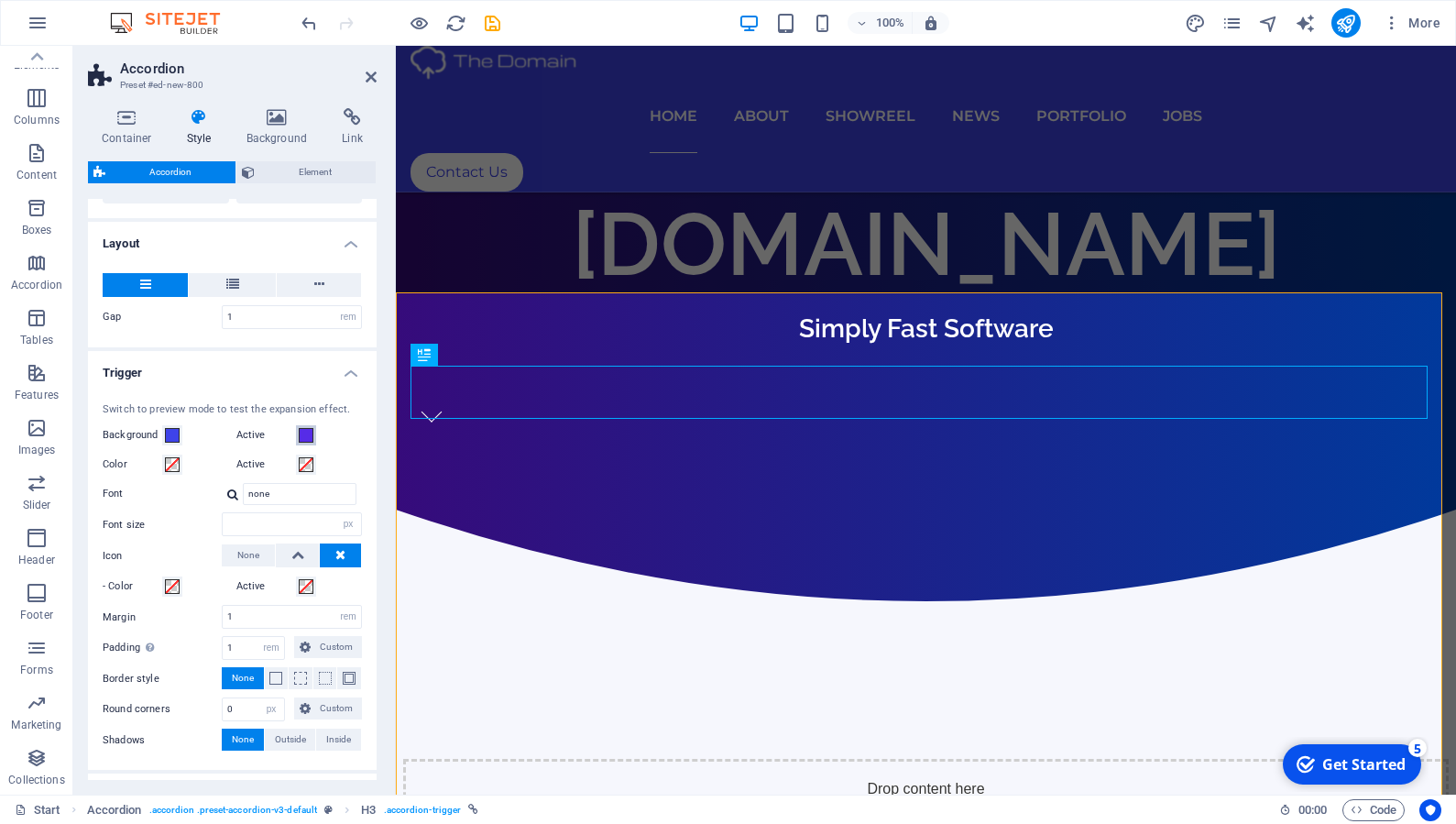
click at [307, 435] on button "Active" at bounding box center [306, 435] width 20 height 20
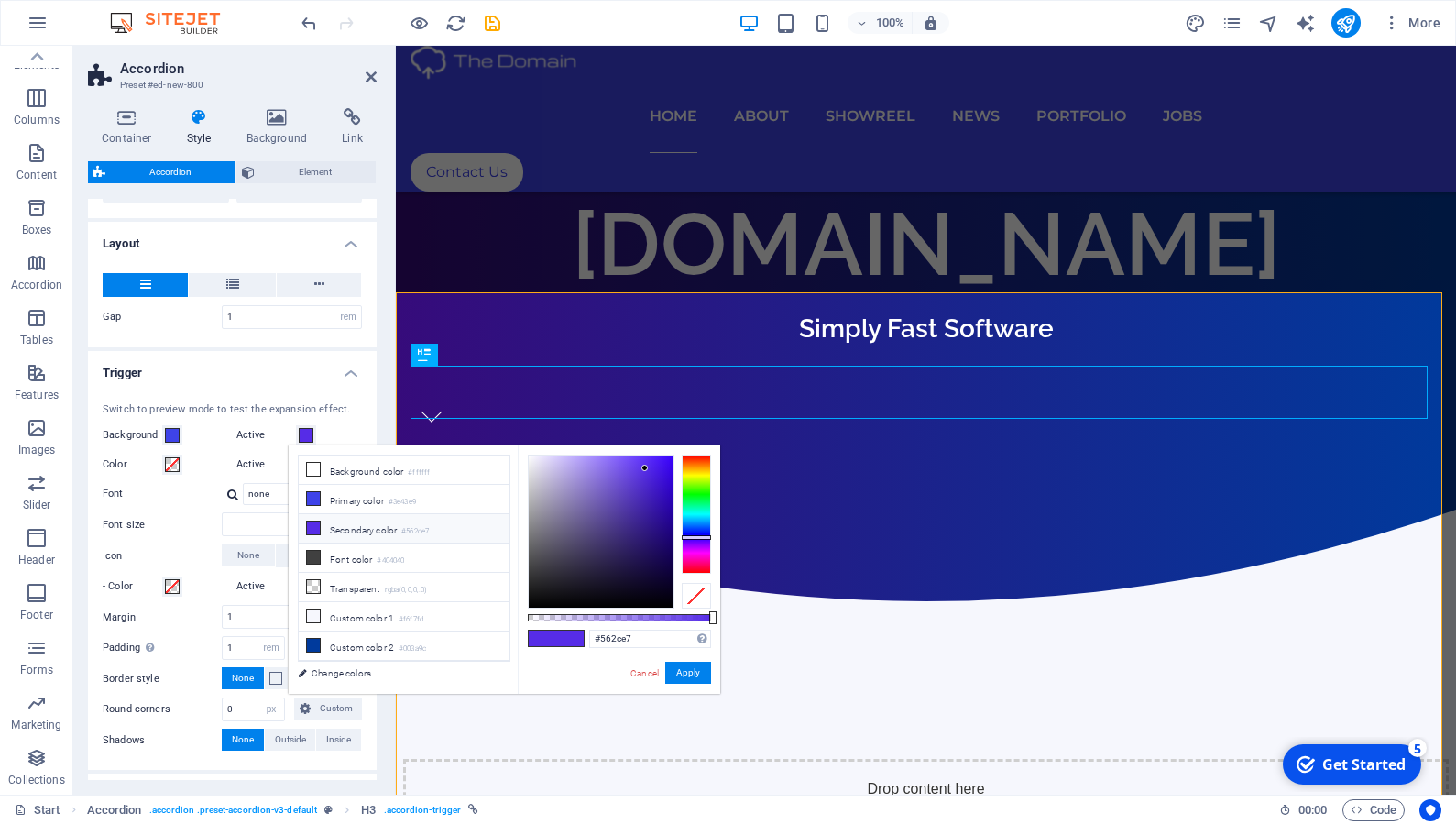
click at [317, 405] on div "Switch to preview mode to test the expansion effect." at bounding box center [232, 410] width 259 height 15
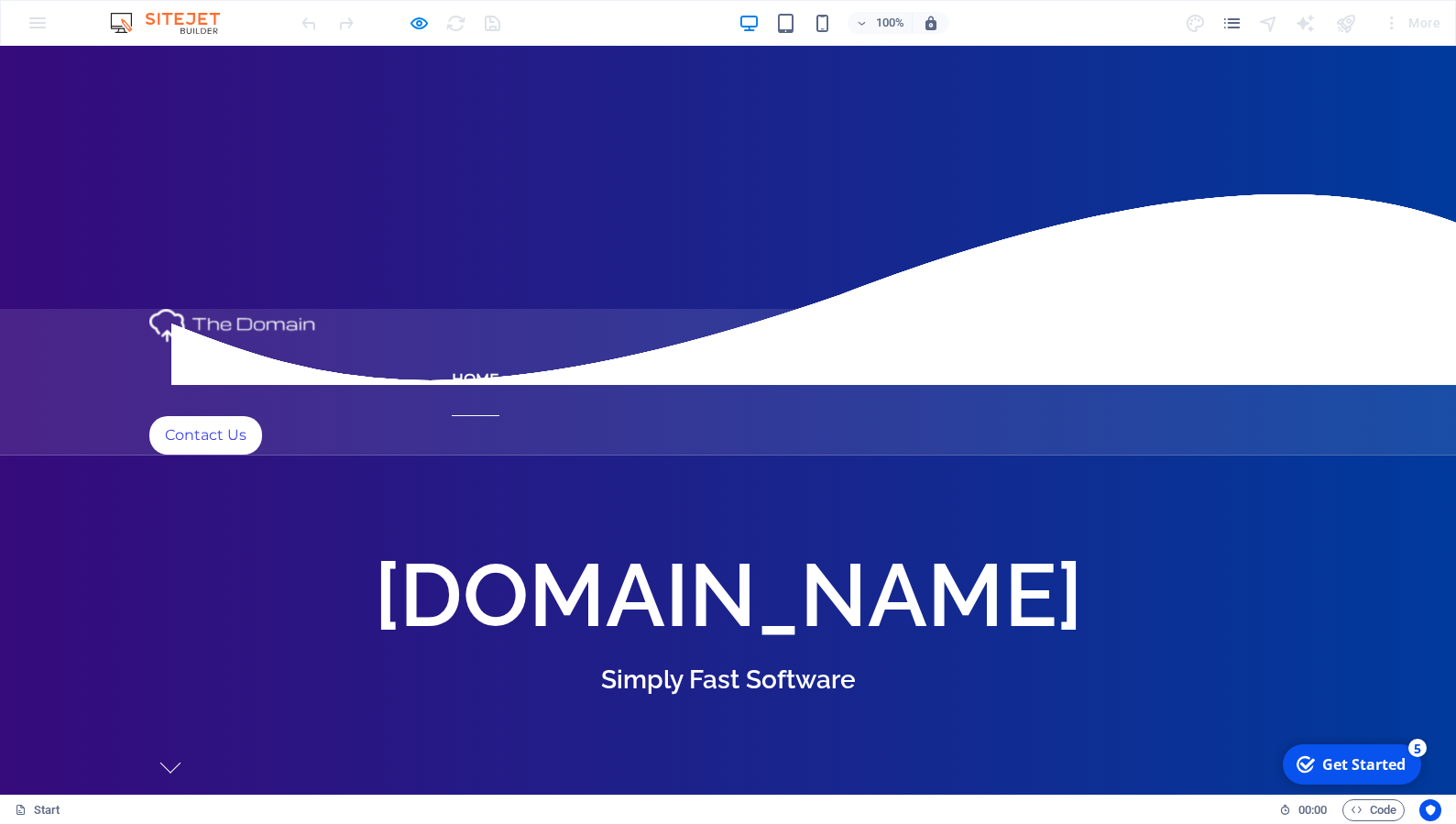
scroll to position [0, 0]
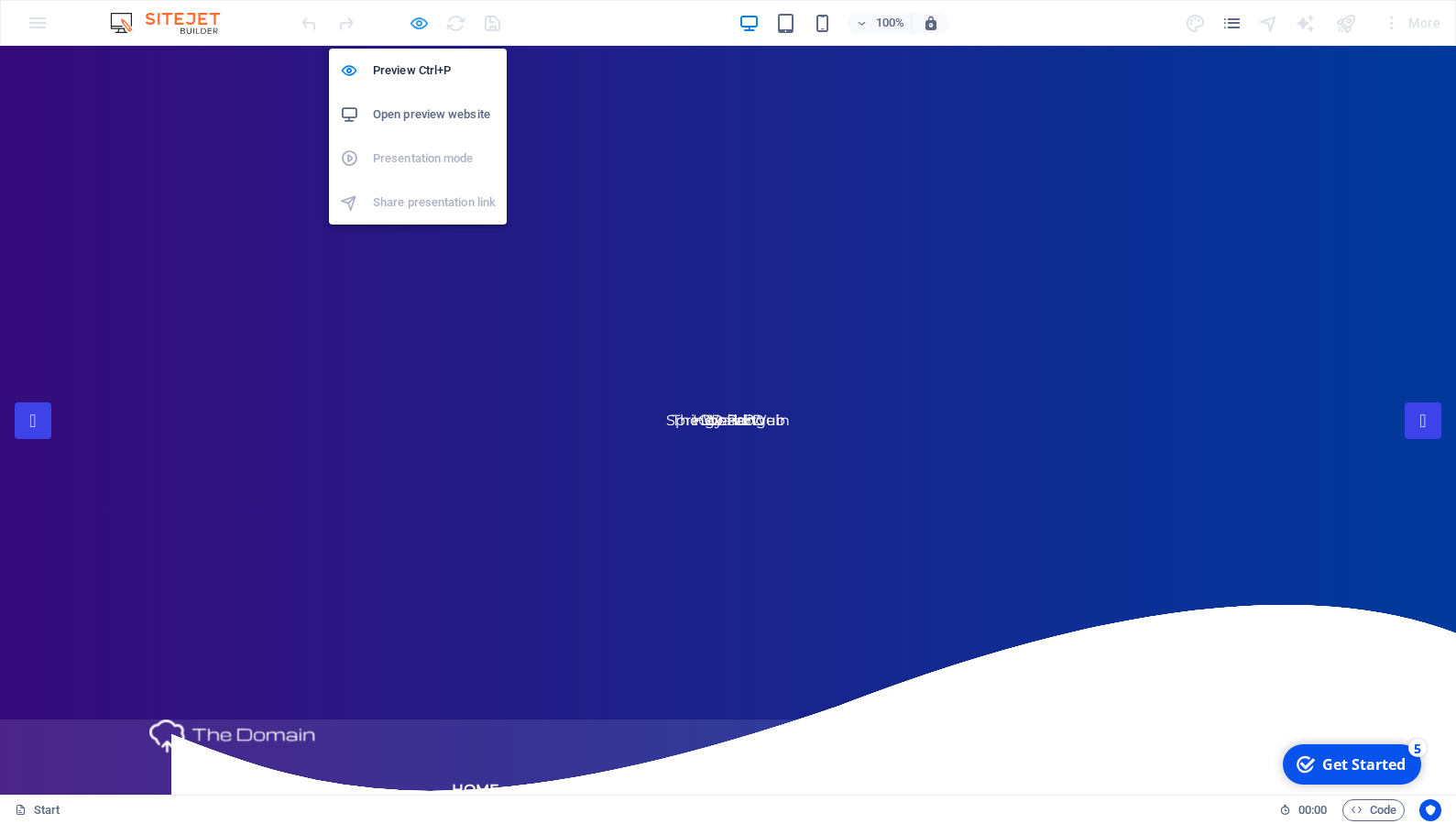
select select "rem"
select select "px"
select select "rem"
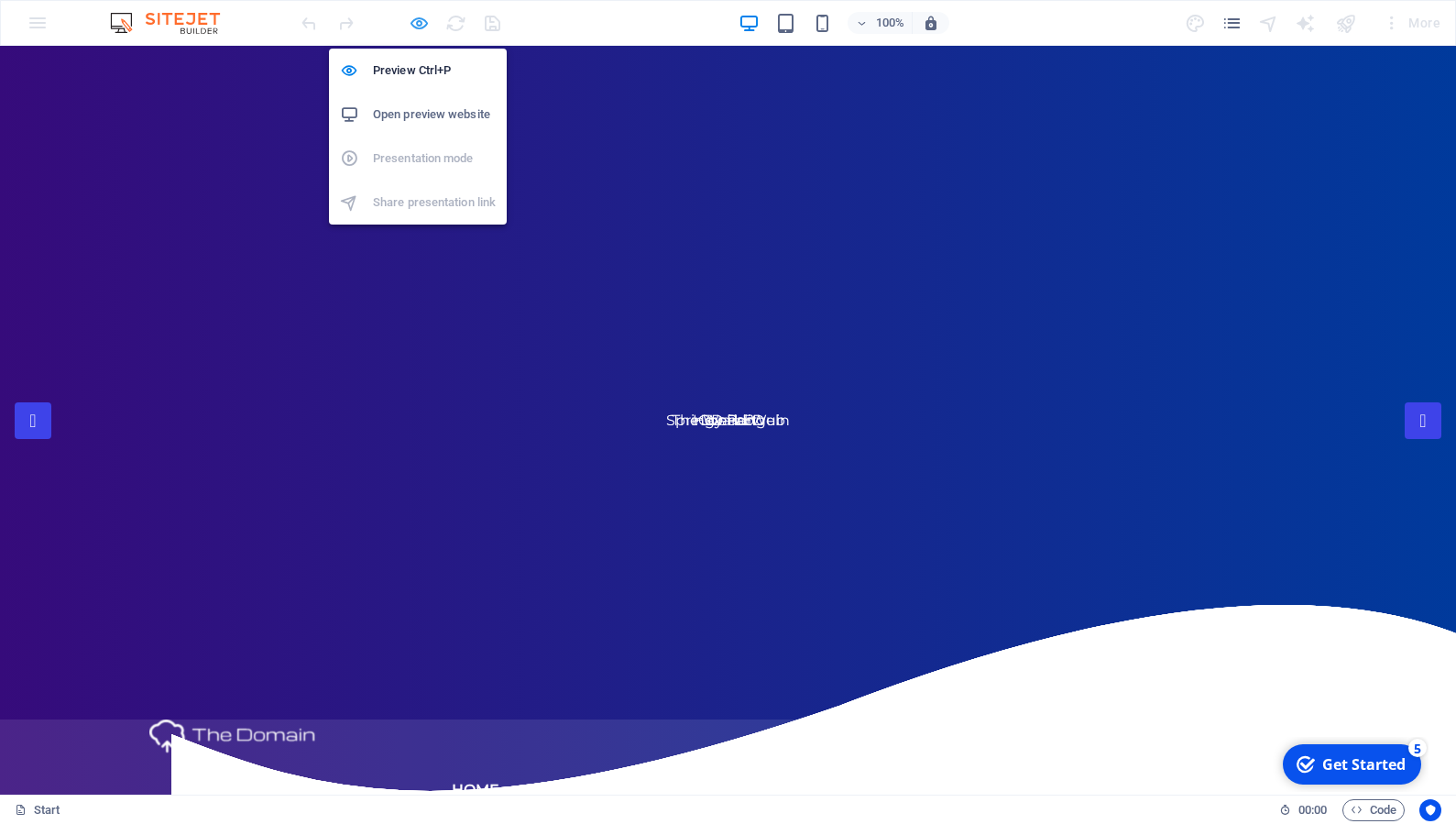
select select "px"
select select "preset-accordion-v3-default"
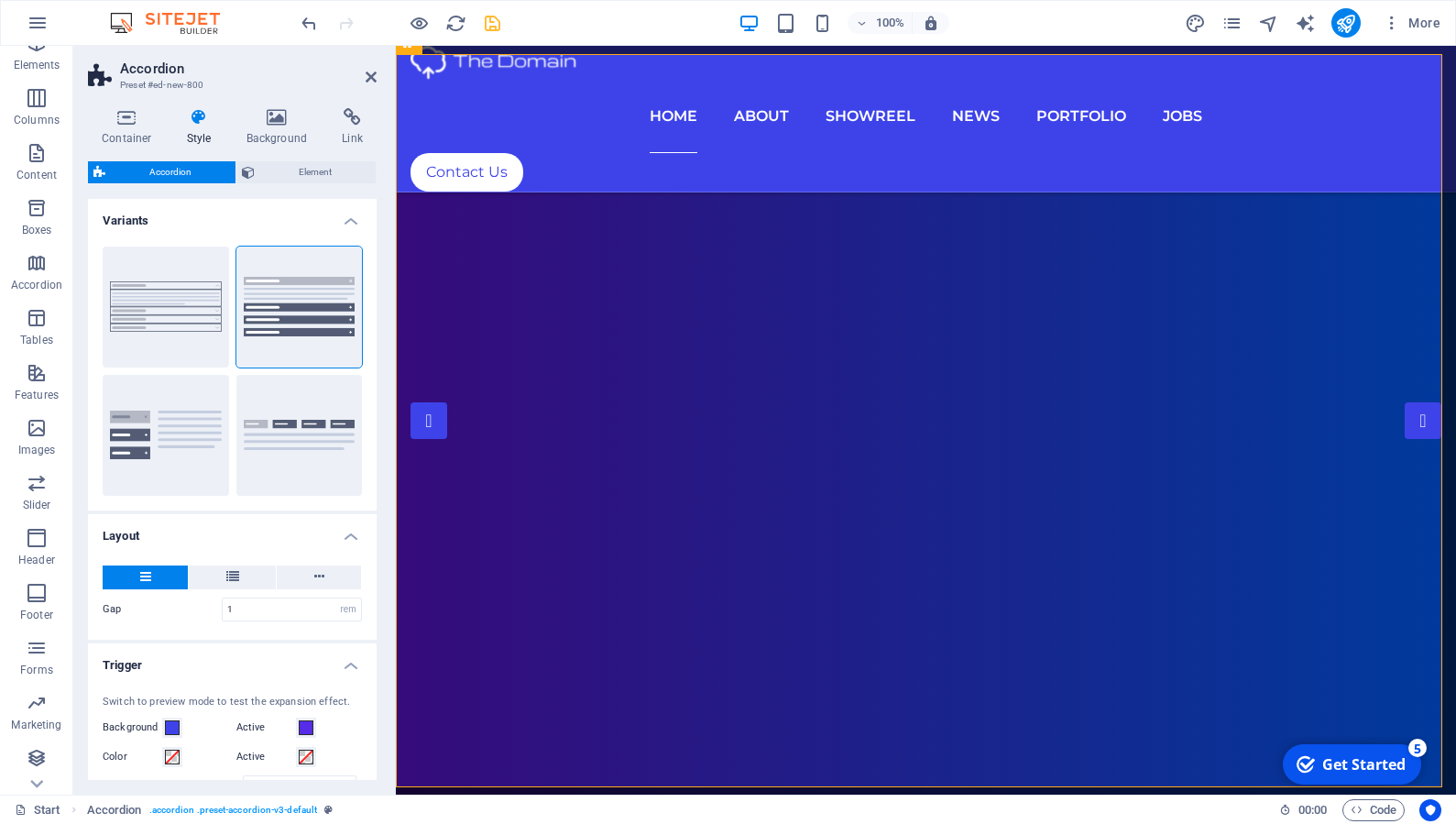
click at [496, 30] on icon "save" at bounding box center [492, 24] width 21 height 21
select select "rem"
select select "px"
select select "rem"
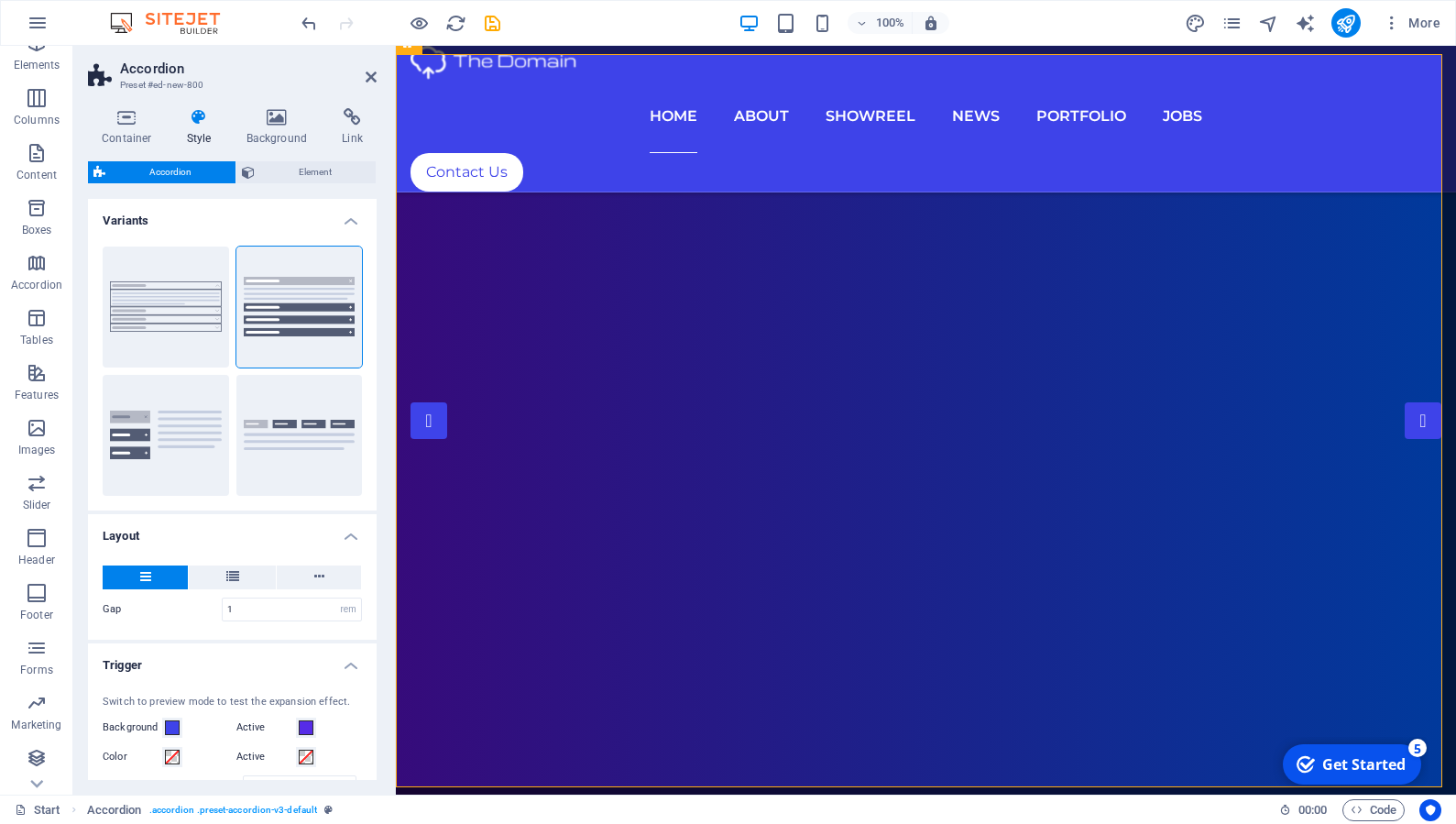
select select "px"
select select "preset-accordion-v3-default"
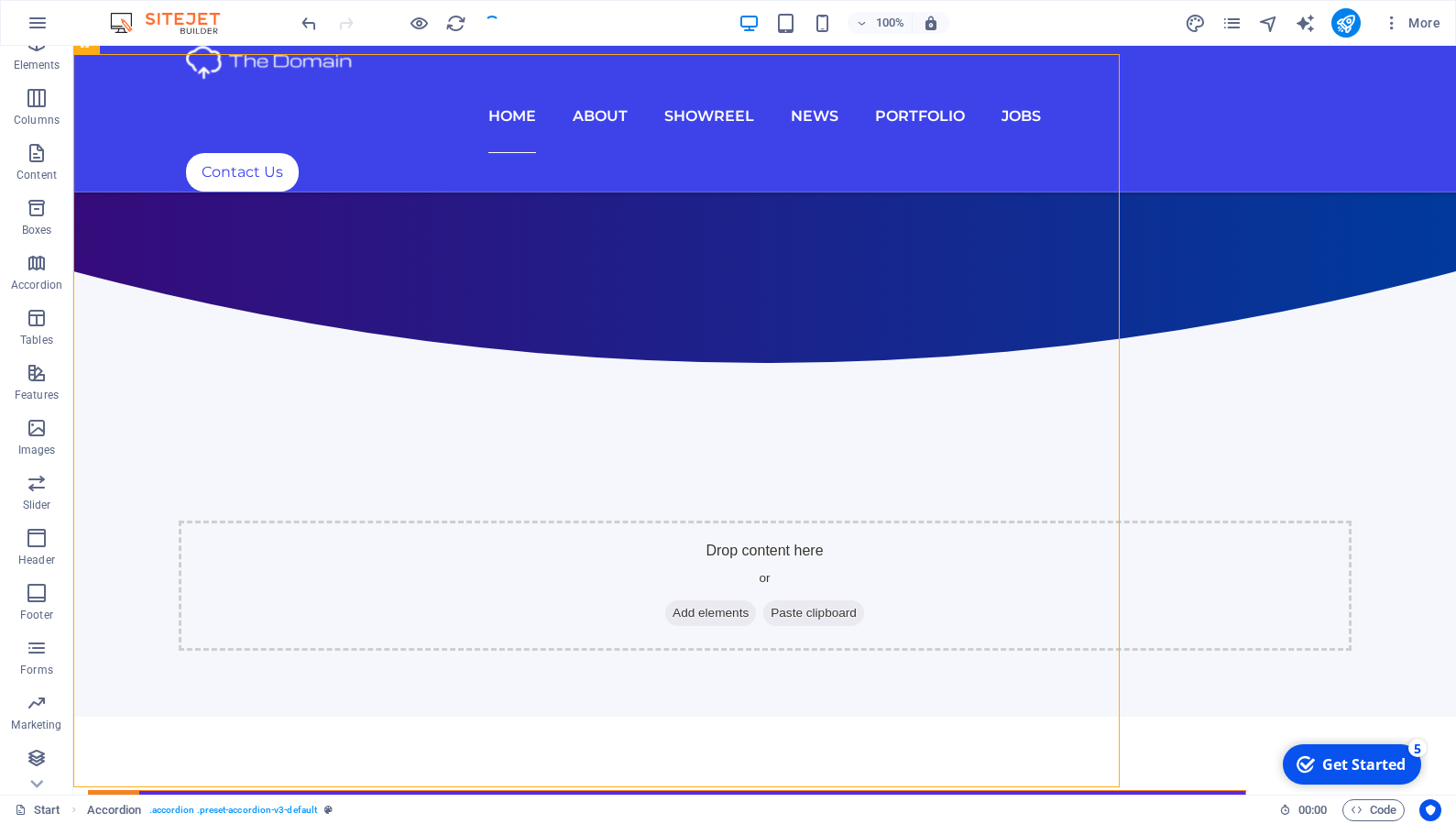
select select "rem"
select select "px"
select select "rem"
select select "px"
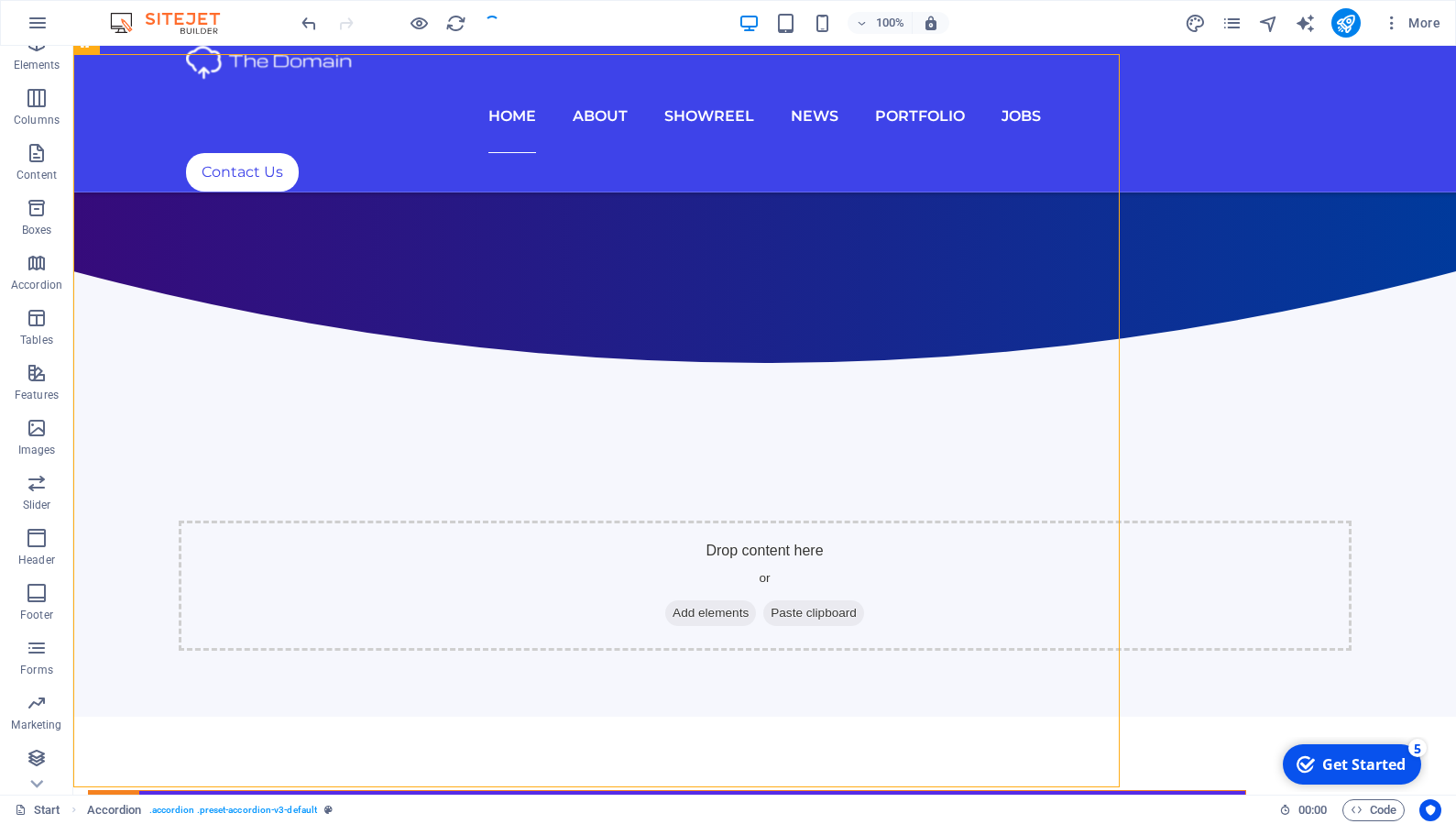
select select "preset-accordion-v3-default"
